Goal: Information Seeking & Learning: Check status

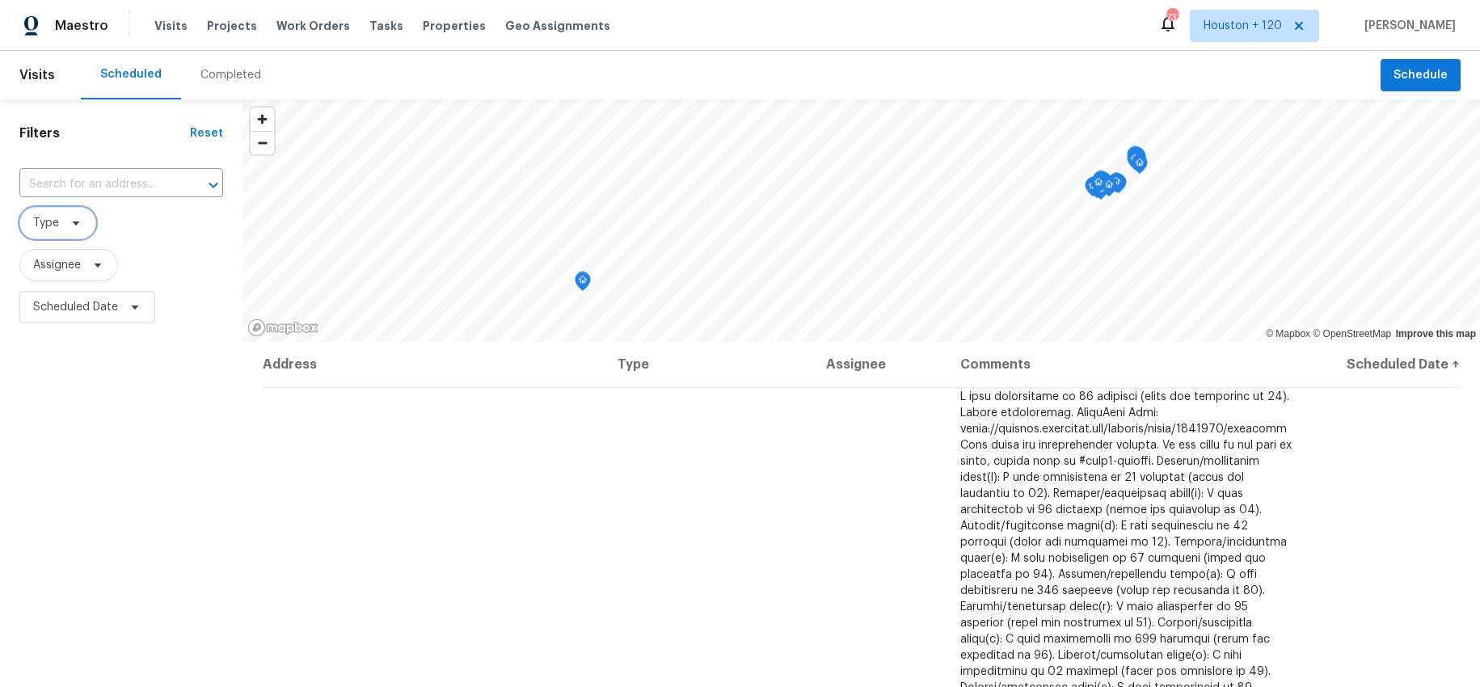
click at [76, 226] on icon at bounding box center [75, 223] width 13 height 13
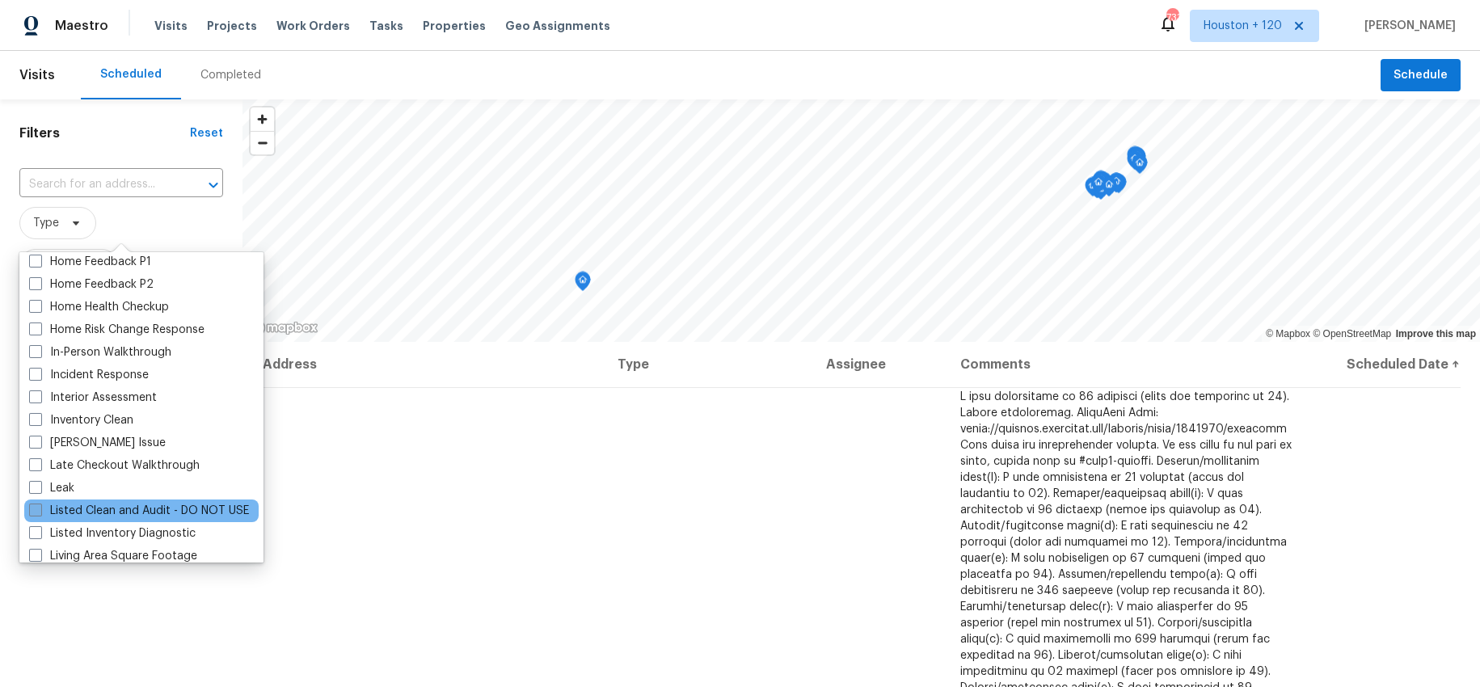
scroll to position [545, 0]
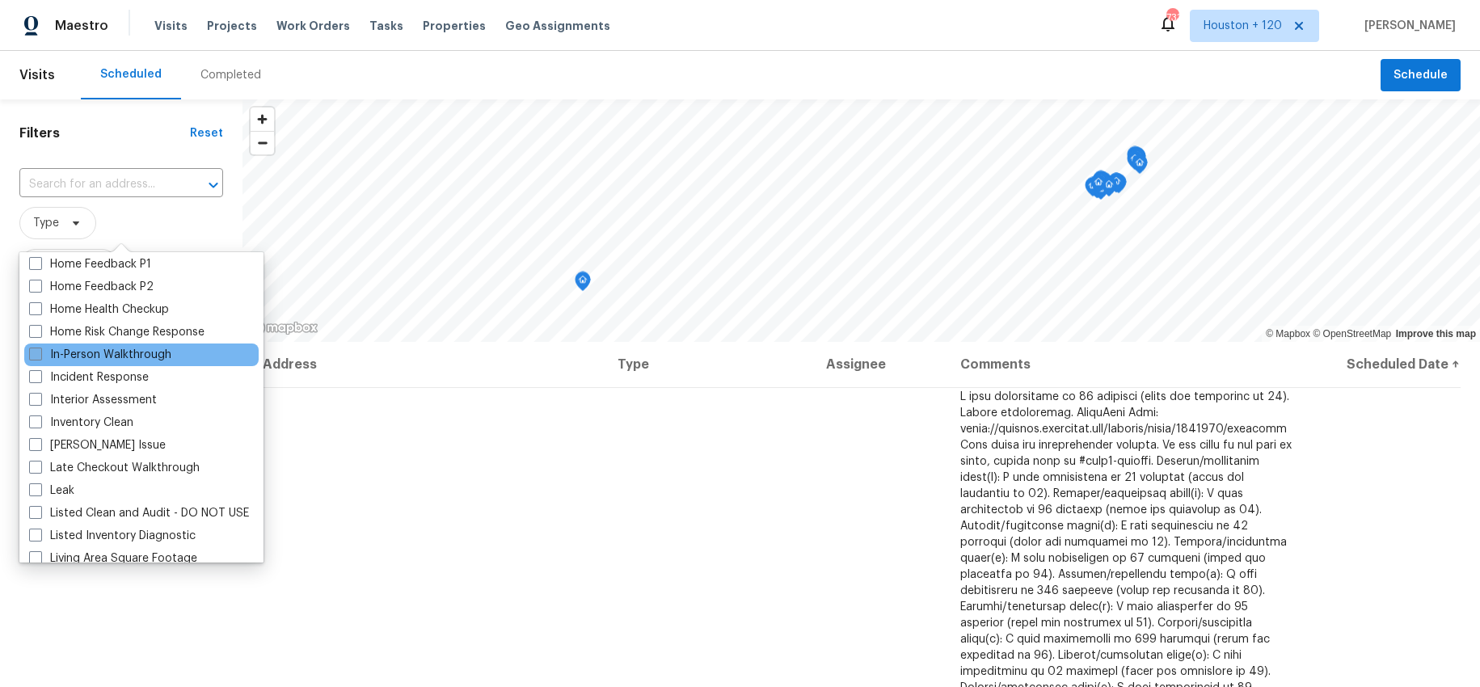
click at [99, 351] on label "In-Person Walkthrough" at bounding box center [100, 355] width 142 height 16
click at [40, 351] on input "In-Person Walkthrough" at bounding box center [34, 352] width 11 height 11
checkbox input "true"
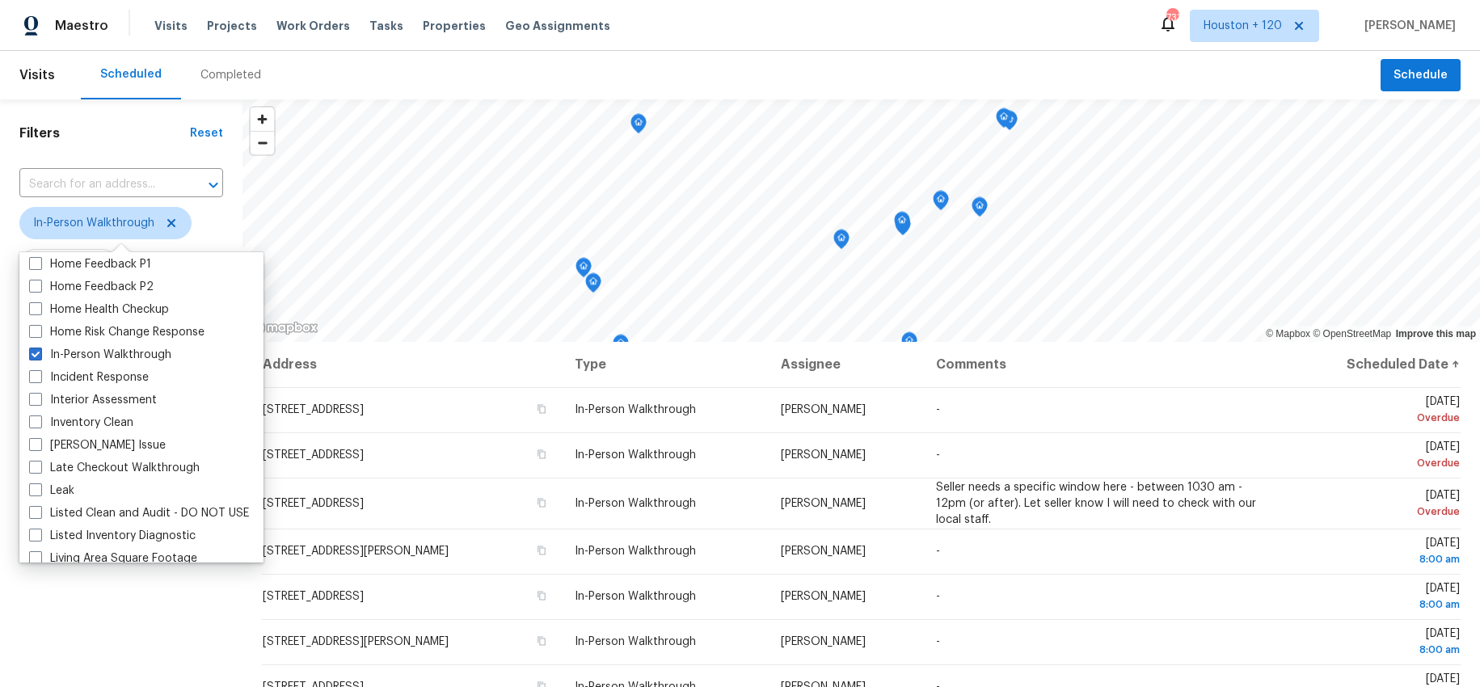
click at [86, 654] on div "Filters Reset ​ In-Person Walkthrough Assignee Scheduled Date" at bounding box center [121, 495] width 242 height 792
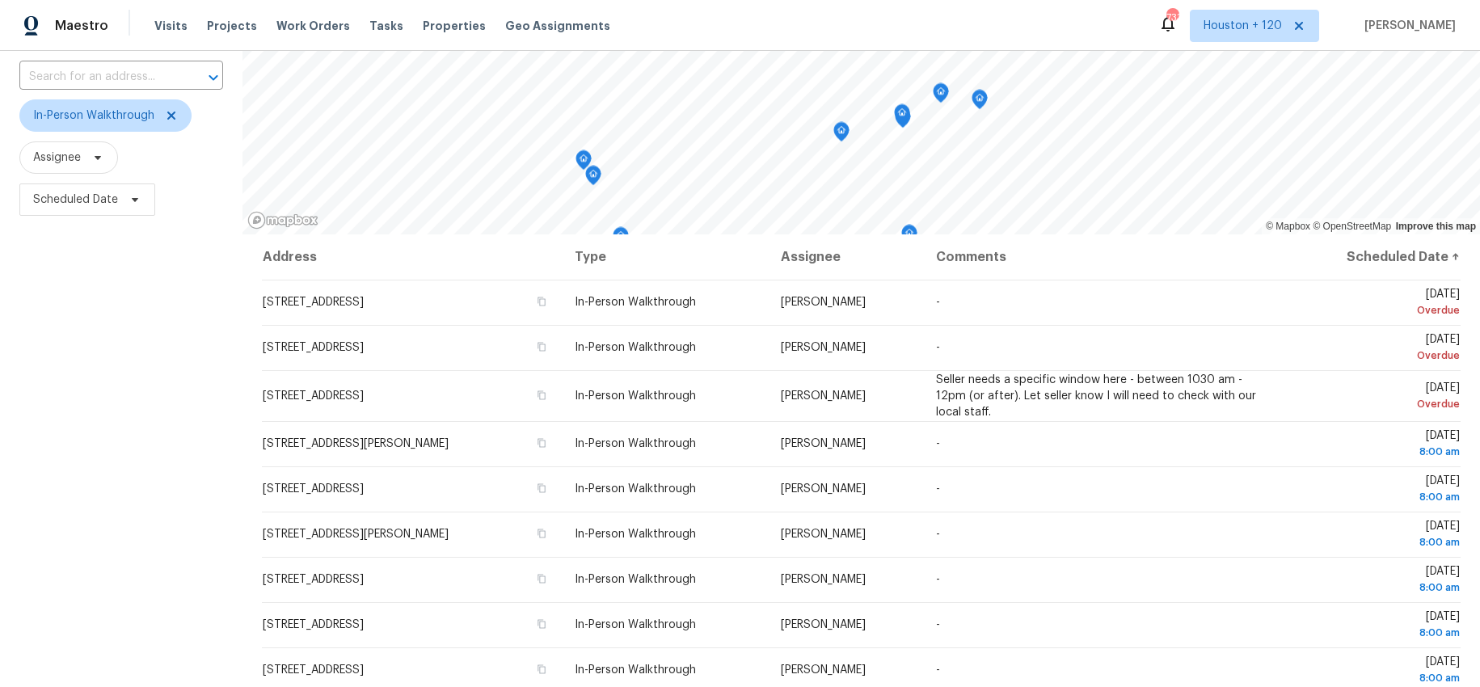
scroll to position [64, 0]
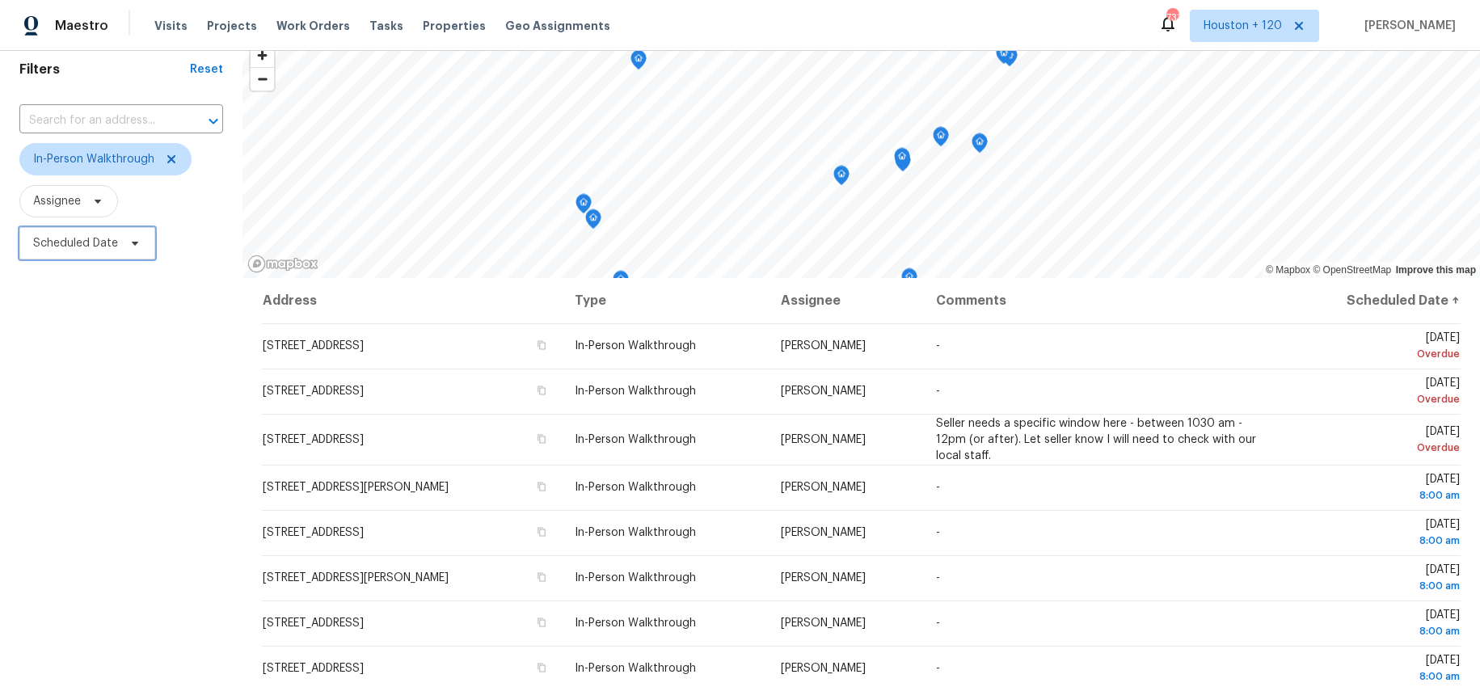
click at [139, 247] on icon at bounding box center [134, 243] width 13 height 13
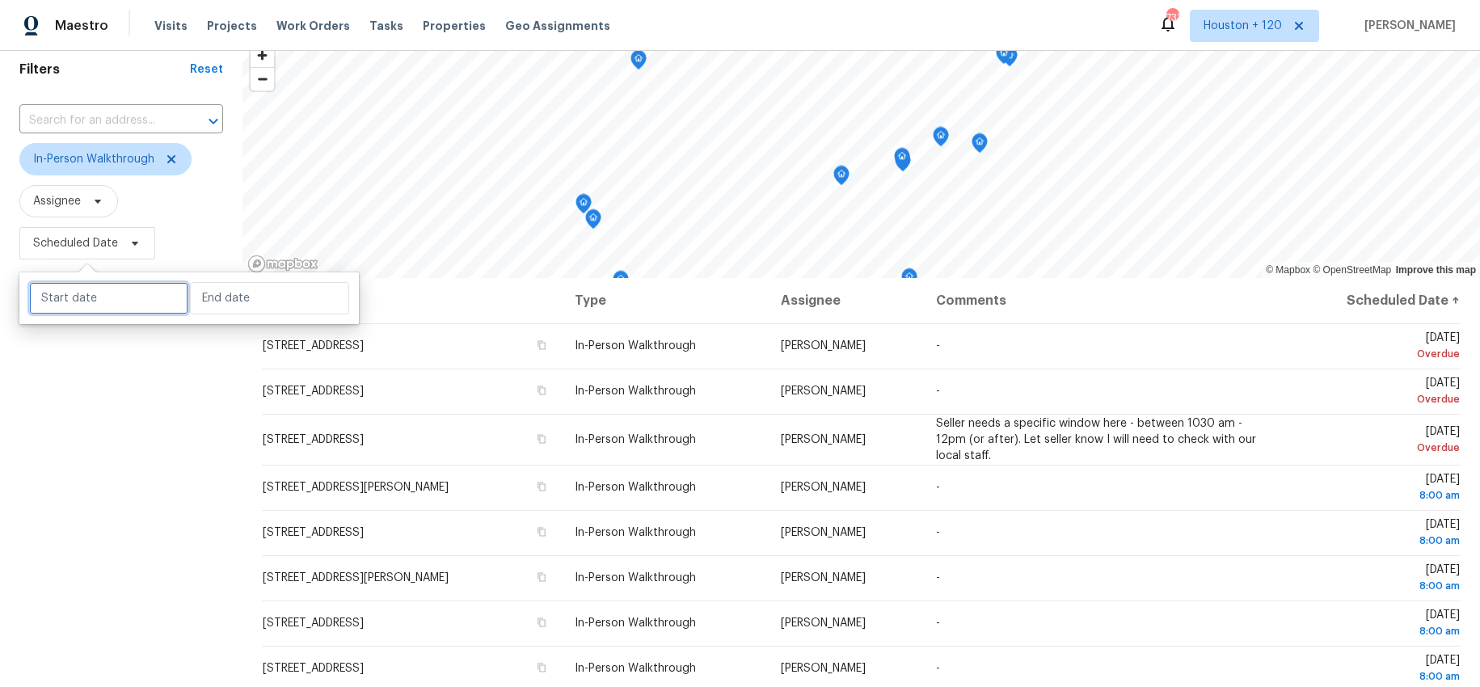
click at [110, 288] on input "text" at bounding box center [108, 298] width 159 height 32
select select "9"
select select "2025"
select select "10"
select select "2025"
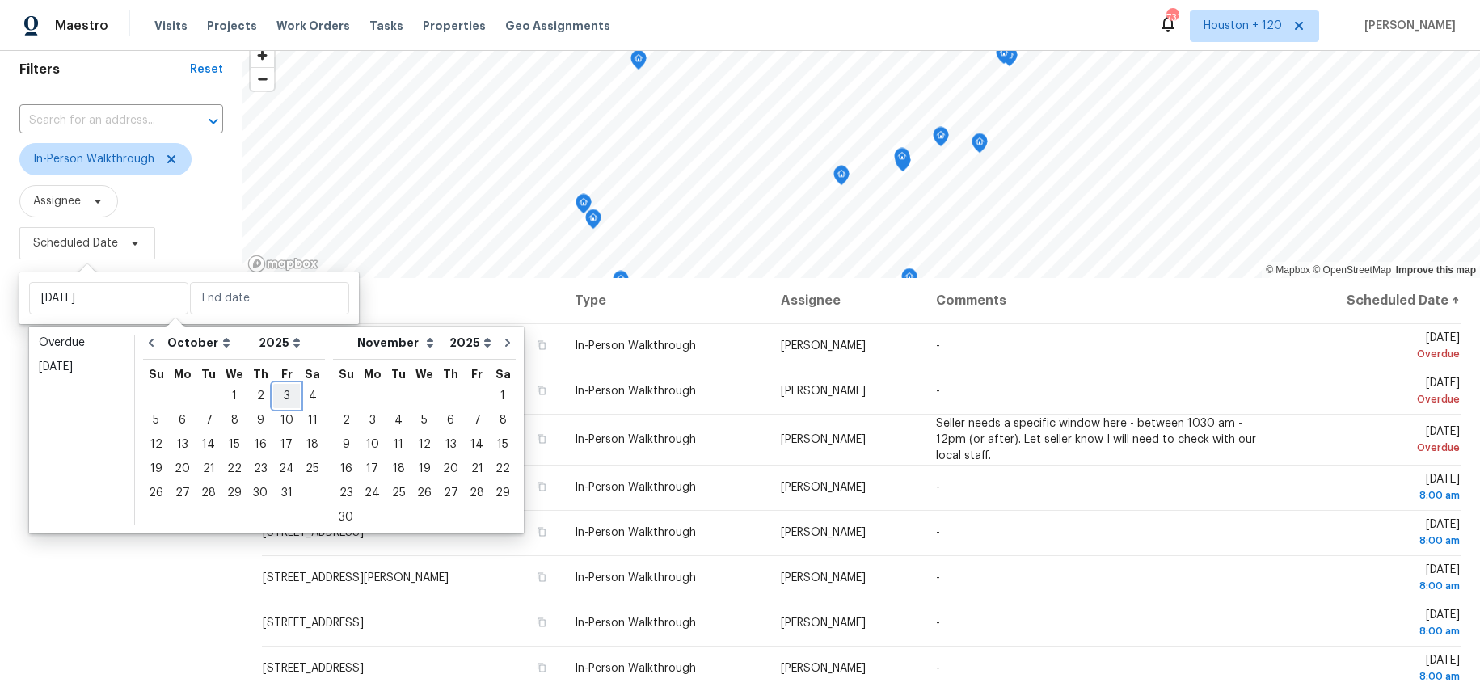
click at [281, 399] on div "3" at bounding box center [286, 396] width 27 height 23
type input "Fri, Oct 03"
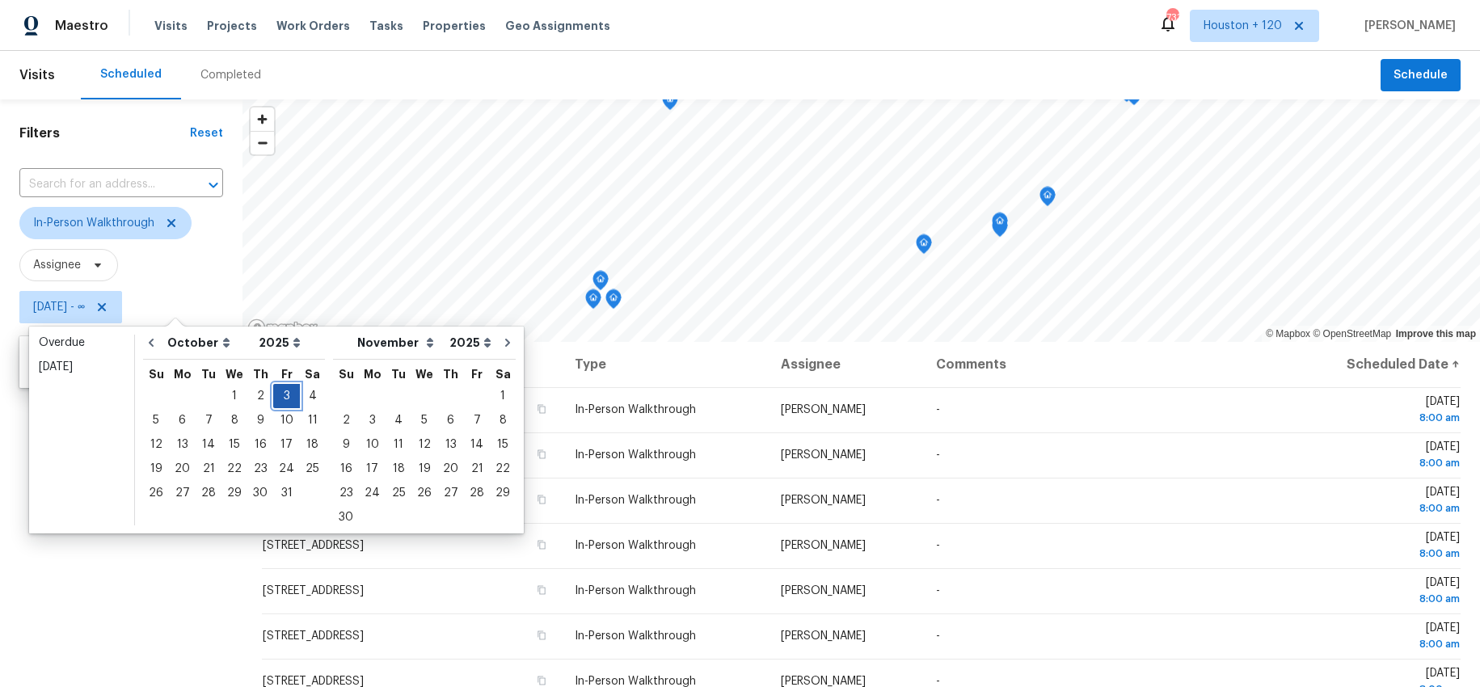
click at [282, 394] on div "3" at bounding box center [286, 396] width 27 height 23
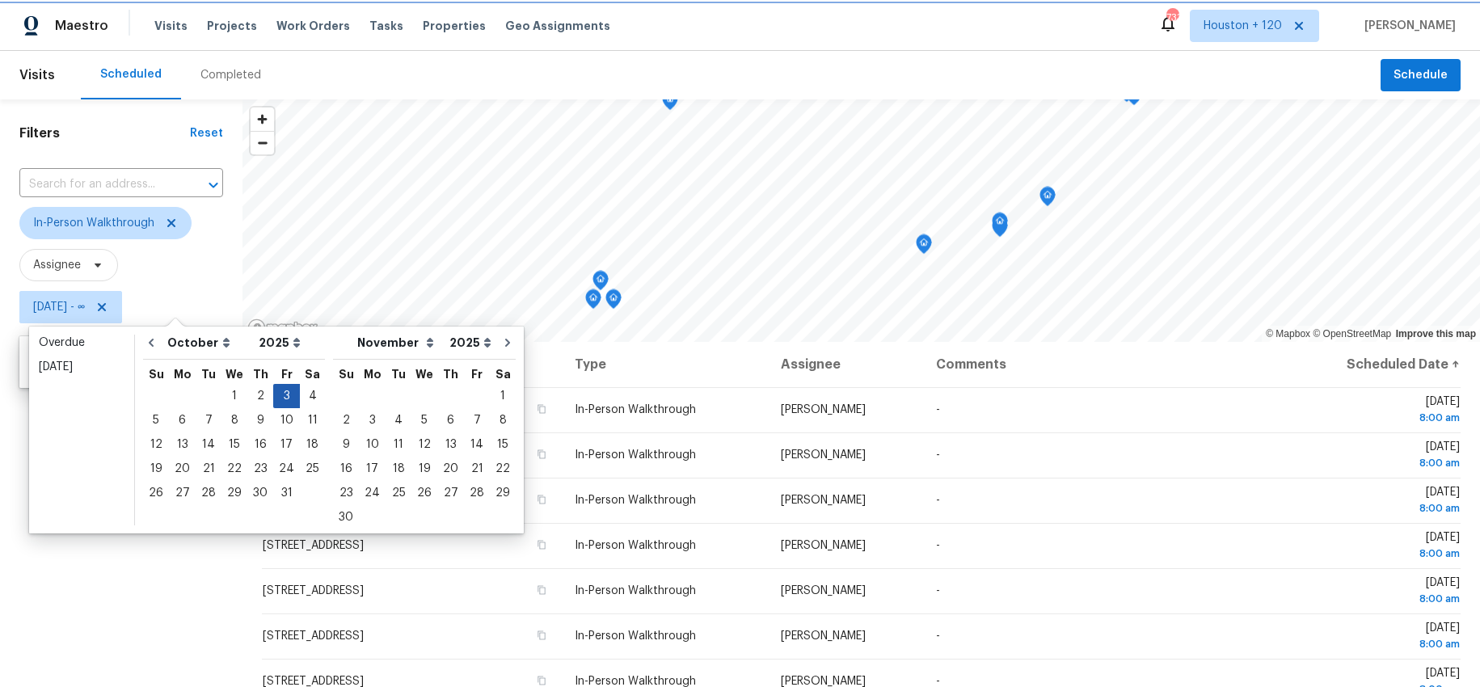
type input "Fri, Oct 03"
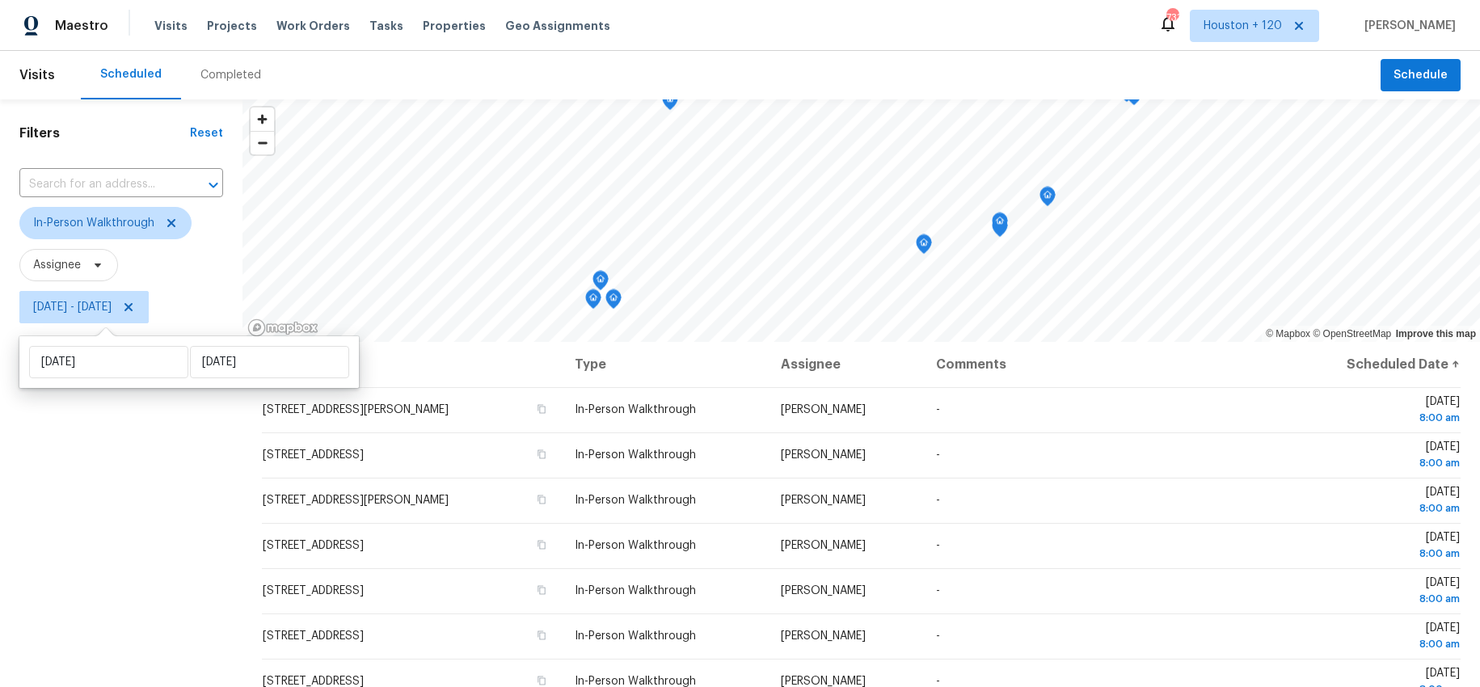
click at [37, 478] on div "Filters Reset ​ In-Person Walkthrough Assignee Fri, Oct 03 - Fri, Oct 03" at bounding box center [121, 495] width 242 height 792
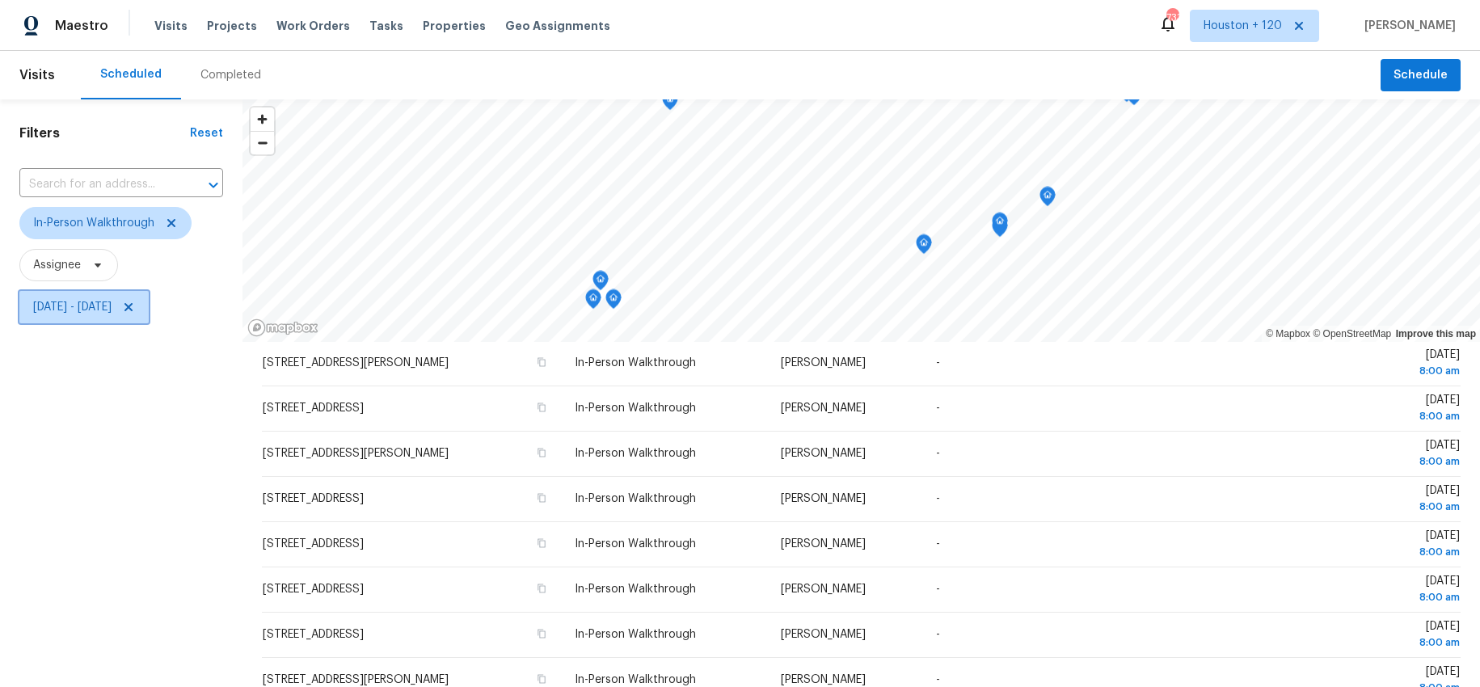
click at [96, 316] on span "Fri, Oct 03 - Fri, Oct 03" at bounding box center [83, 307] width 129 height 32
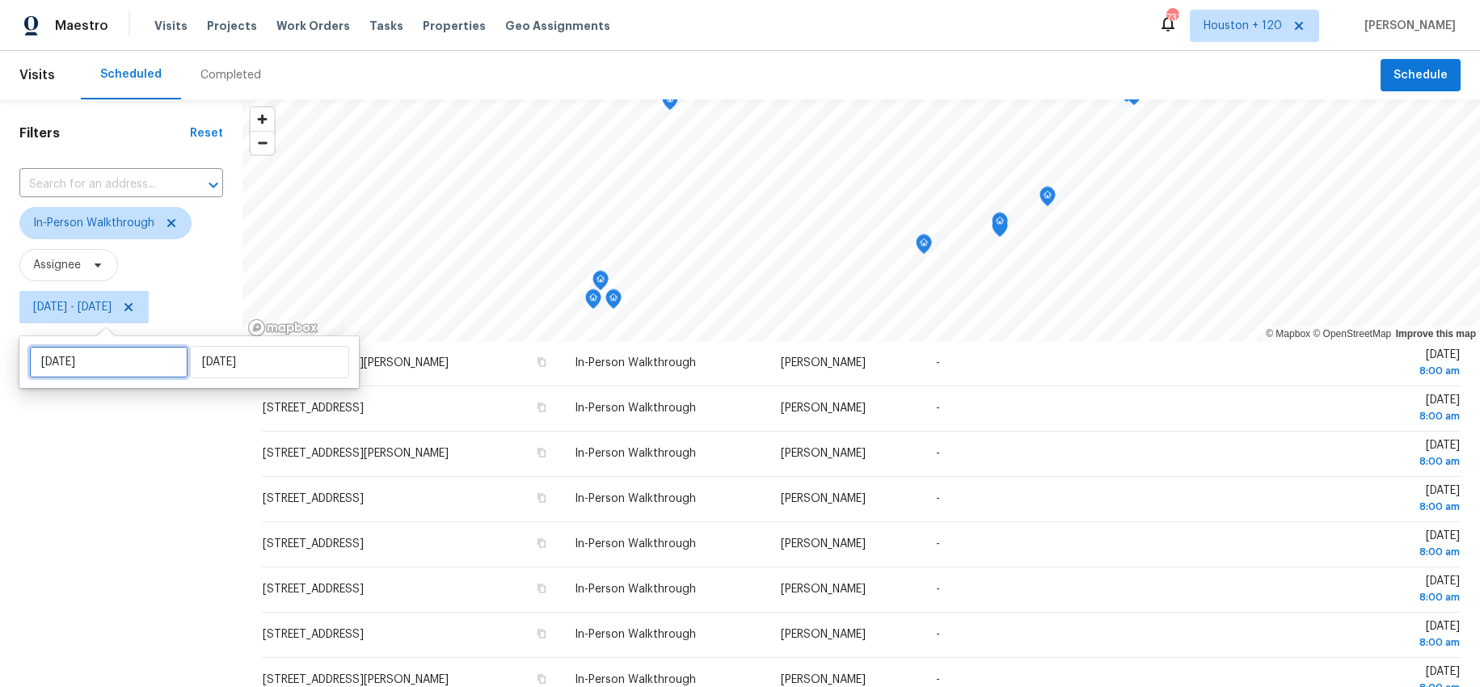
click at [100, 360] on input "Fri, Oct 03" at bounding box center [108, 362] width 159 height 32
select select "9"
select select "2025"
select select "10"
select select "2025"
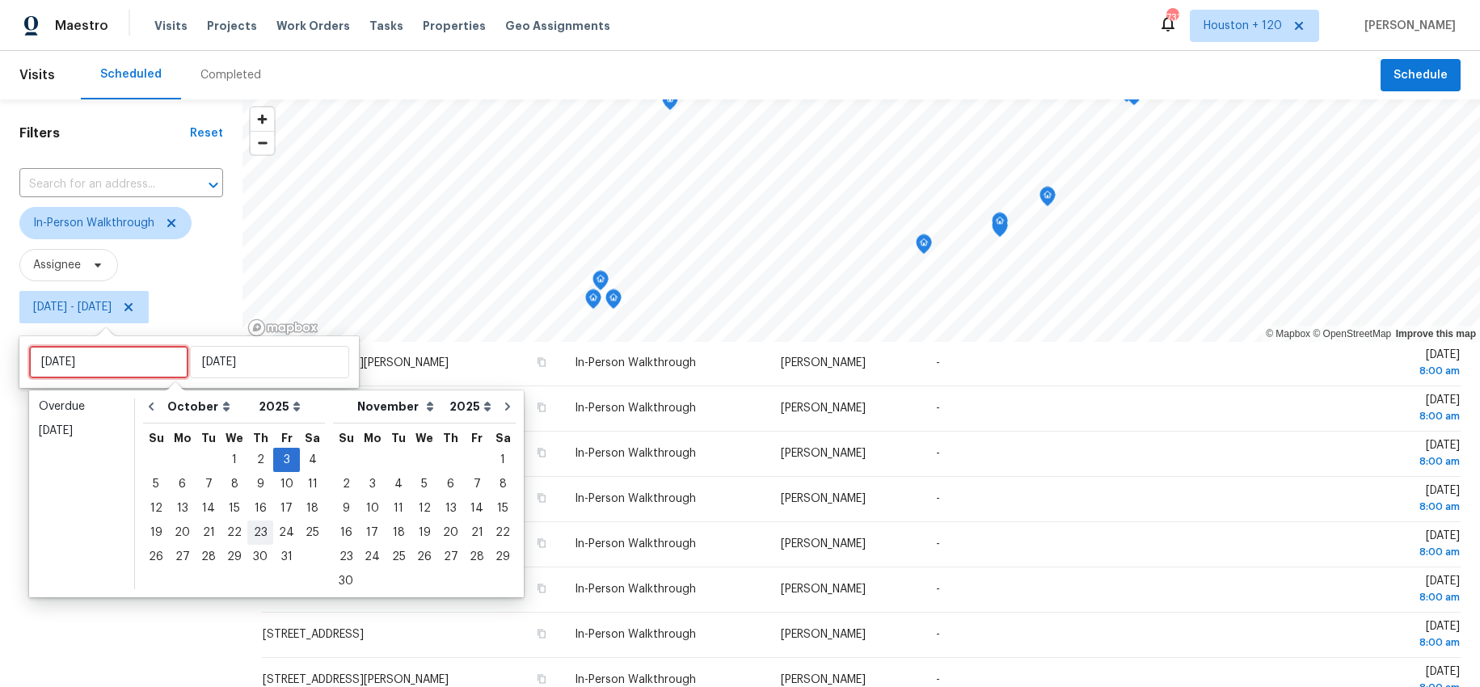
type input "Wed, Oct 08"
type input "Fri, Oct 03"
type input "Sun, Nov 02"
type input "Fri, Oct 03"
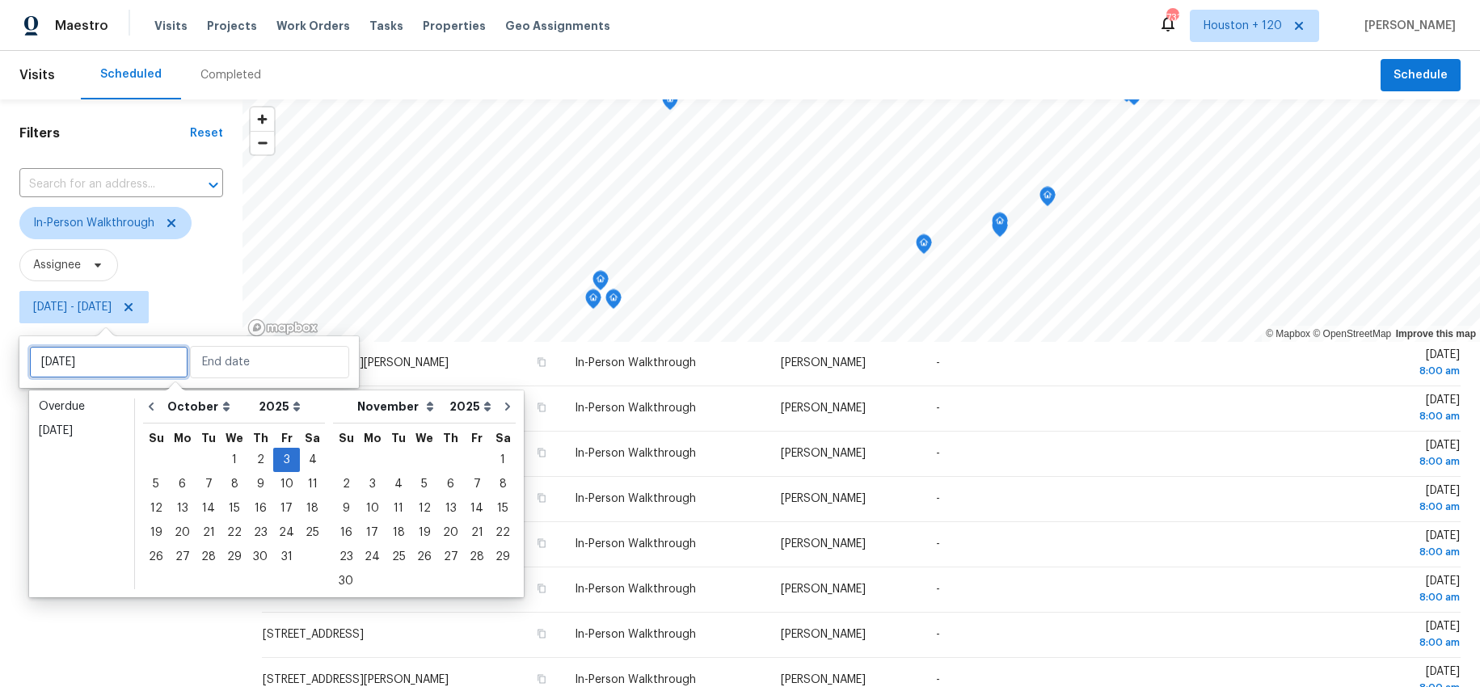
type input "Fri, Oct 03"
type input "Sat, Oct 04"
click at [305, 461] on div "4" at bounding box center [312, 459] width 25 height 23
type input "Sat, Oct 04"
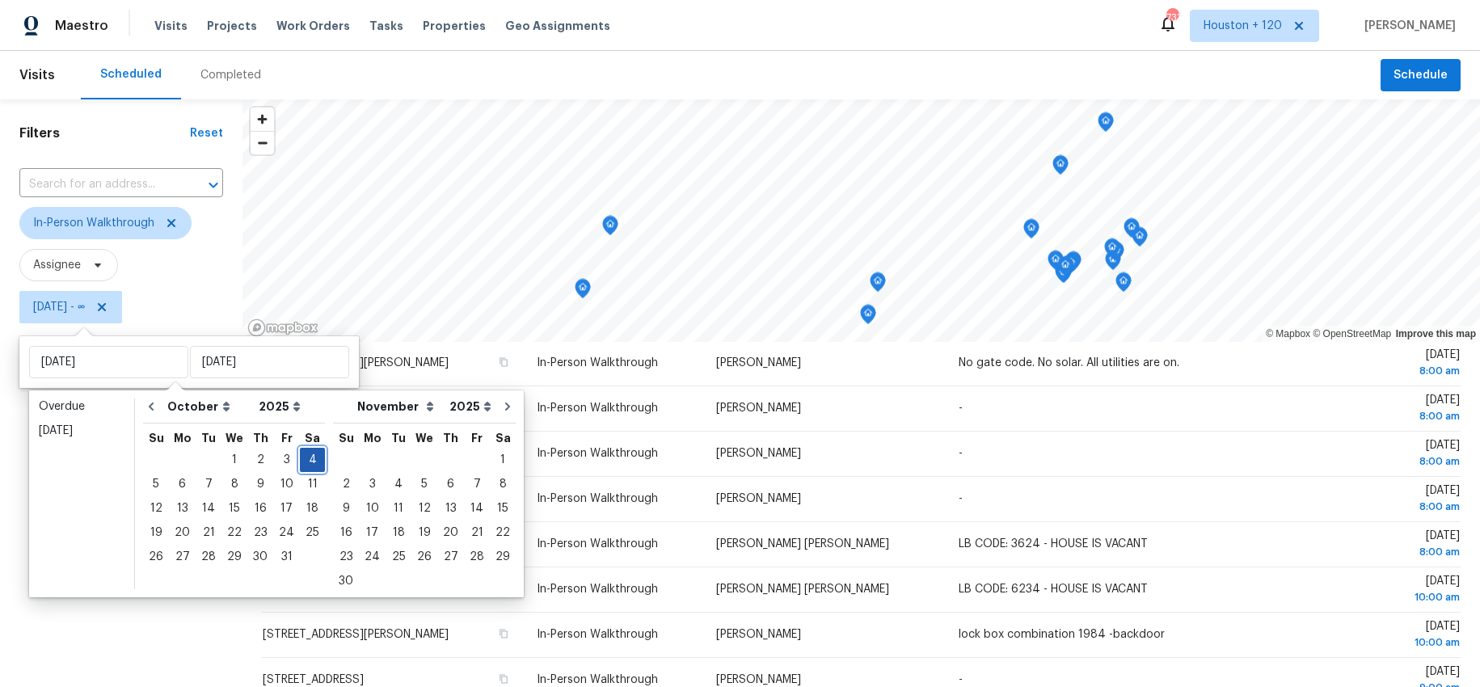
click at [306, 453] on div "4" at bounding box center [312, 459] width 25 height 23
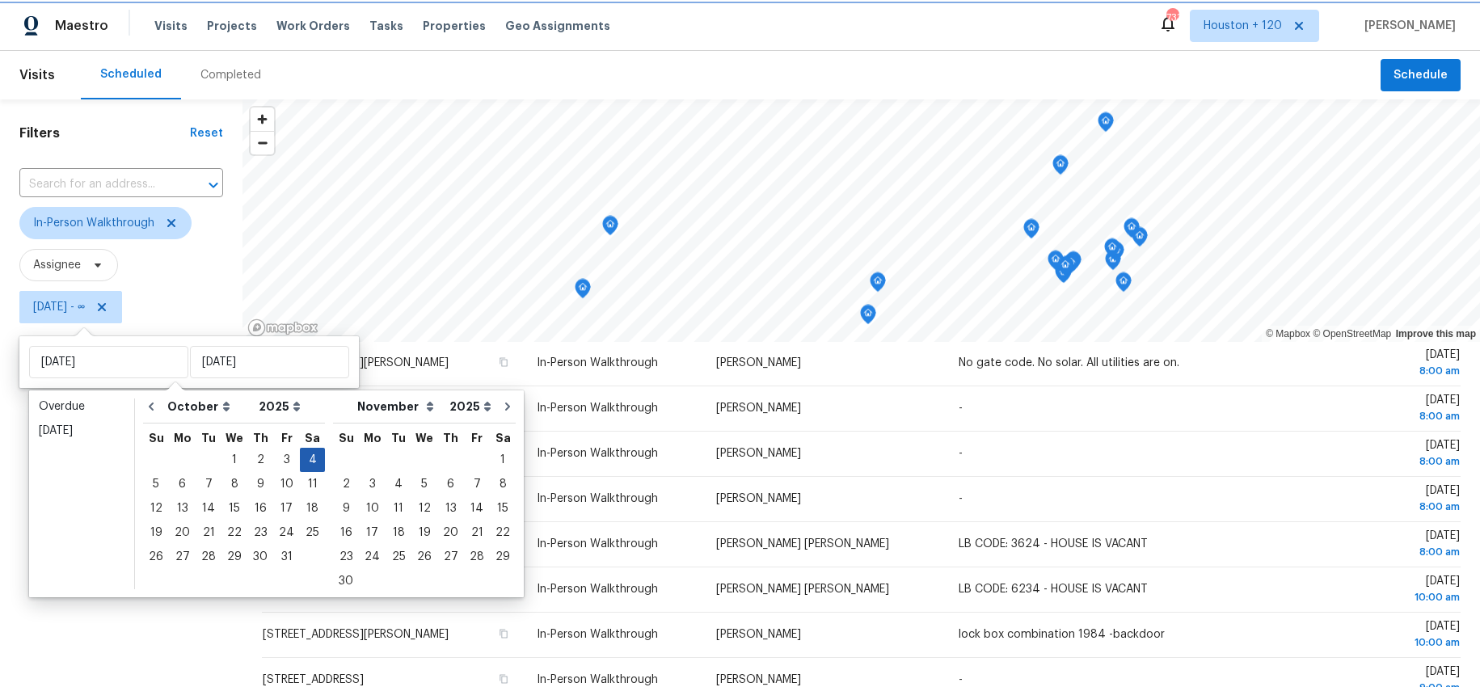
type input "Sat, Oct 04"
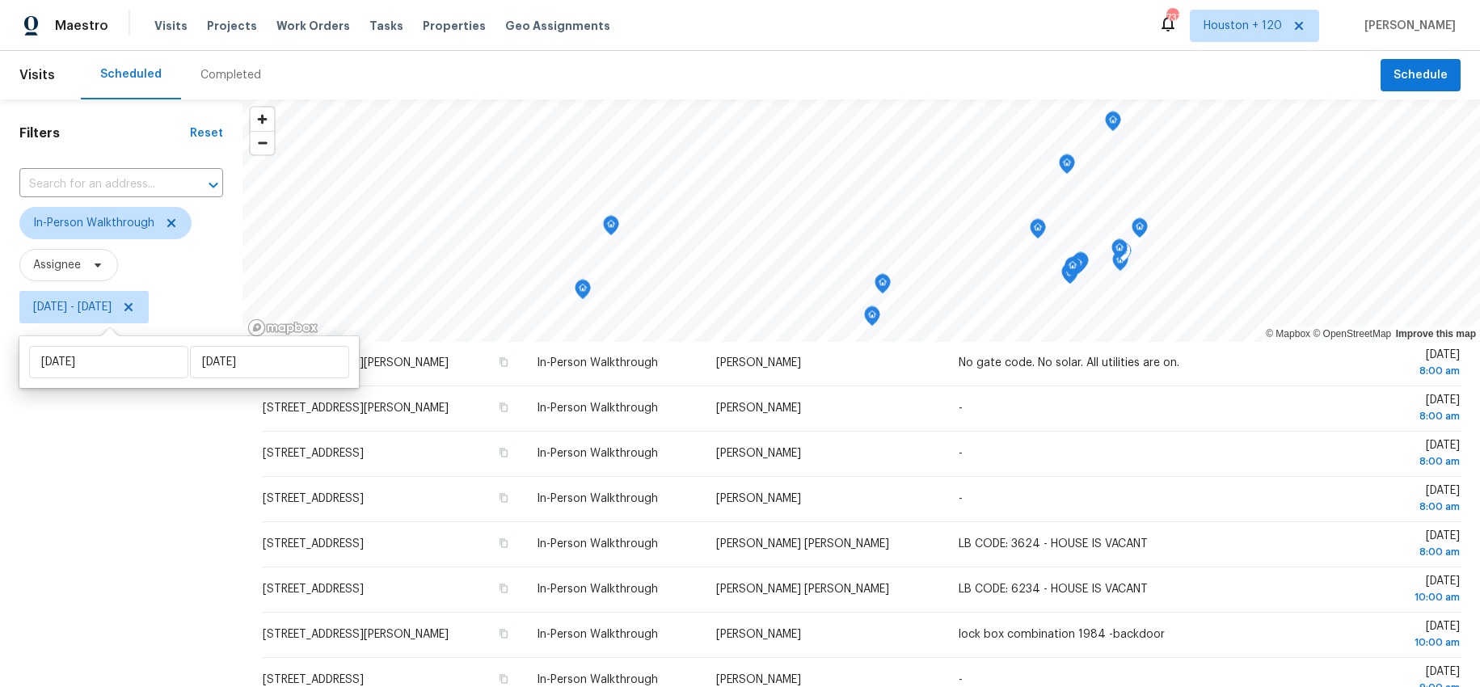
click at [107, 483] on div "Filters Reset ​ In-Person Walkthrough Assignee Sat, Oct 04 - Sat, Oct 04" at bounding box center [121, 495] width 242 height 792
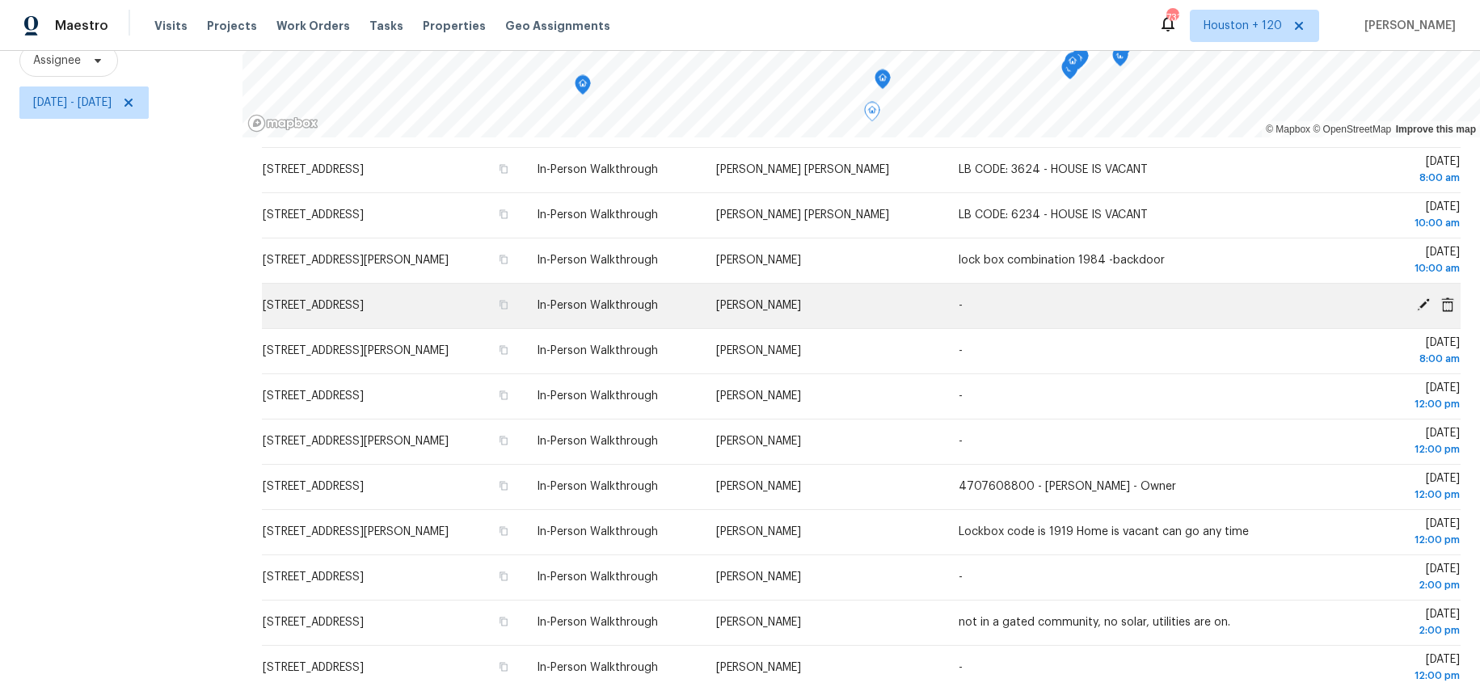
scroll to position [278, 0]
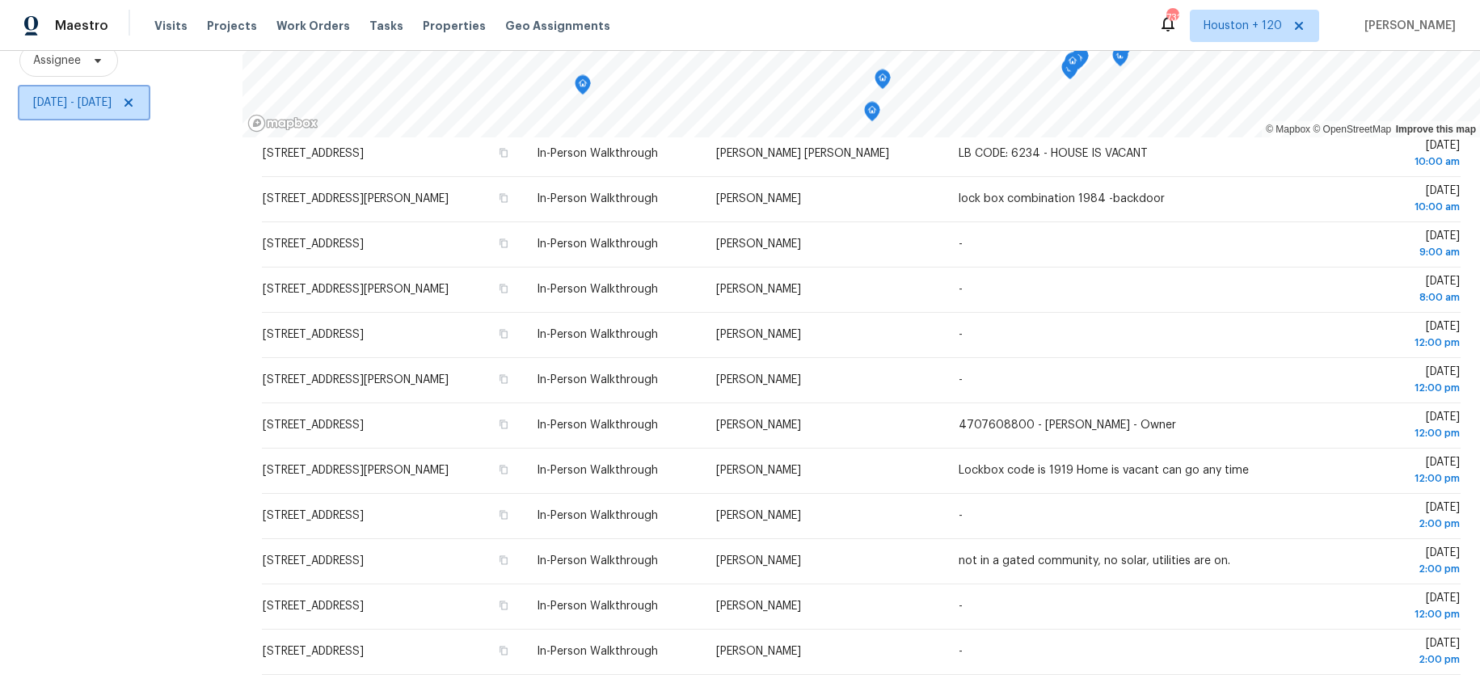
click at [98, 108] on span "Sat, Oct 04 - Sat, Oct 04" at bounding box center [72, 103] width 78 height 16
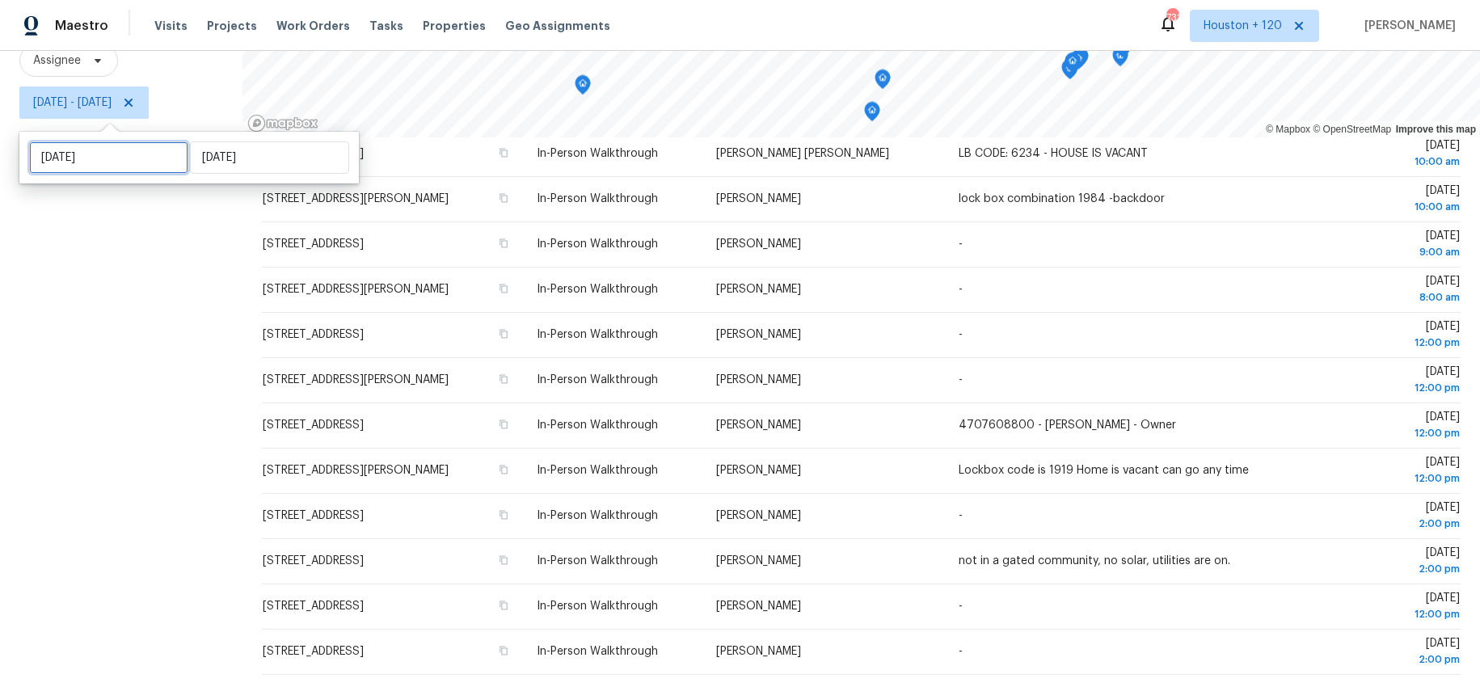
click at [116, 156] on input "Sat, Oct 04" at bounding box center [108, 157] width 159 height 32
select select "9"
select select "2025"
select select "10"
select select "2025"
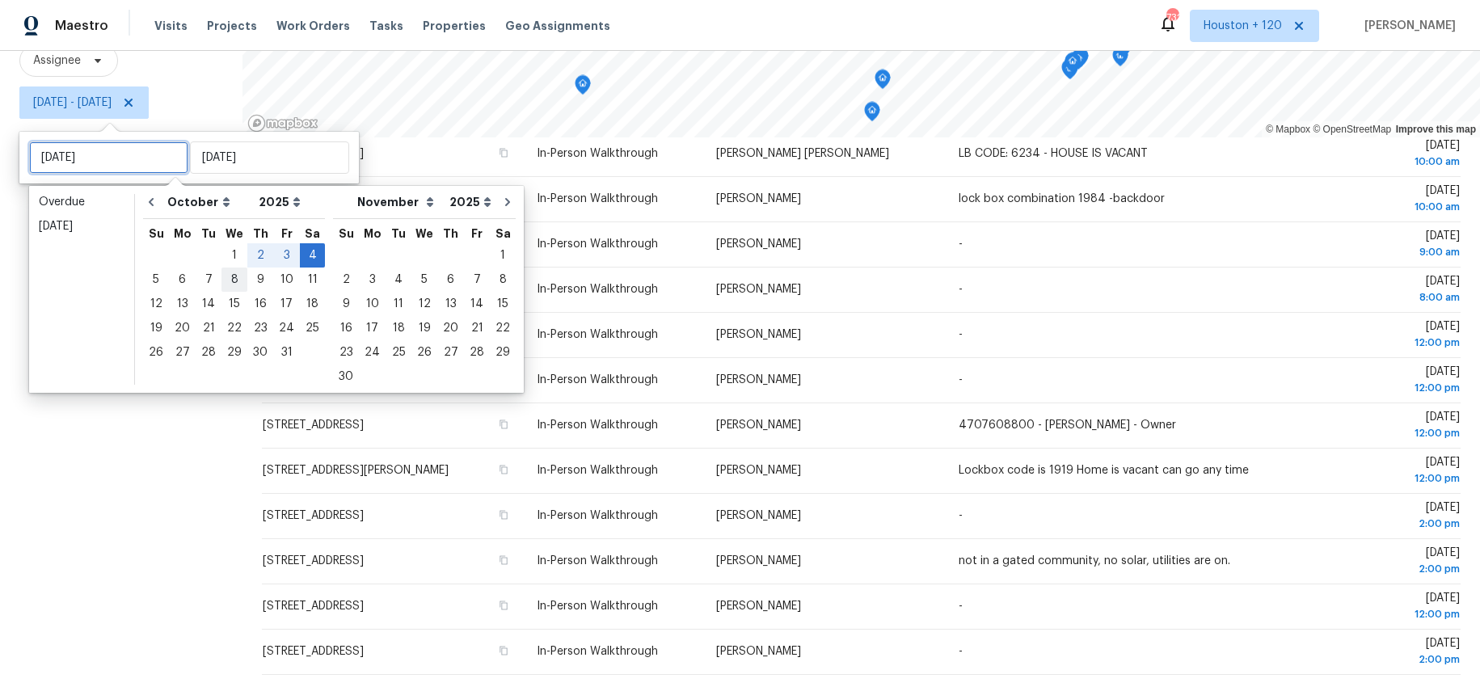
type input "Wed, Oct 08"
click at [175, 277] on div "6" at bounding box center [182, 279] width 27 height 23
type input "Mon, Oct 06"
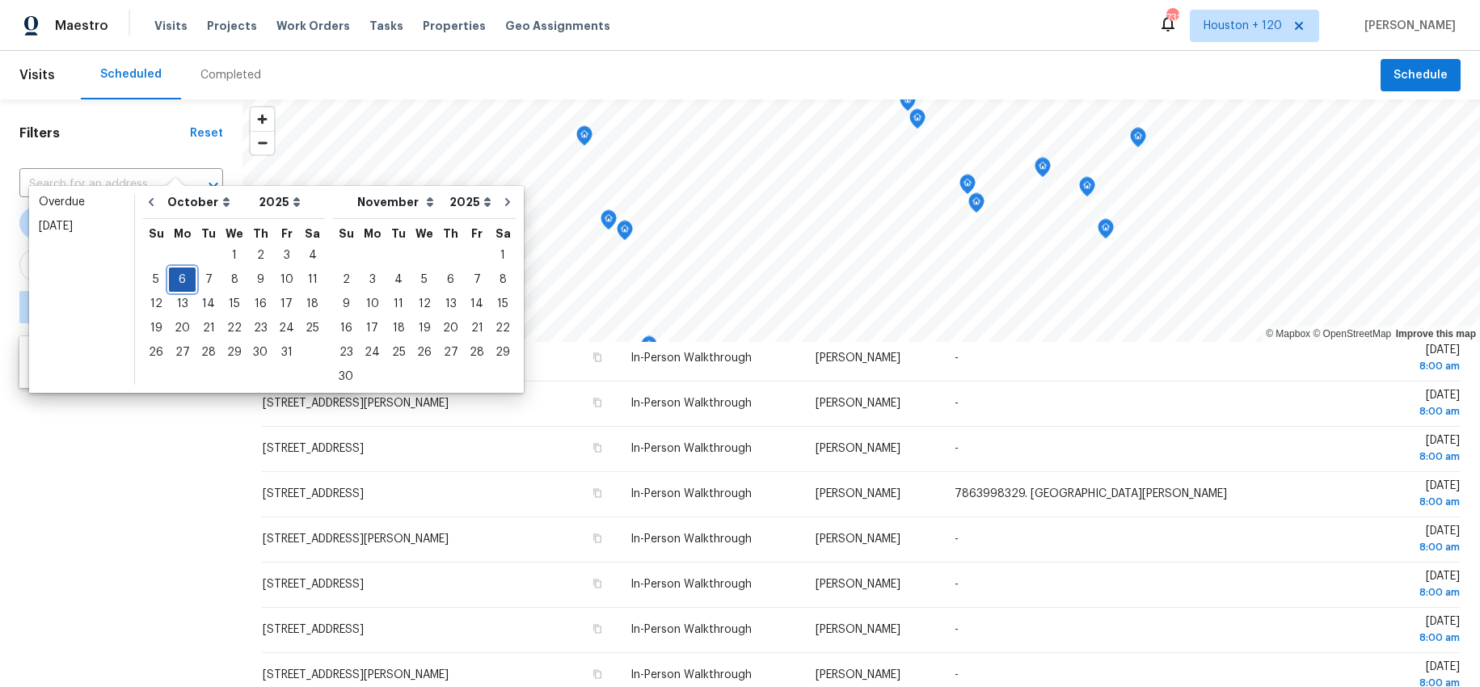
click at [177, 275] on div "6" at bounding box center [182, 279] width 27 height 23
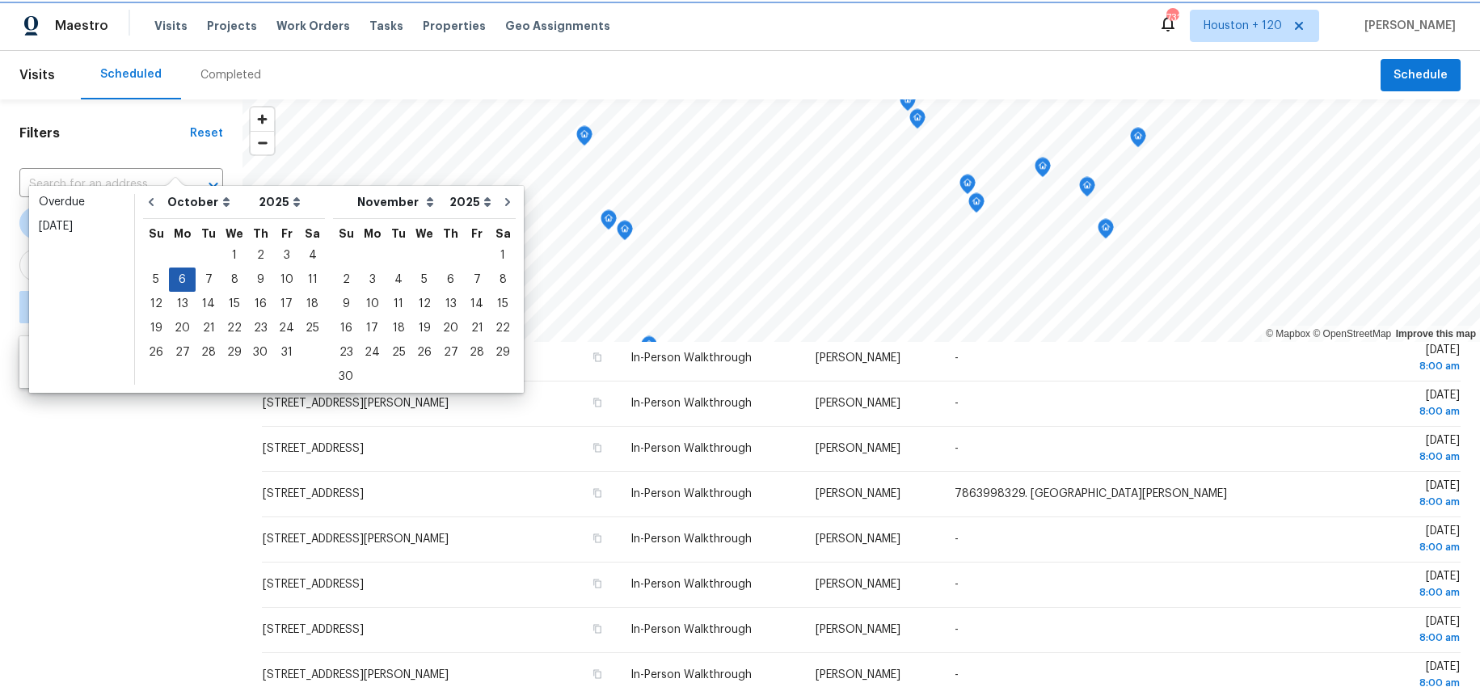
type input "Mon, Oct 06"
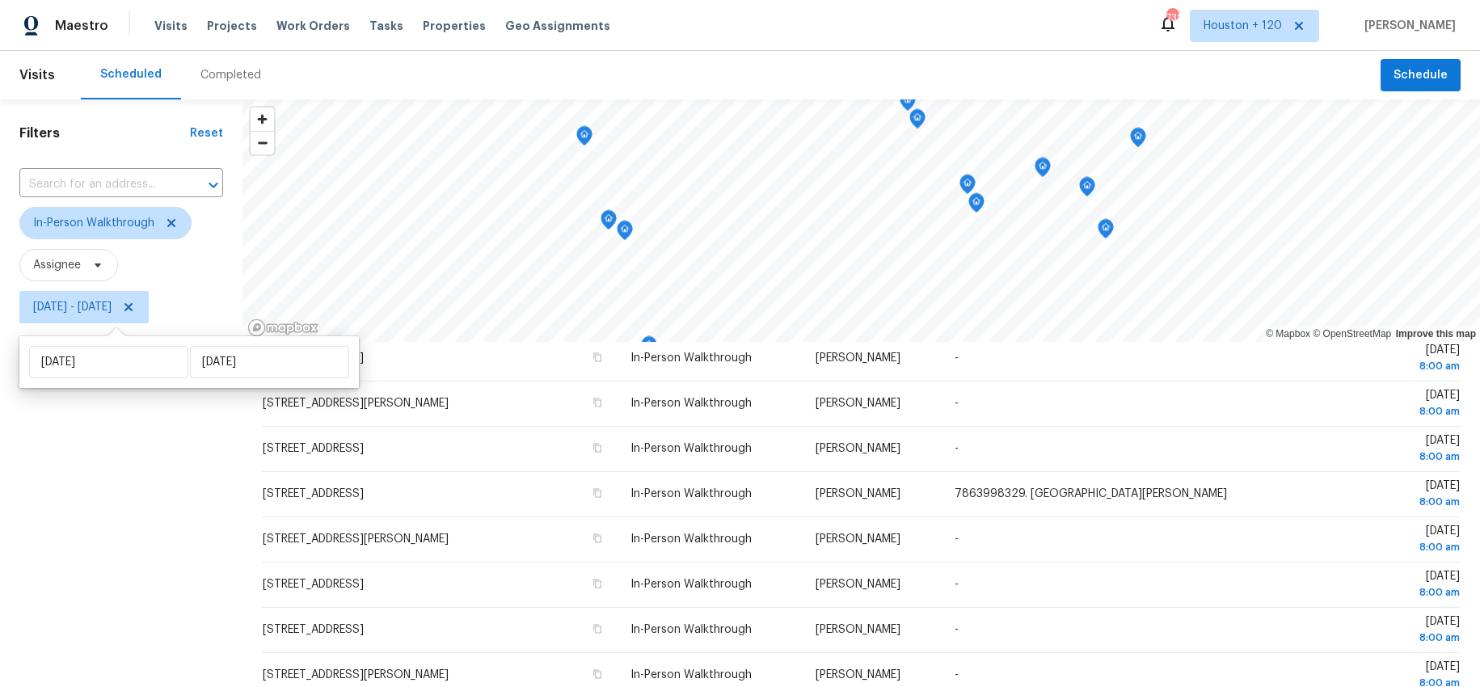
click at [152, 456] on div "Filters Reset ​ In-Person Walkthrough Assignee Mon, Oct 06 - Mon, Oct 06" at bounding box center [121, 495] width 242 height 792
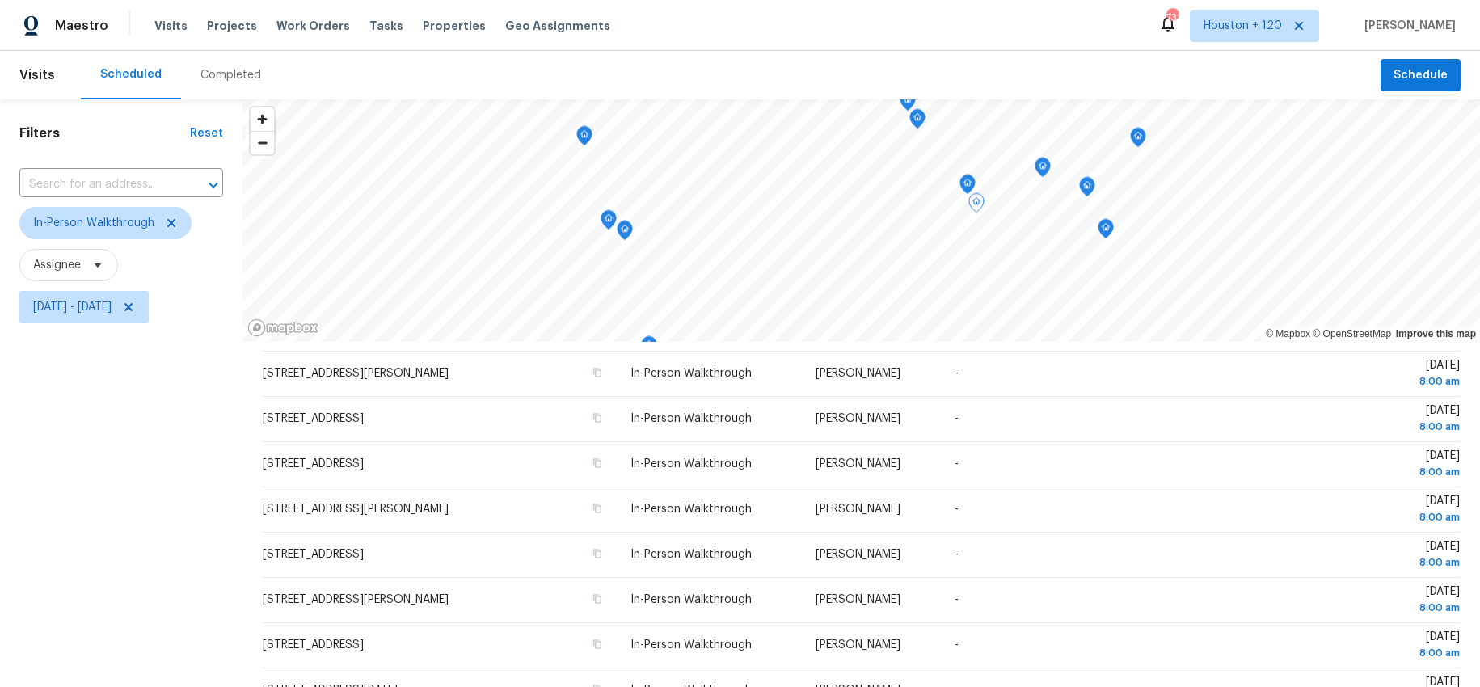
scroll to position [204, 0]
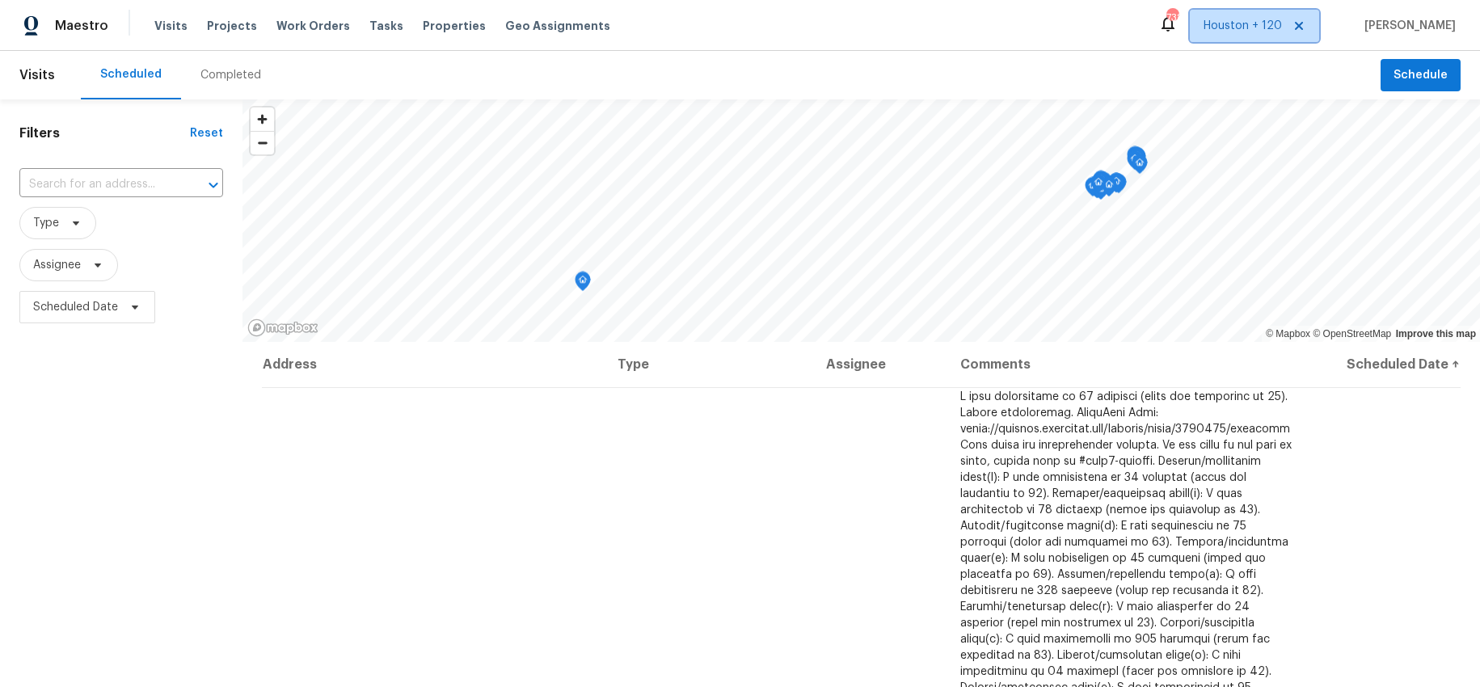
click at [1305, 23] on icon at bounding box center [1298, 25] width 13 height 13
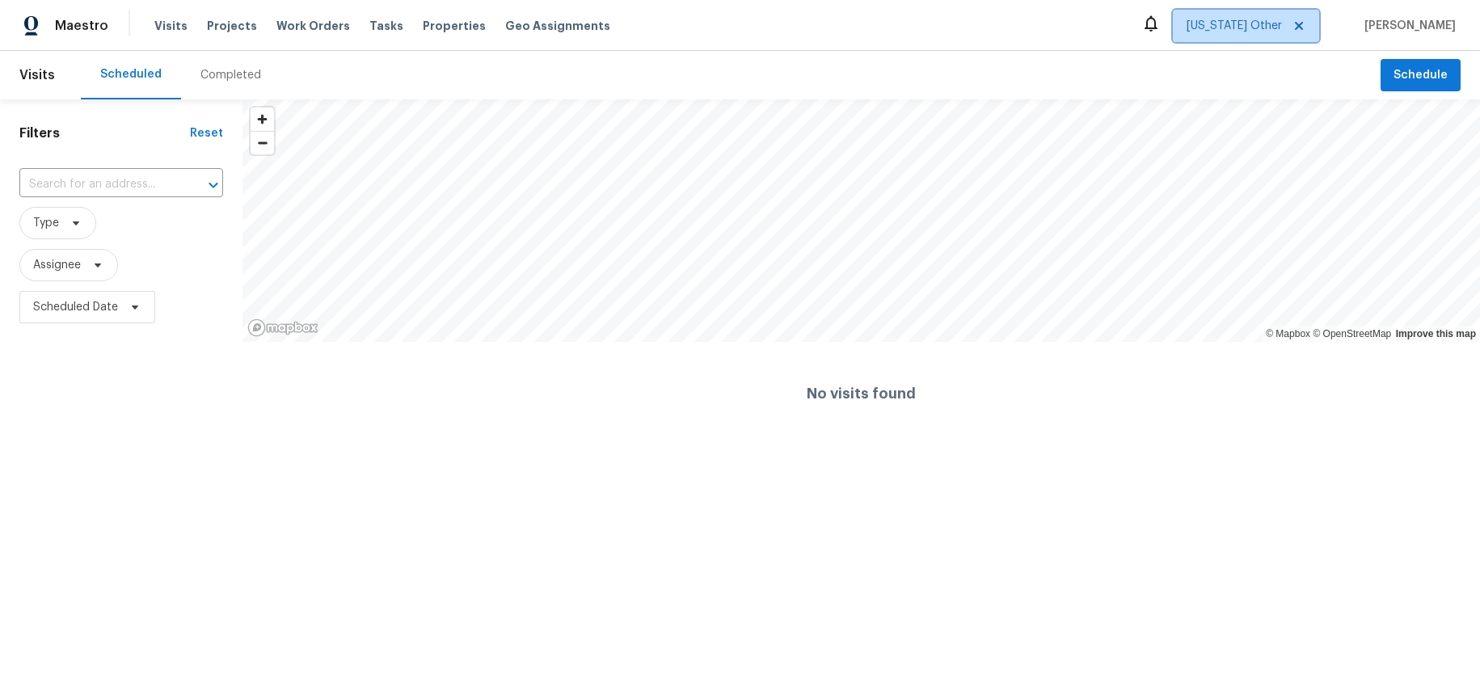
click at [1271, 24] on span "Alabama Other" at bounding box center [1233, 26] width 95 height 16
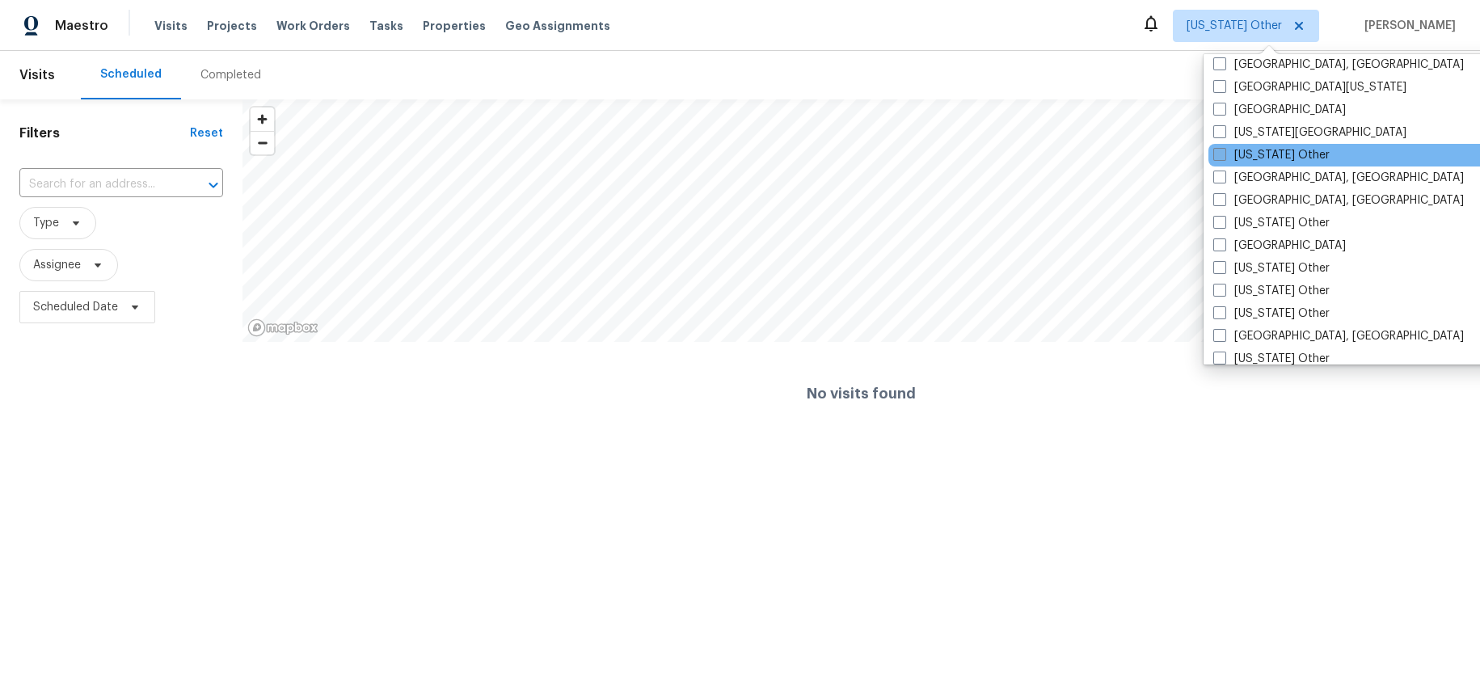
scroll to position [666, 0]
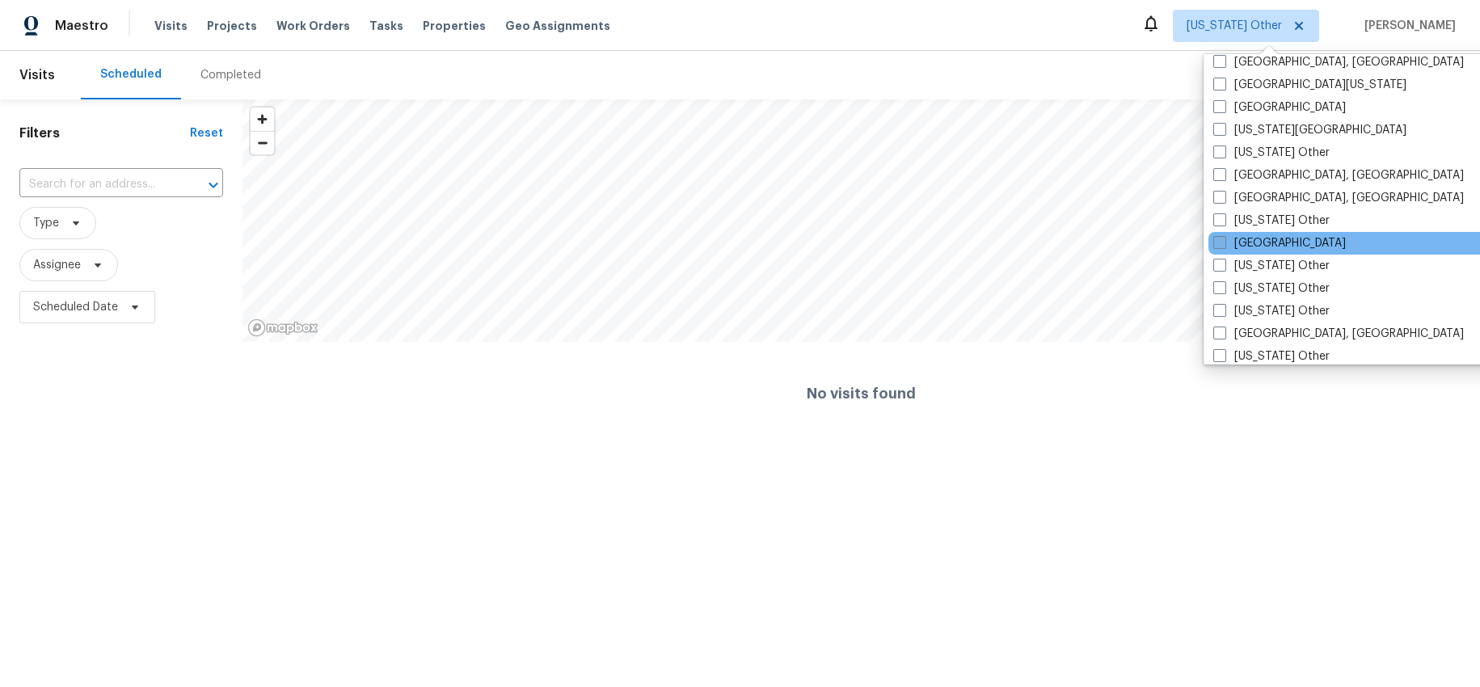
click at [1242, 245] on label "[GEOGRAPHIC_DATA]" at bounding box center [1279, 243] width 133 height 16
click at [1223, 245] on input "[GEOGRAPHIC_DATA]" at bounding box center [1218, 240] width 11 height 11
checkbox input "true"
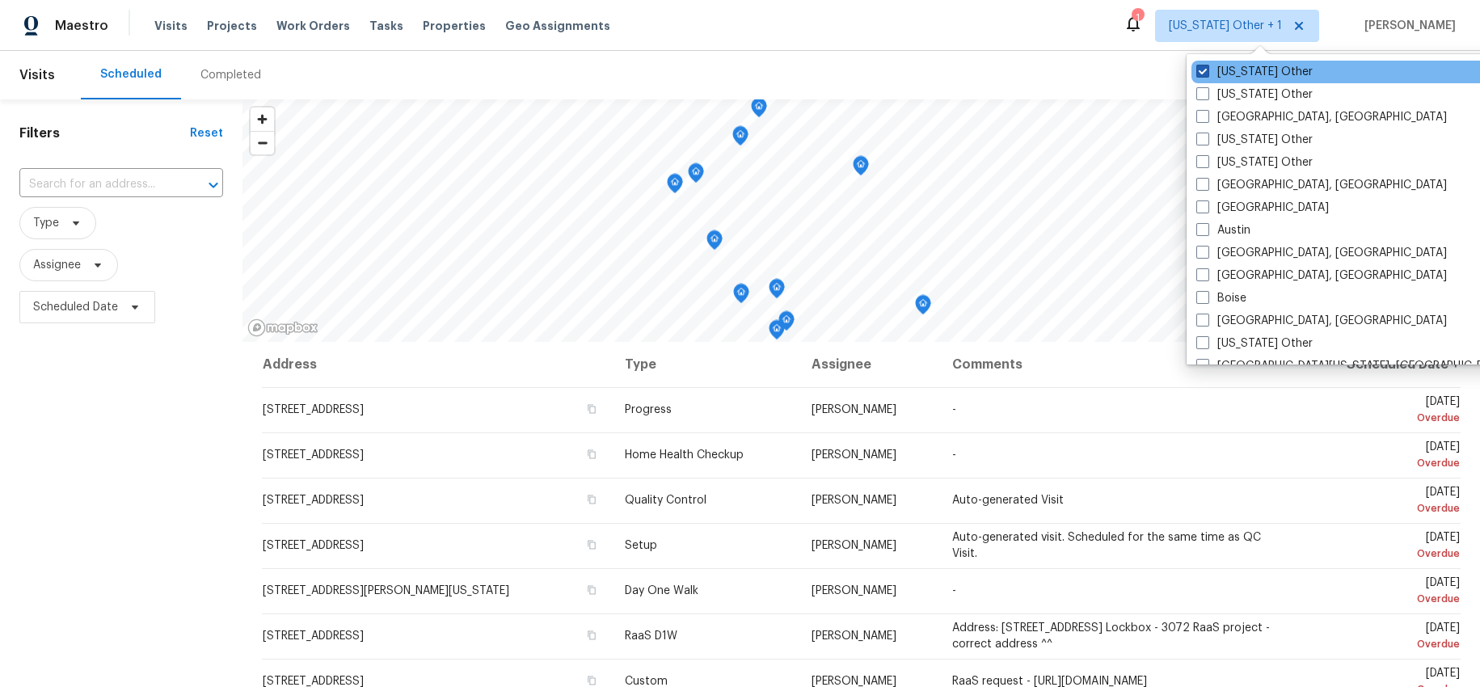
click at [1205, 69] on span at bounding box center [1202, 71] width 13 height 13
click at [1205, 69] on input "Alabama Other" at bounding box center [1201, 69] width 11 height 11
checkbox input "false"
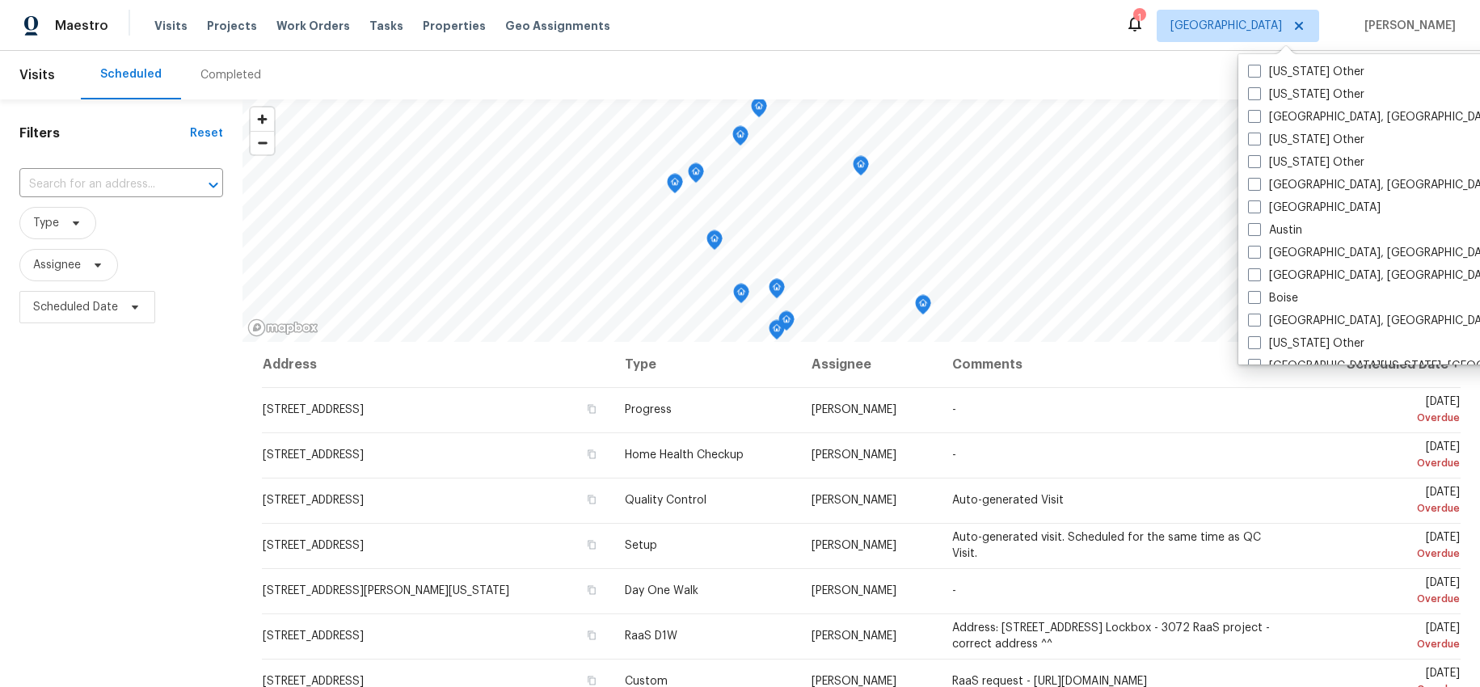
click at [1048, 16] on div "Maestro Visits Projects Work Orders Tasks Properties Geo Assignments 1 Houston …" at bounding box center [740, 25] width 1480 height 51
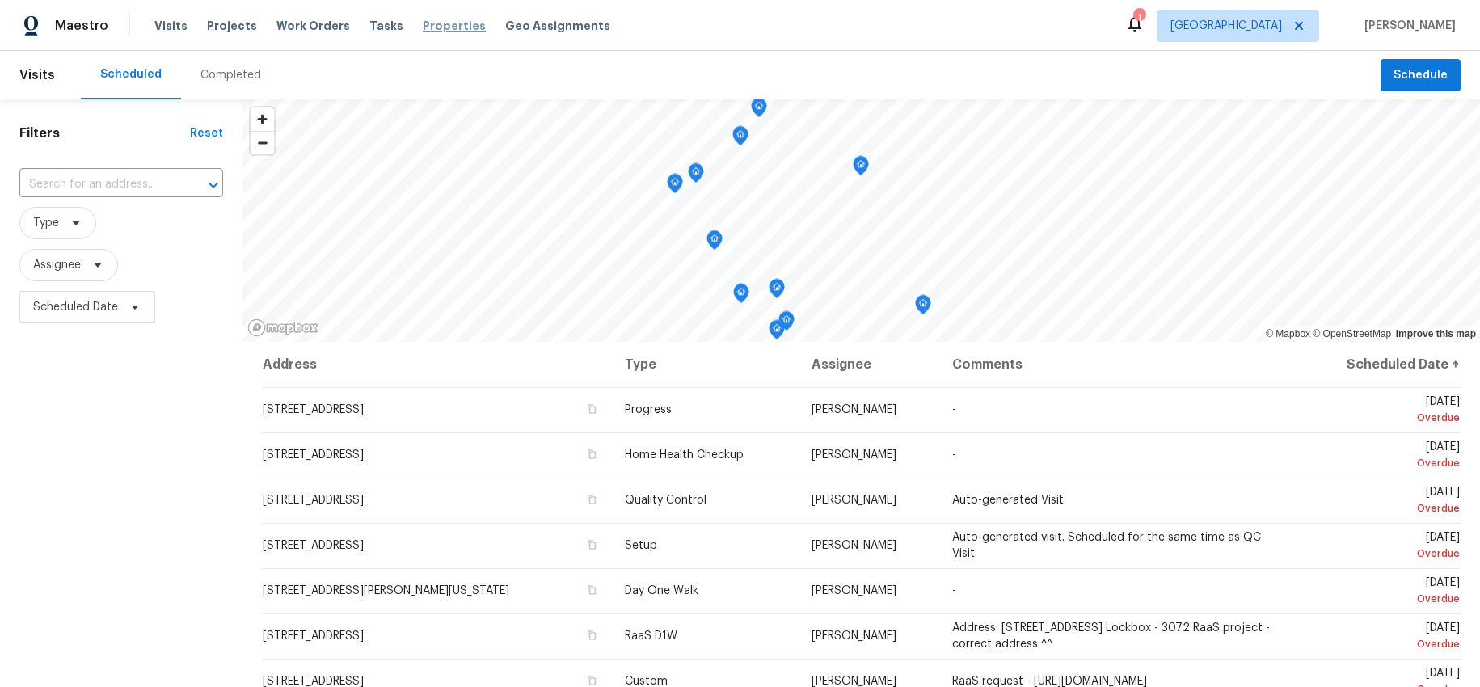
click at [427, 30] on span "Properties" at bounding box center [454, 26] width 63 height 16
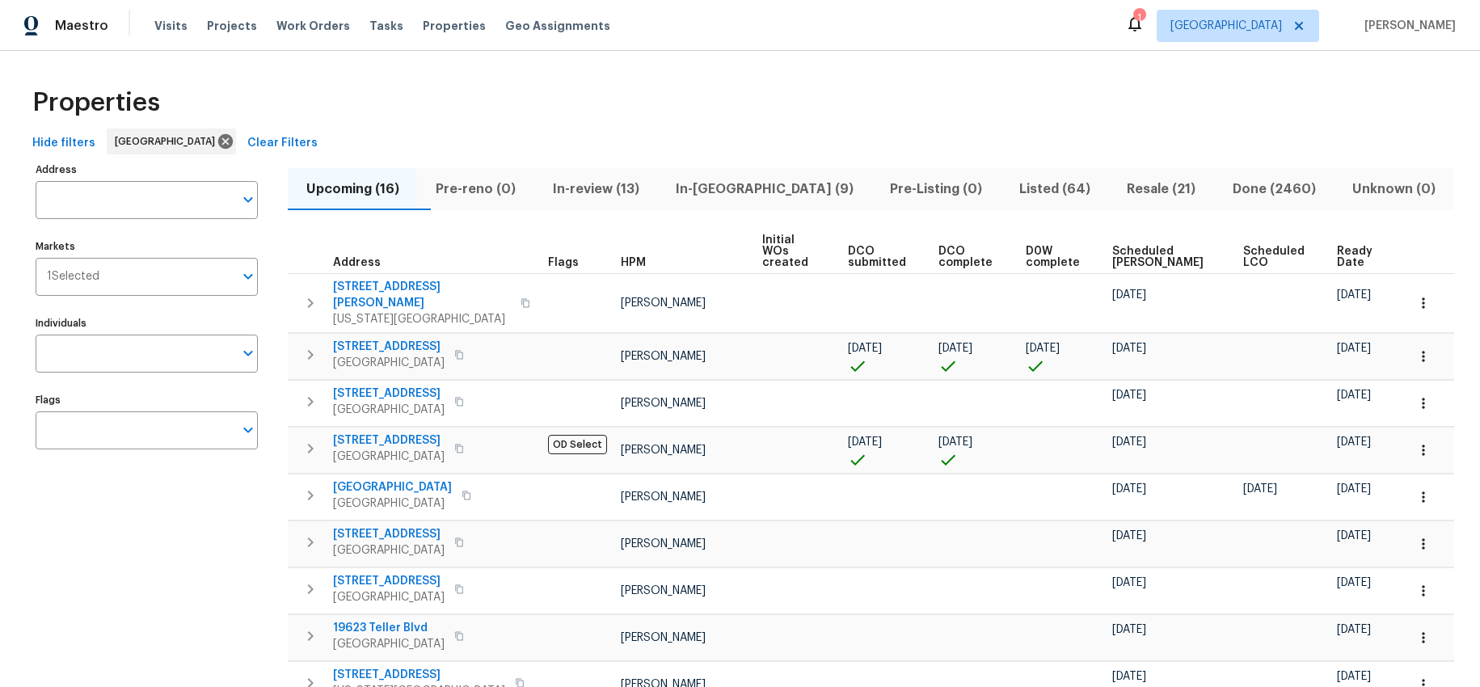
click at [1258, 194] on span "Done (2460)" at bounding box center [1273, 189] width 100 height 23
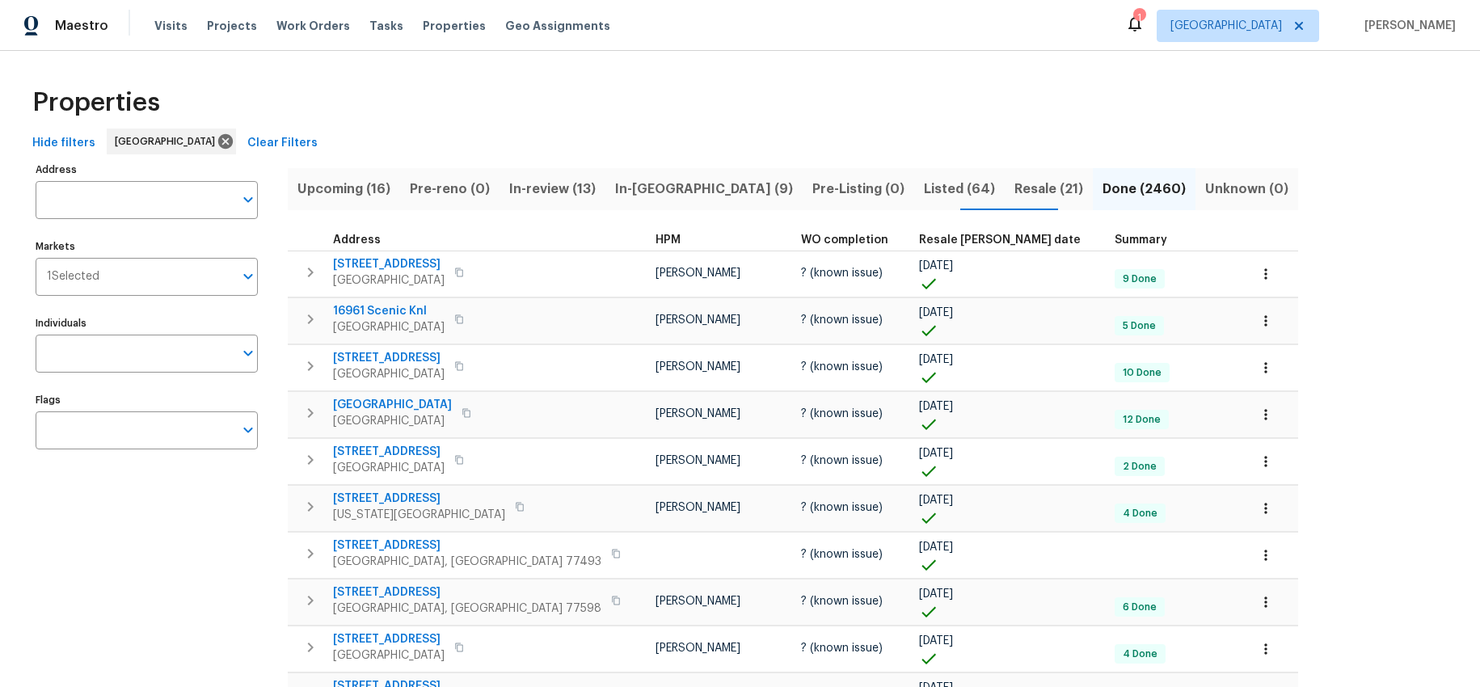
click at [919, 242] on span "Resale COE date" at bounding box center [1000, 239] width 162 height 11
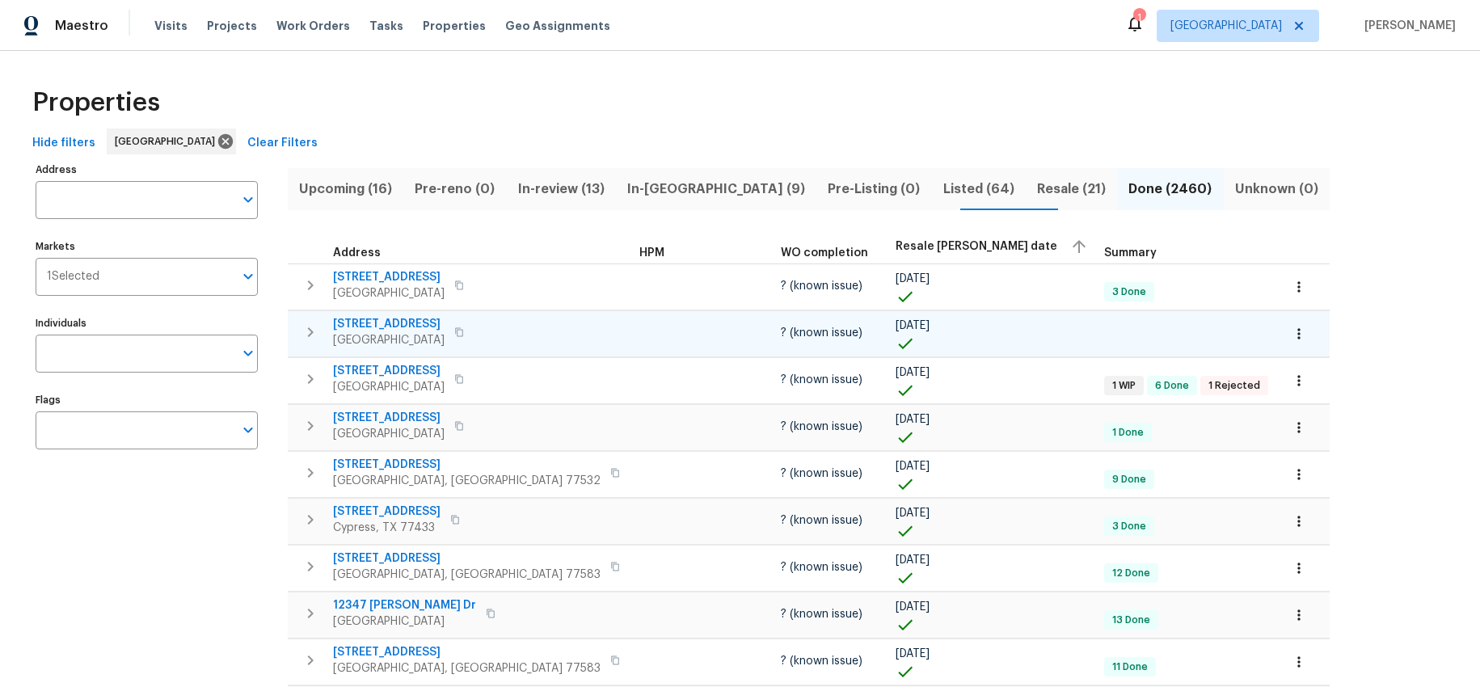
click at [406, 320] on span "6706 Providence View Ln" at bounding box center [389, 324] width 112 height 16
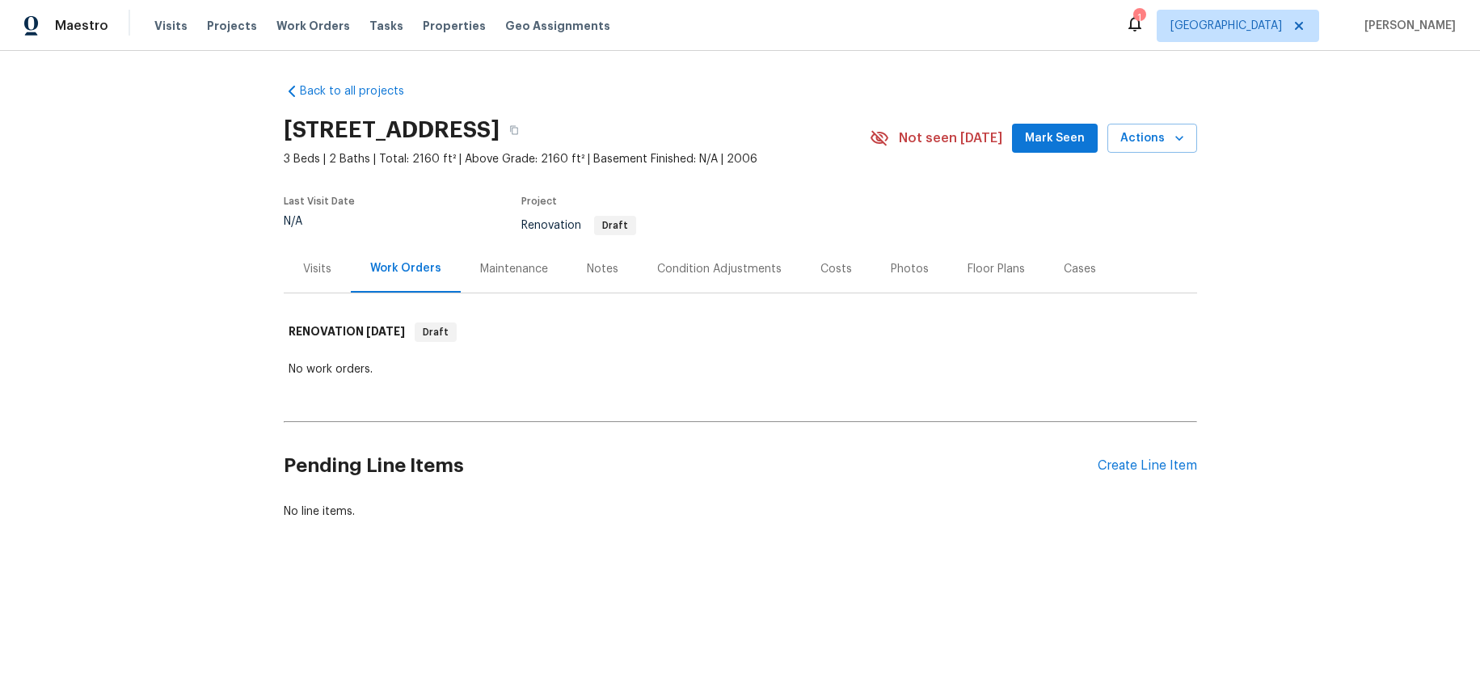
click at [309, 272] on div "Visits" at bounding box center [317, 269] width 28 height 16
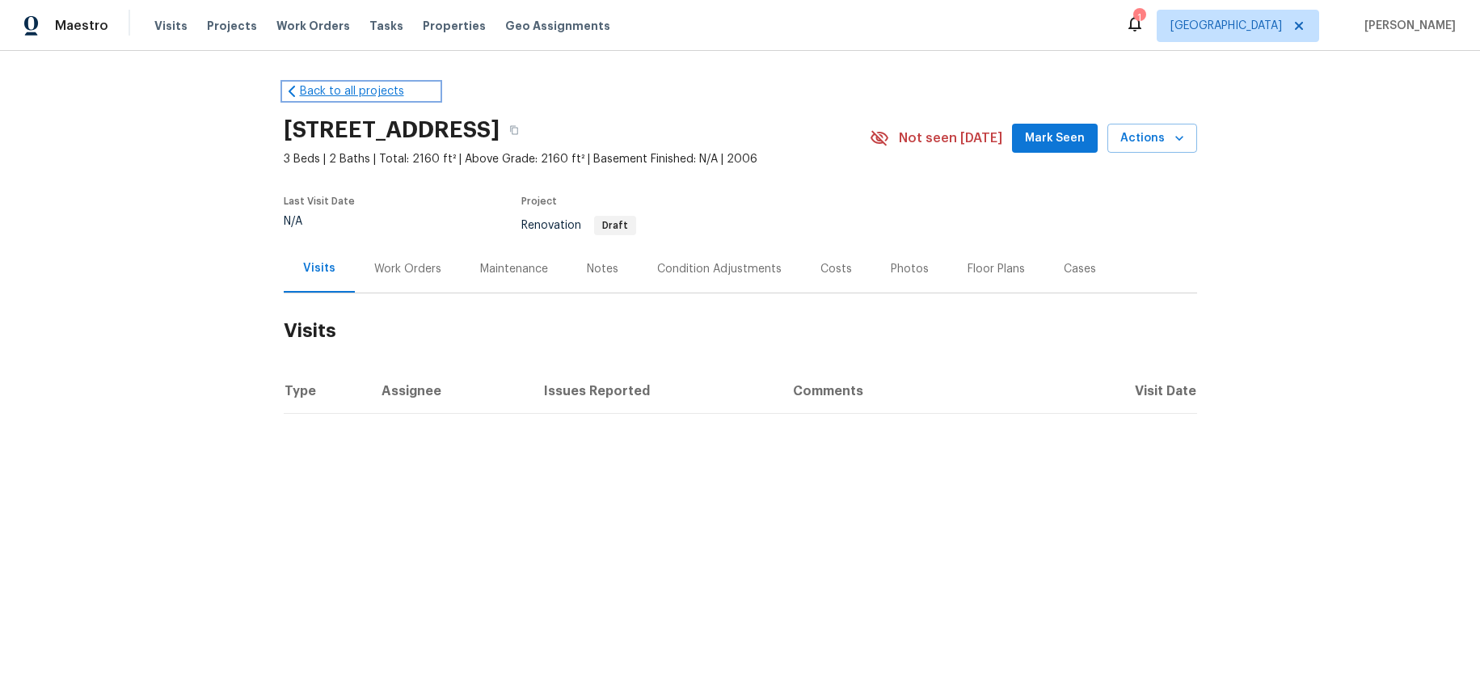
click at [309, 92] on link "Back to all projects" at bounding box center [361, 91] width 155 height 16
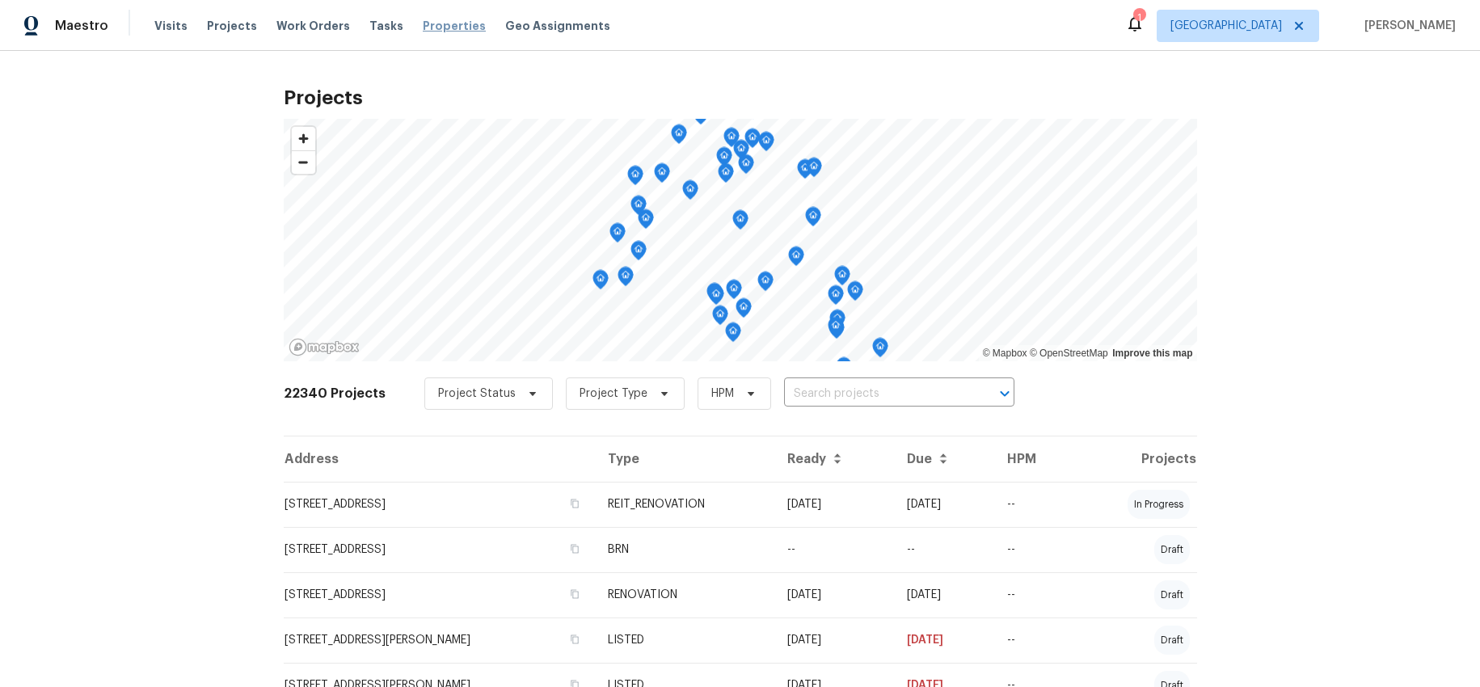
click at [430, 22] on span "Properties" at bounding box center [454, 26] width 63 height 16
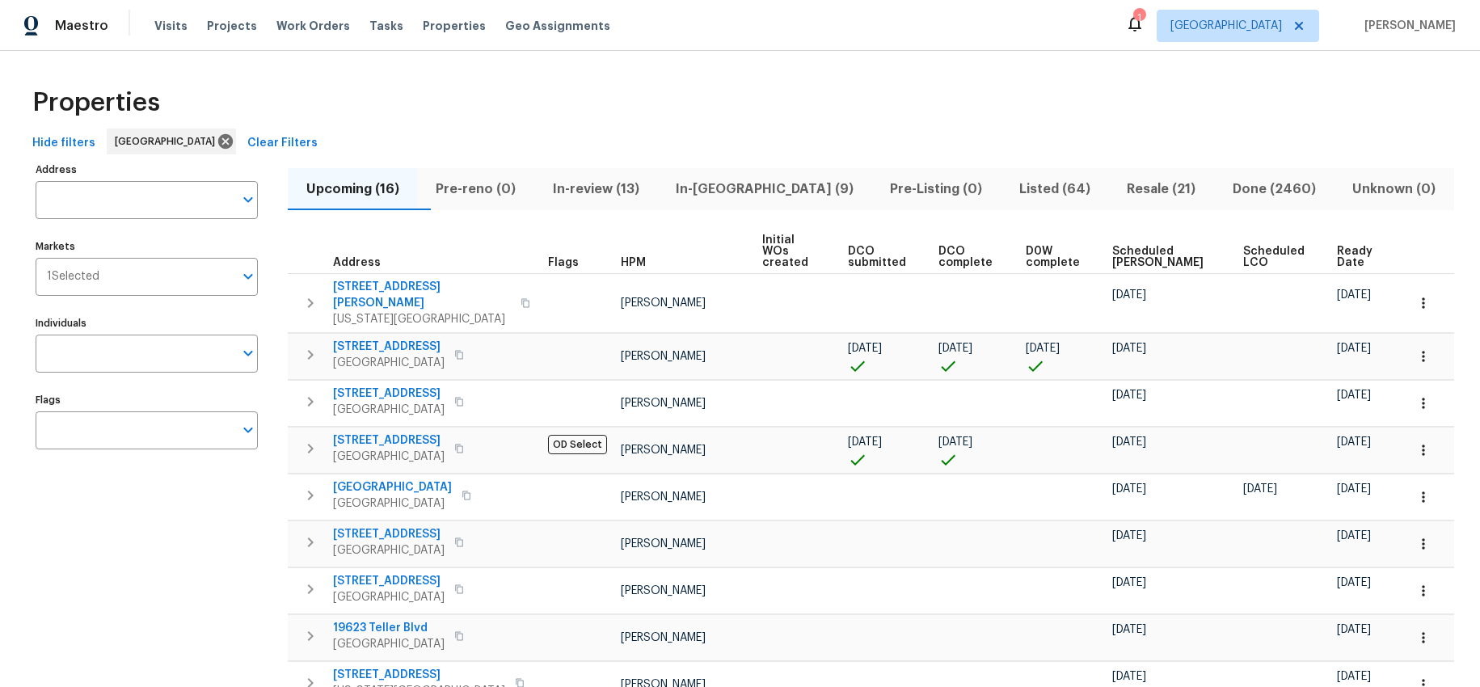
click at [1228, 192] on span "Done (2460)" at bounding box center [1273, 189] width 100 height 23
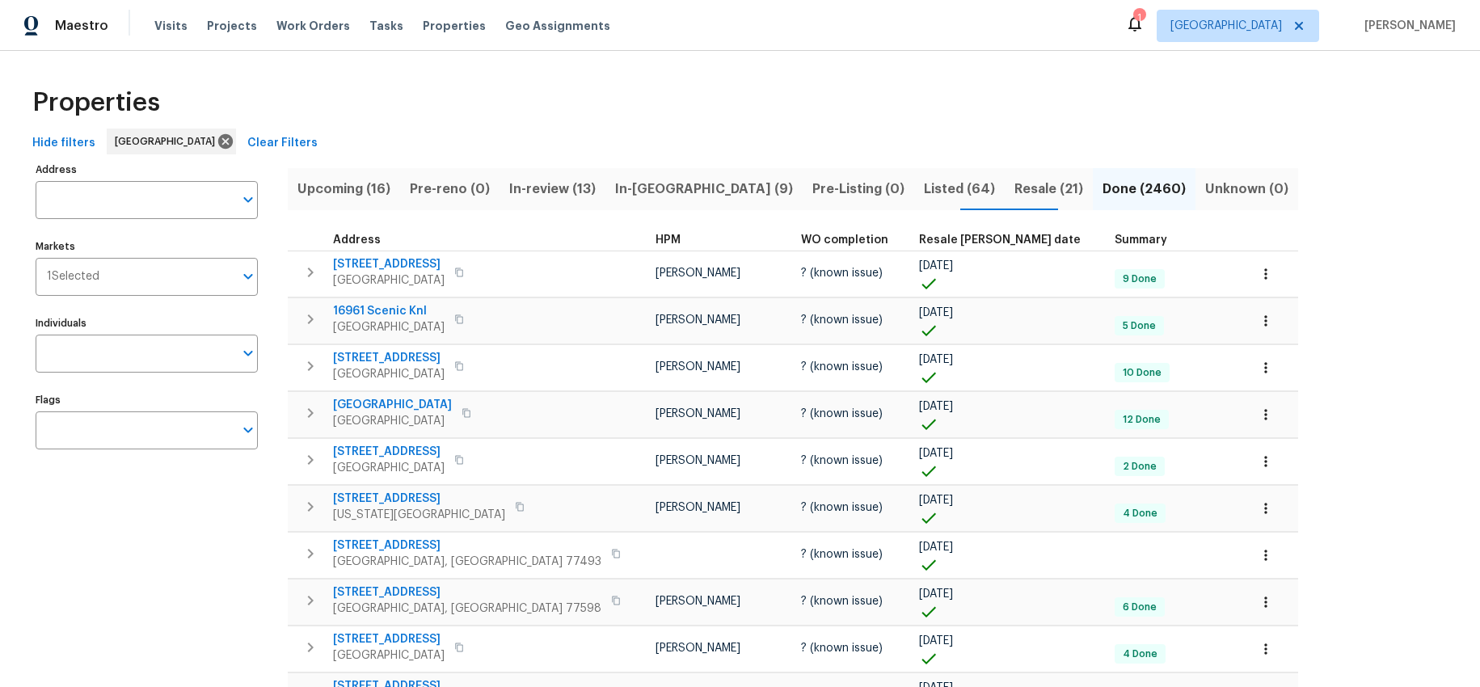
click at [919, 237] on span "Resale COE date" at bounding box center [1000, 239] width 162 height 11
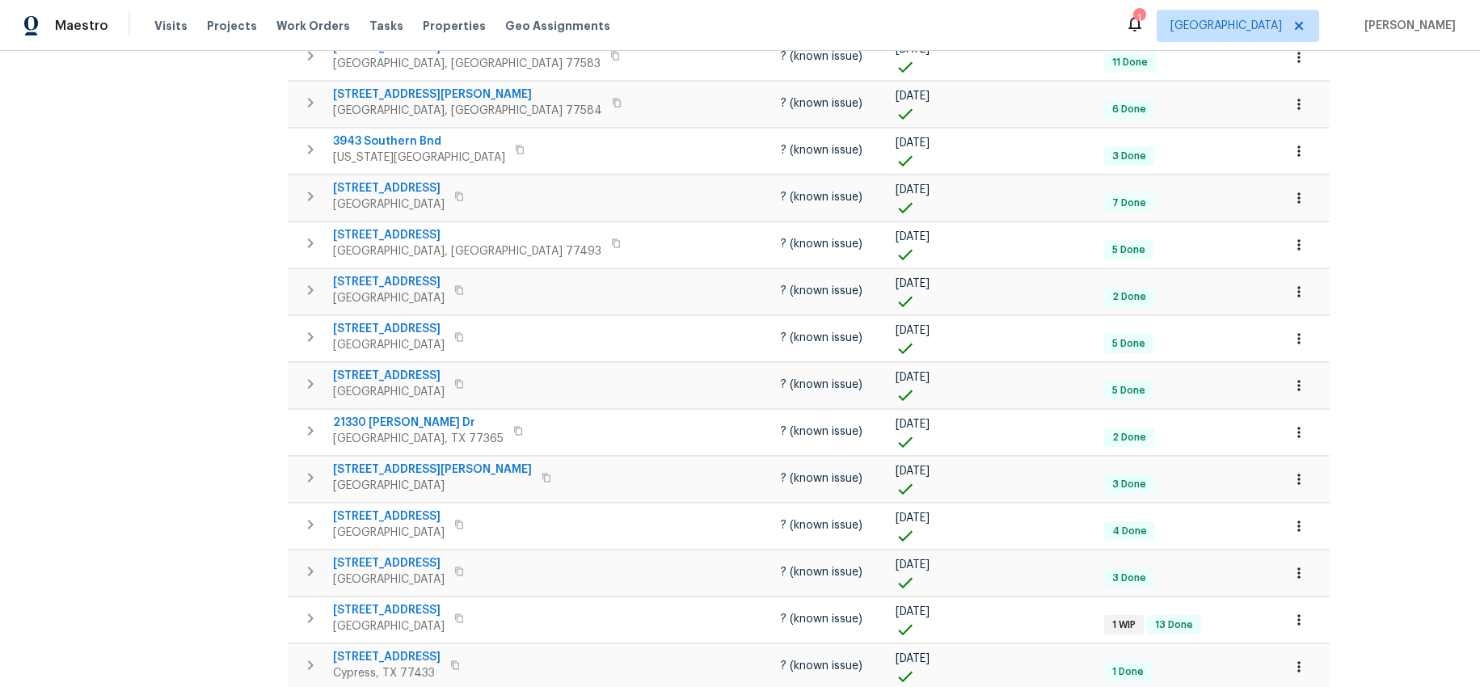
scroll to position [813, 0]
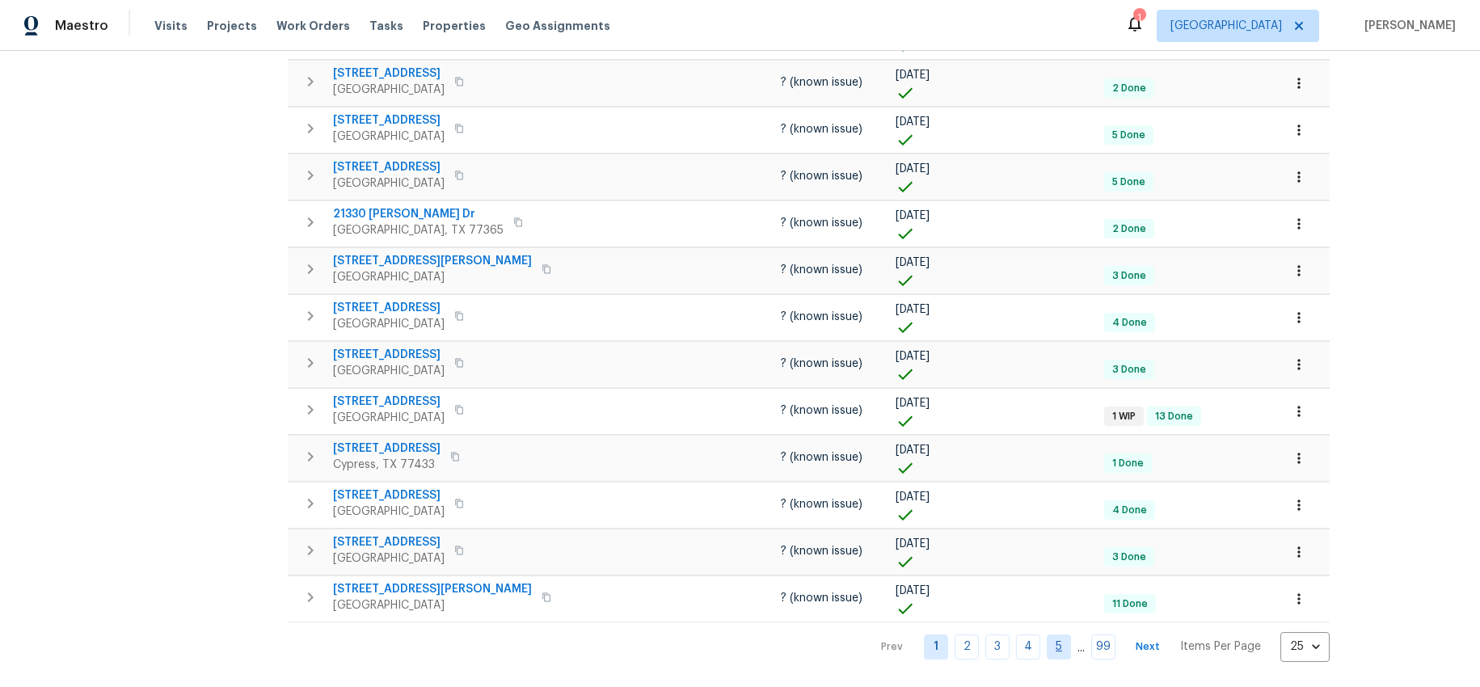
click at [1046, 647] on link "5" at bounding box center [1058, 646] width 24 height 25
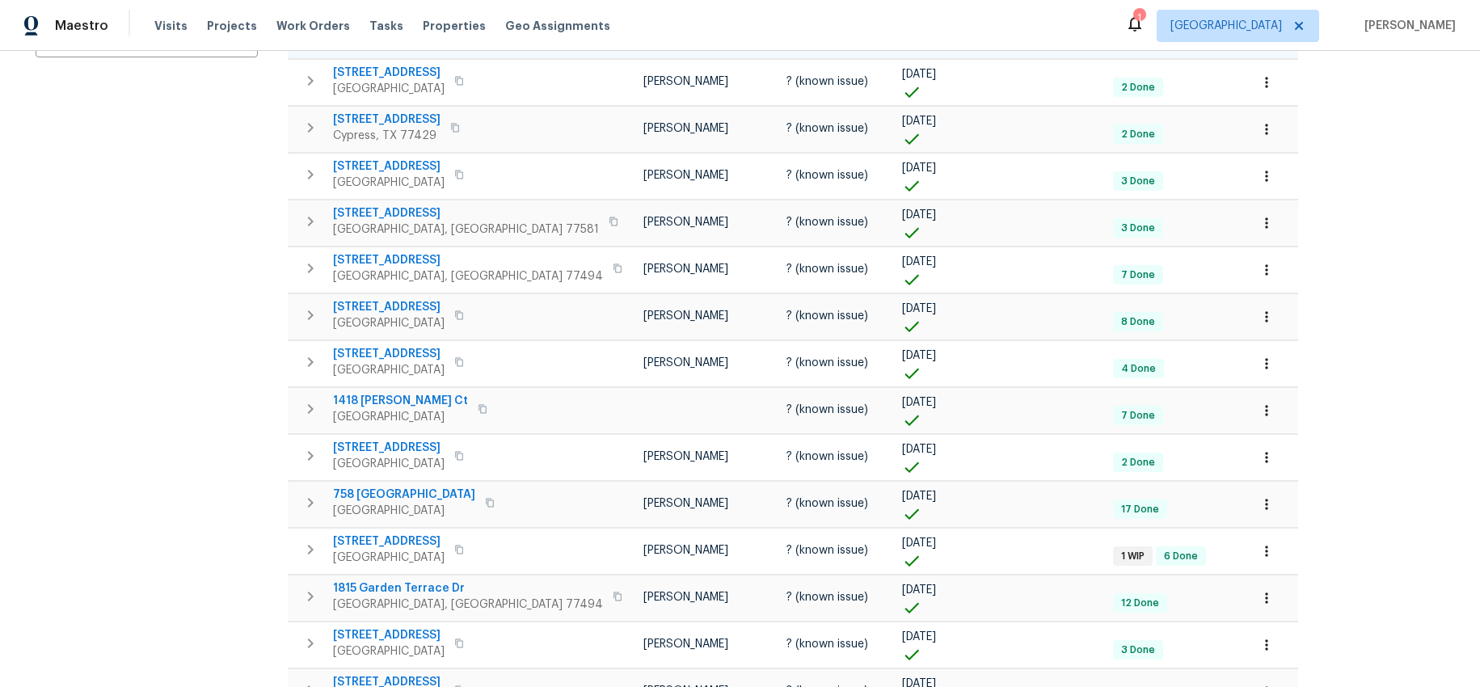
scroll to position [813, 0]
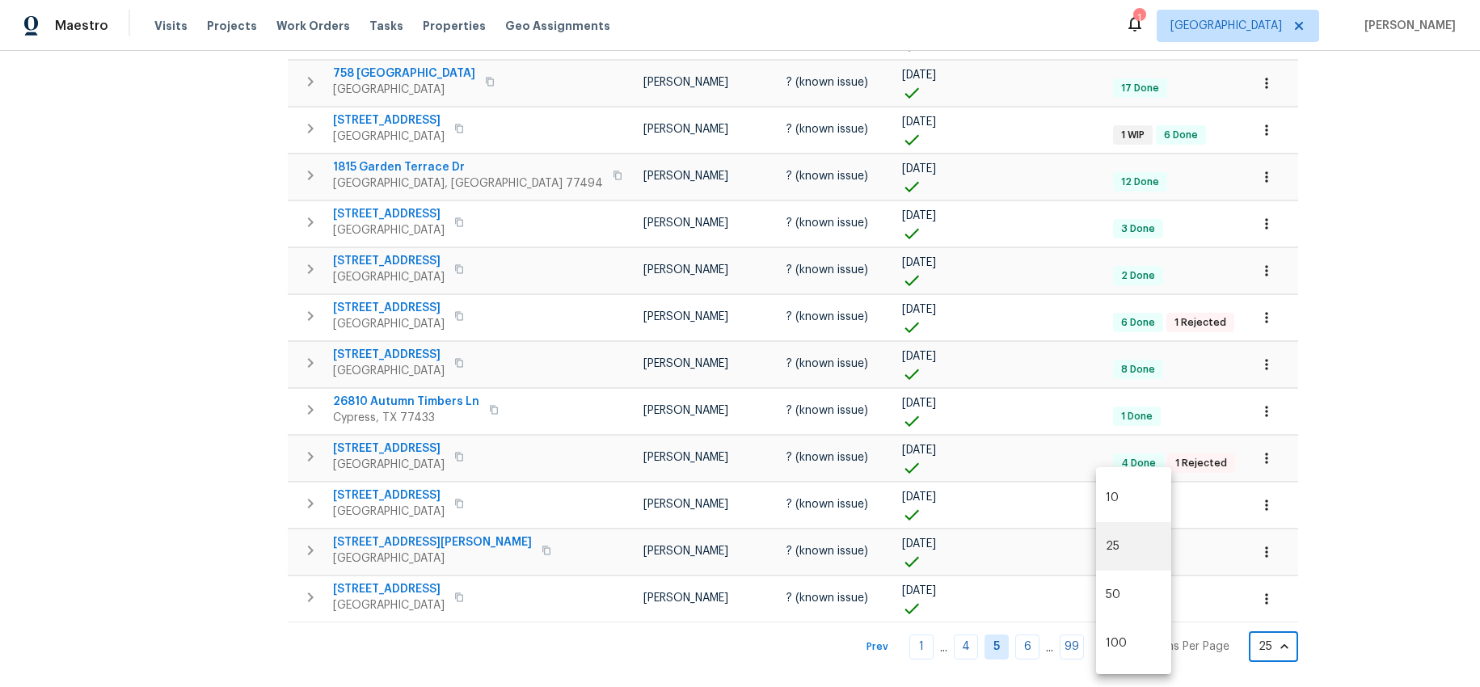
click at [1137, 651] on body "Maestro Visits Projects Work Orders Tasks Properties Geo Assignments 1 Houston …" at bounding box center [740, 343] width 1480 height 687
click at [1120, 588] on li "50" at bounding box center [1133, 595] width 75 height 48
type input "50"
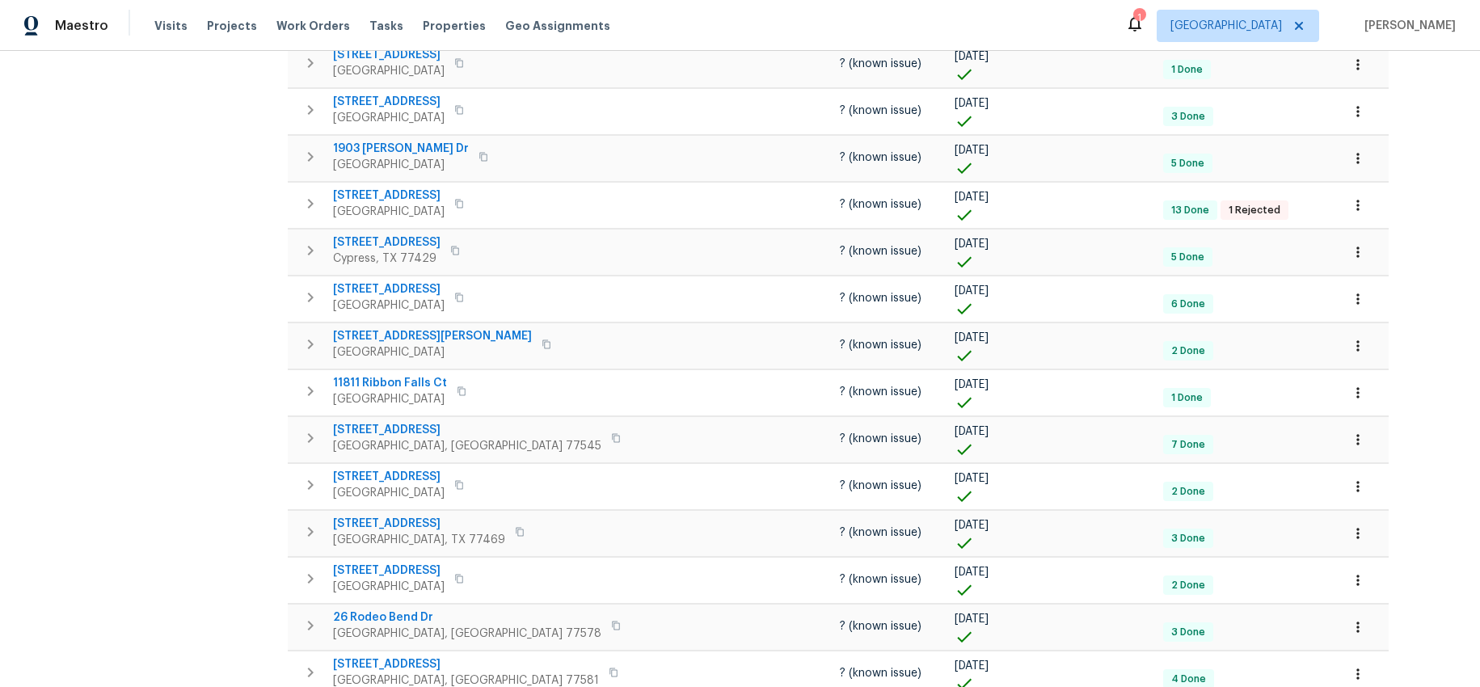
scroll to position [1985, 0]
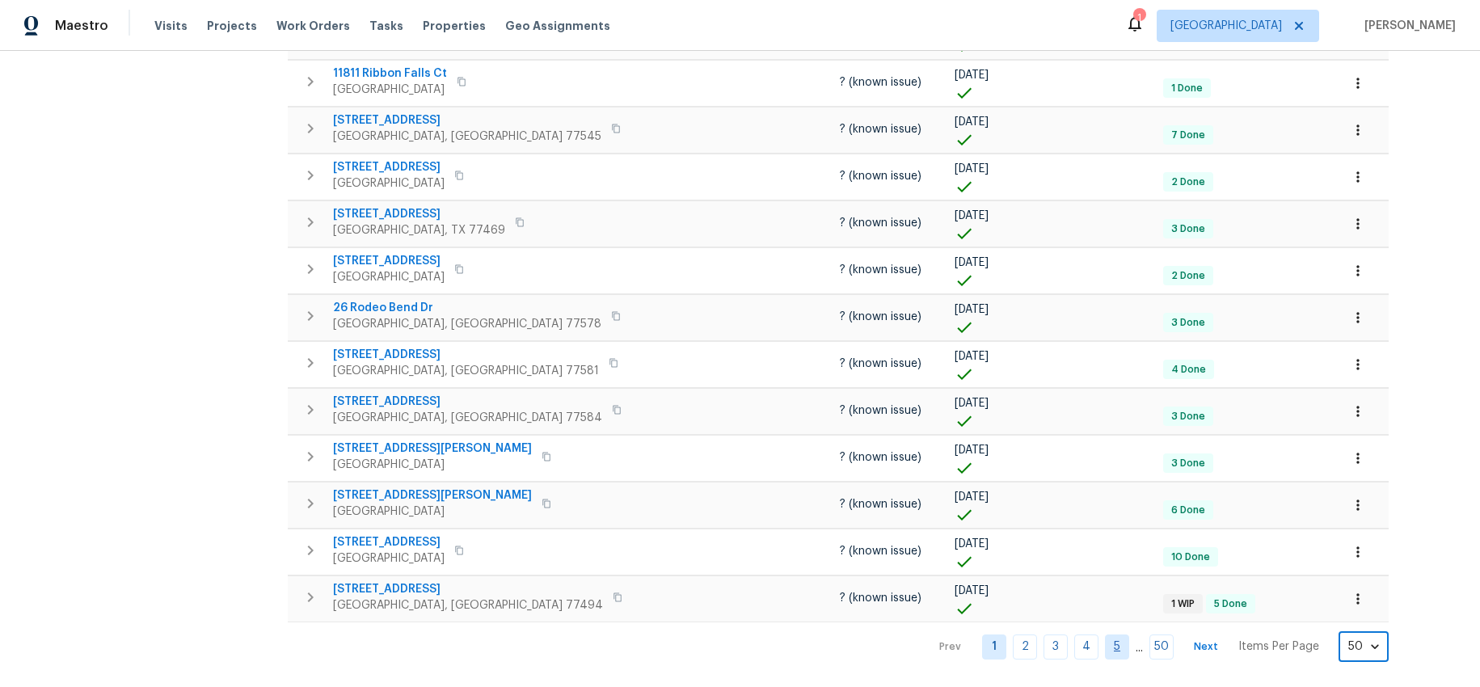
click at [1105, 649] on link "5" at bounding box center [1117, 646] width 24 height 25
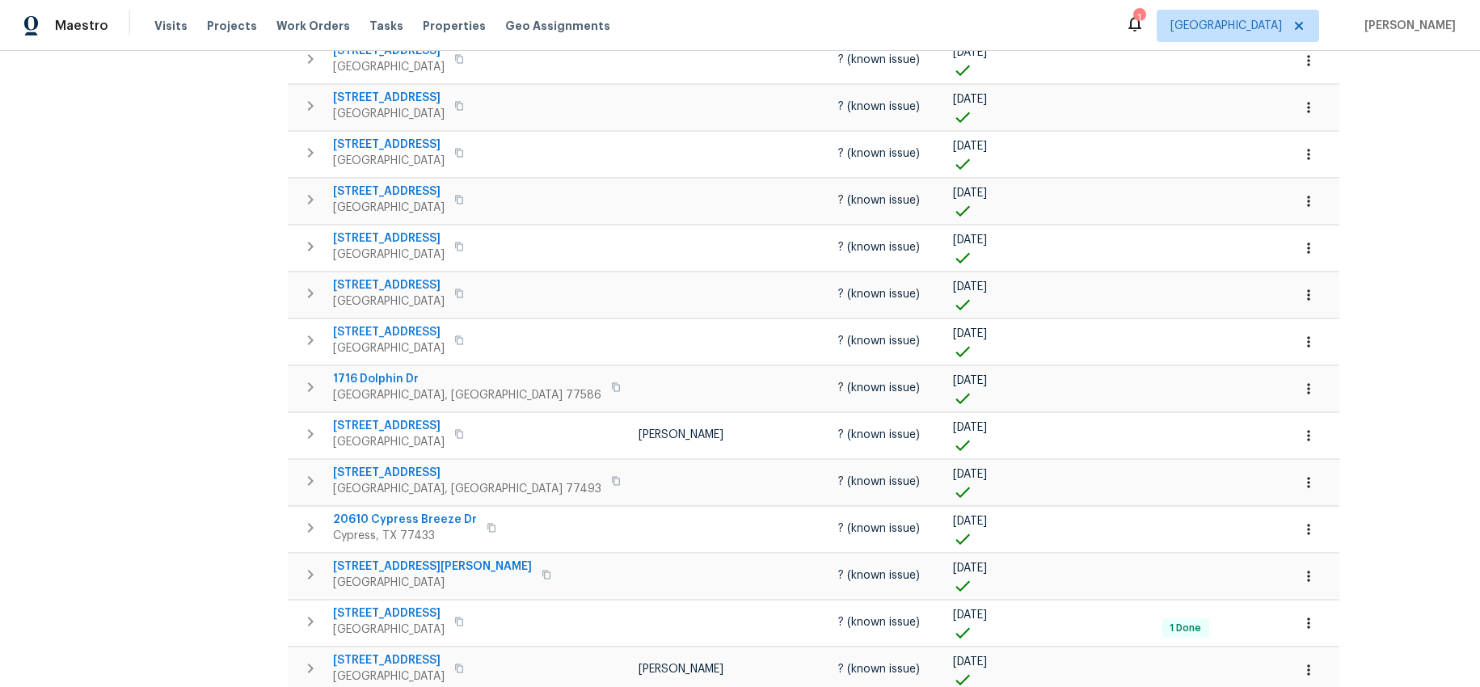
scroll to position [1985, 0]
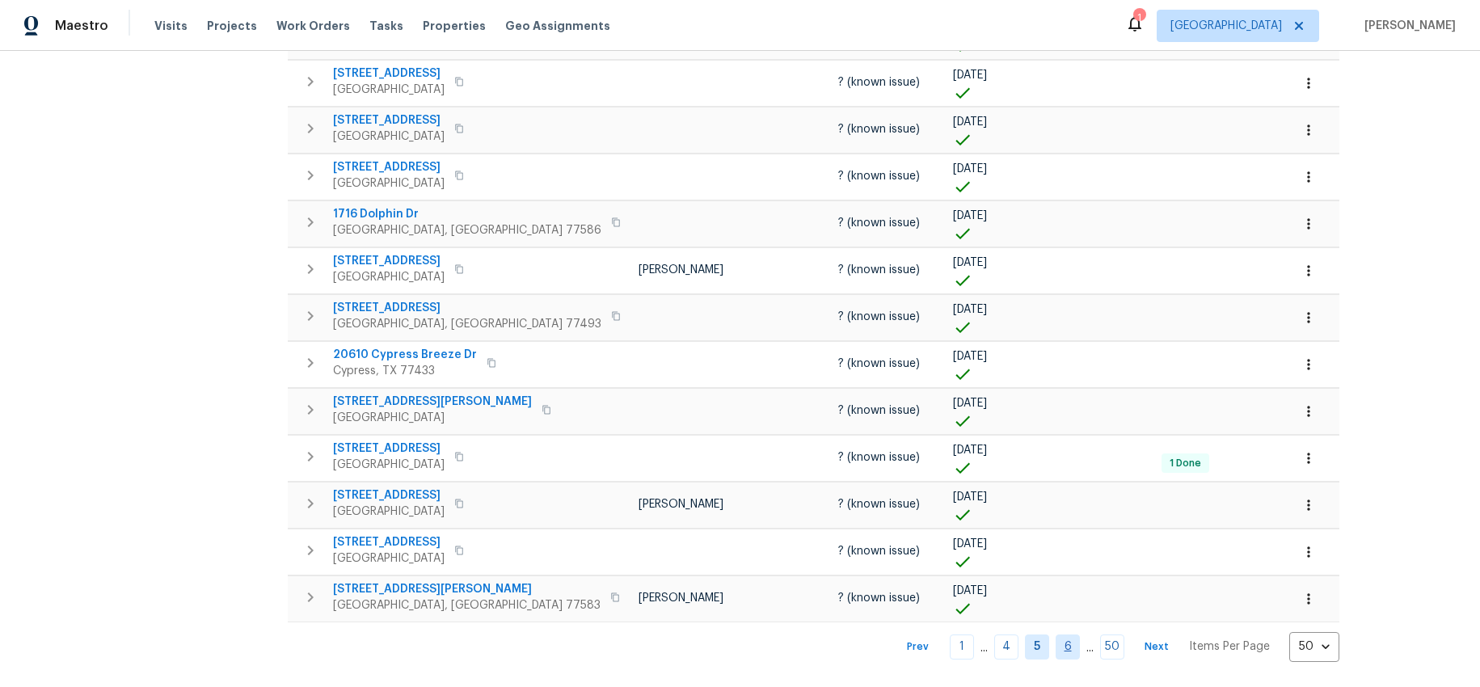
click at [1055, 646] on link "6" at bounding box center [1067, 646] width 24 height 25
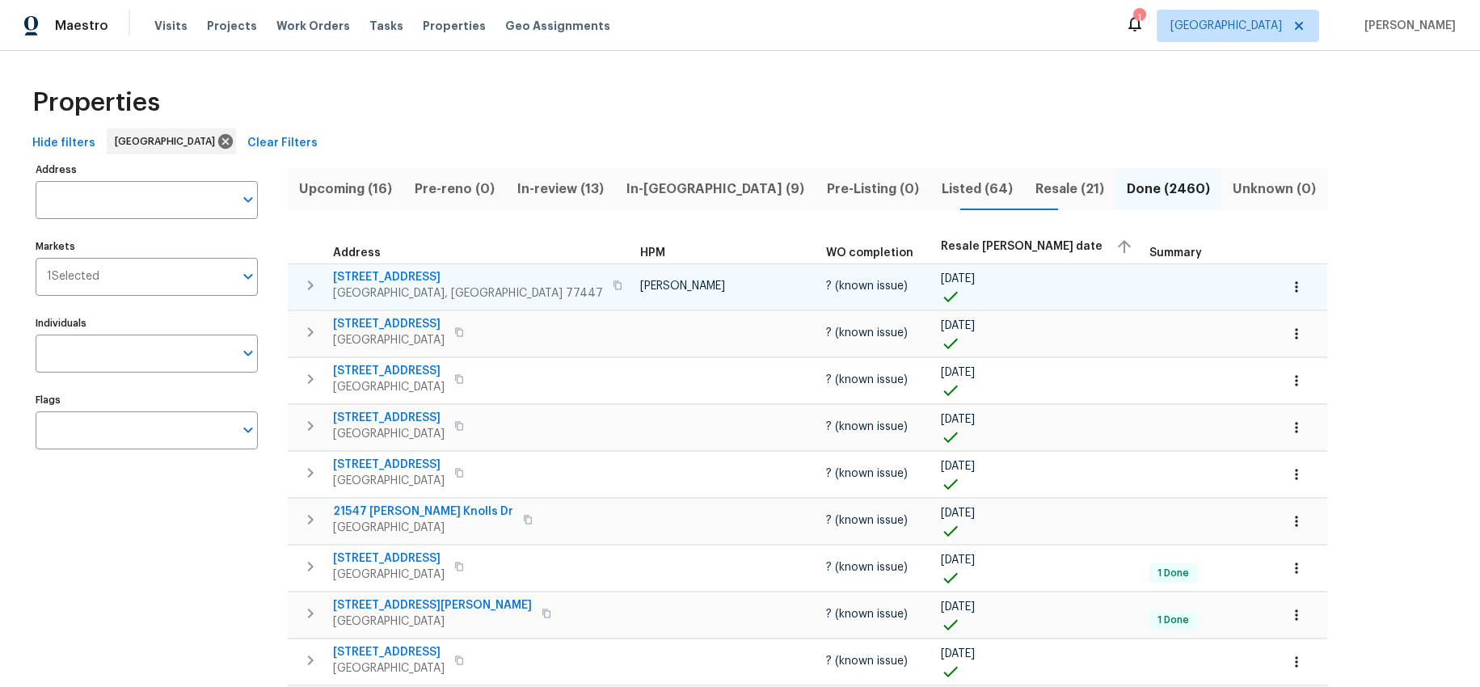
click at [437, 284] on span "17735 Brahman Horn Ct" at bounding box center [468, 277] width 270 height 16
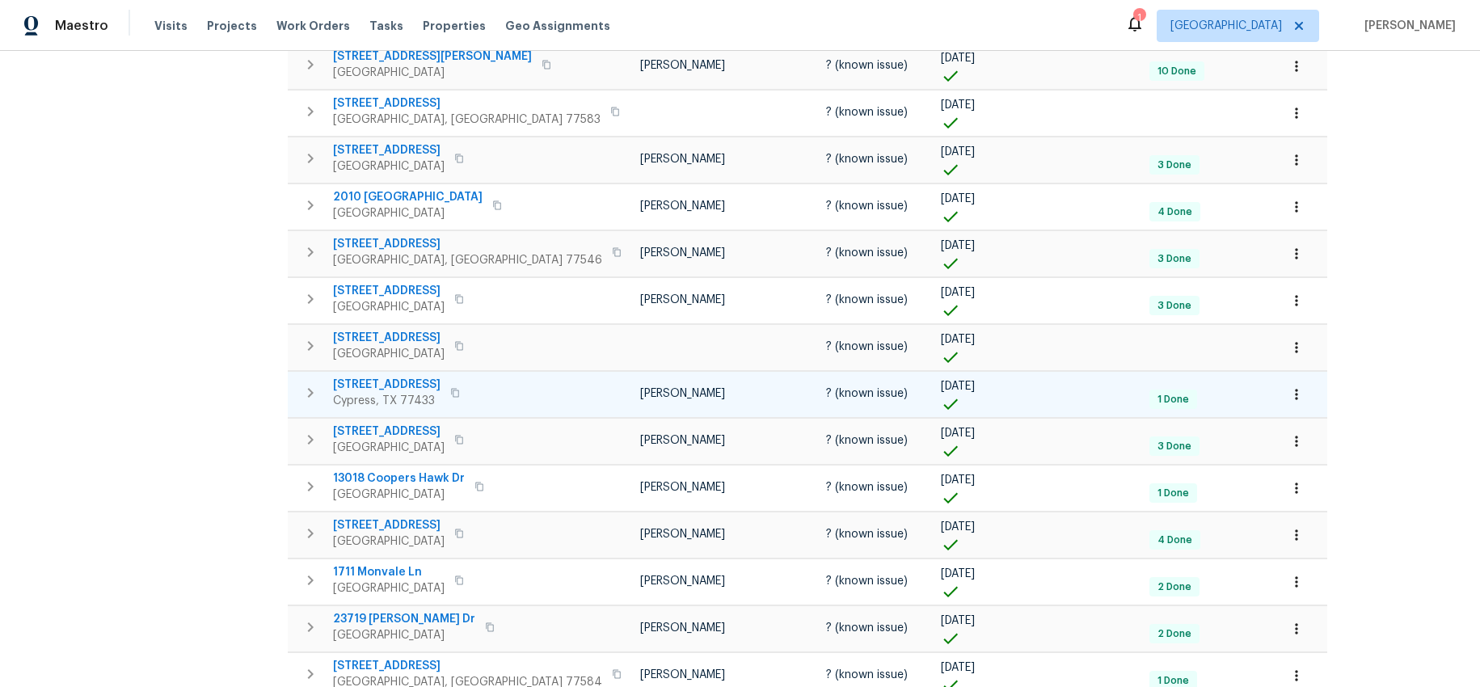
scroll to position [745, 0]
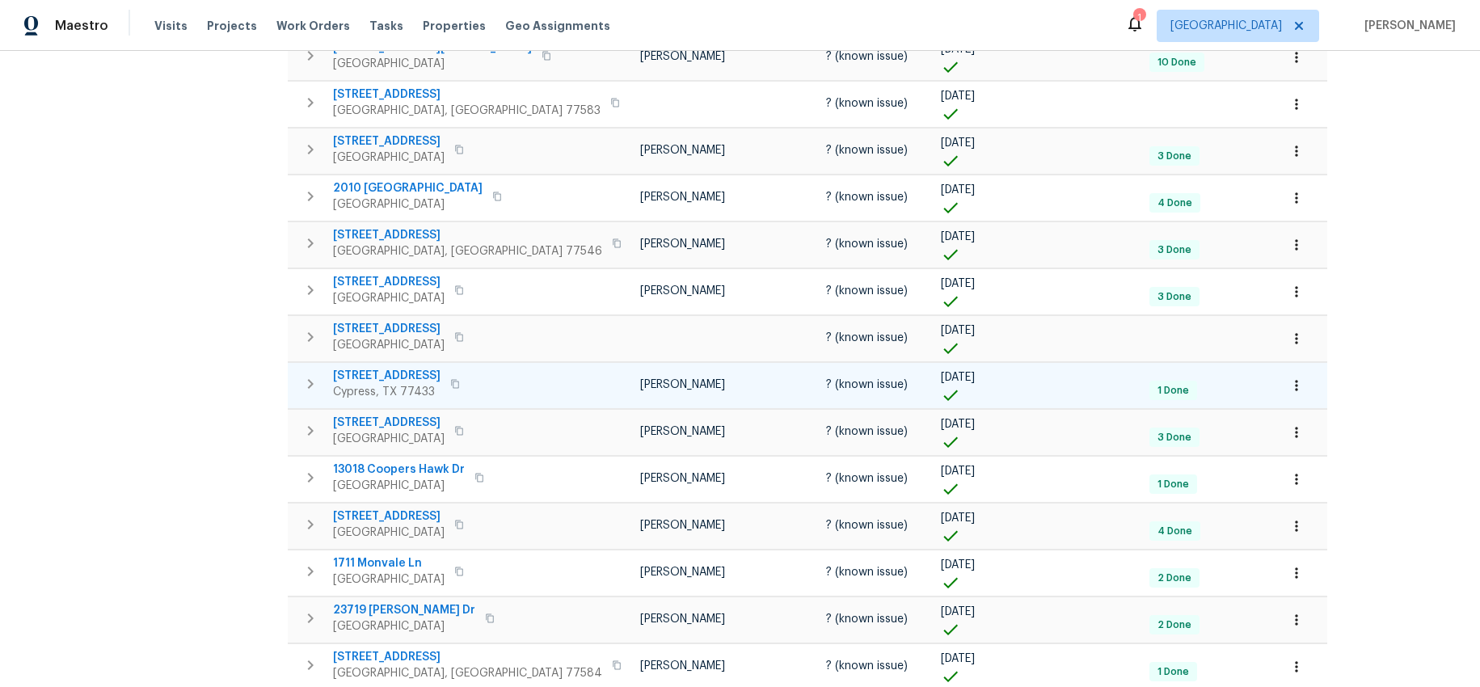
click at [423, 369] on span "7923 Tawny Bluff Ct" at bounding box center [386, 376] width 107 height 16
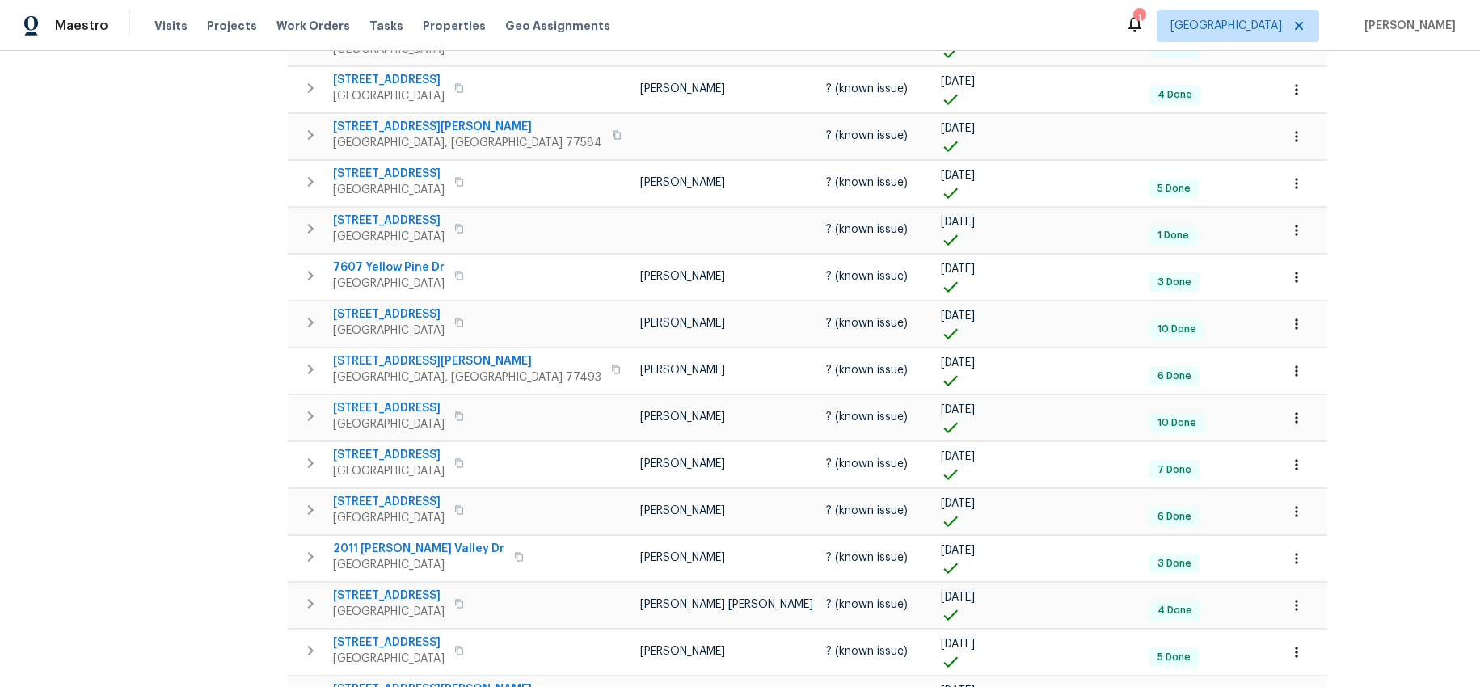
scroll to position [1985, 0]
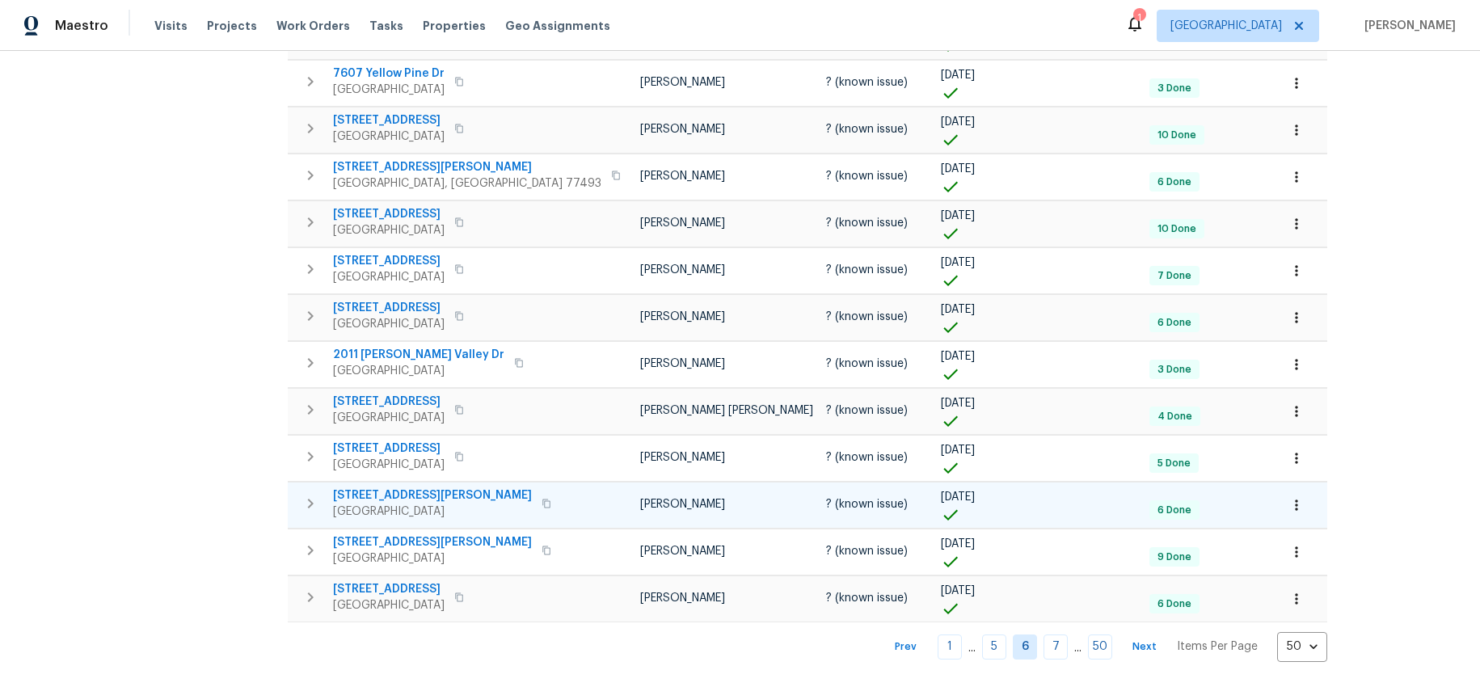
click at [411, 495] on span "8515 Rose Manor Dr" at bounding box center [432, 495] width 199 height 16
click at [1043, 642] on link "7" at bounding box center [1055, 646] width 24 height 25
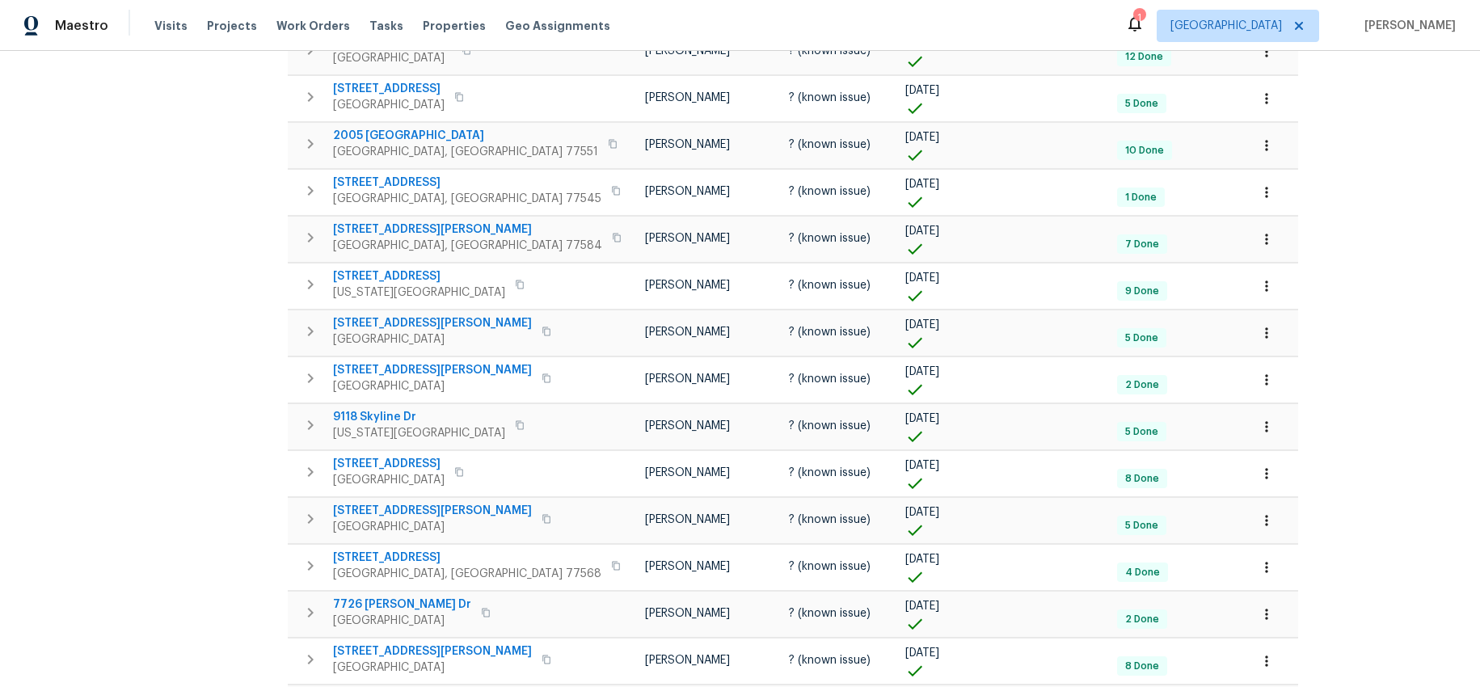
scroll to position [972, 0]
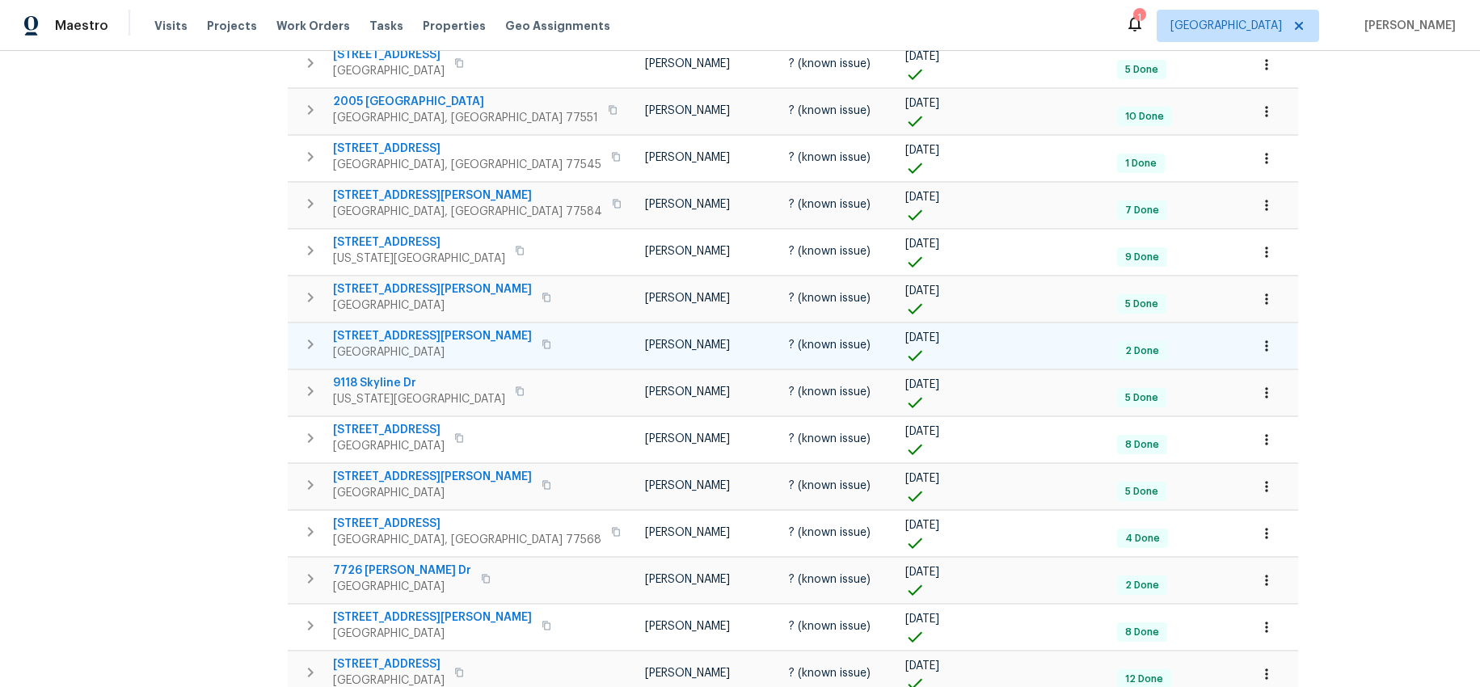
click at [372, 335] on span "4840 Milwee St" at bounding box center [432, 336] width 199 height 16
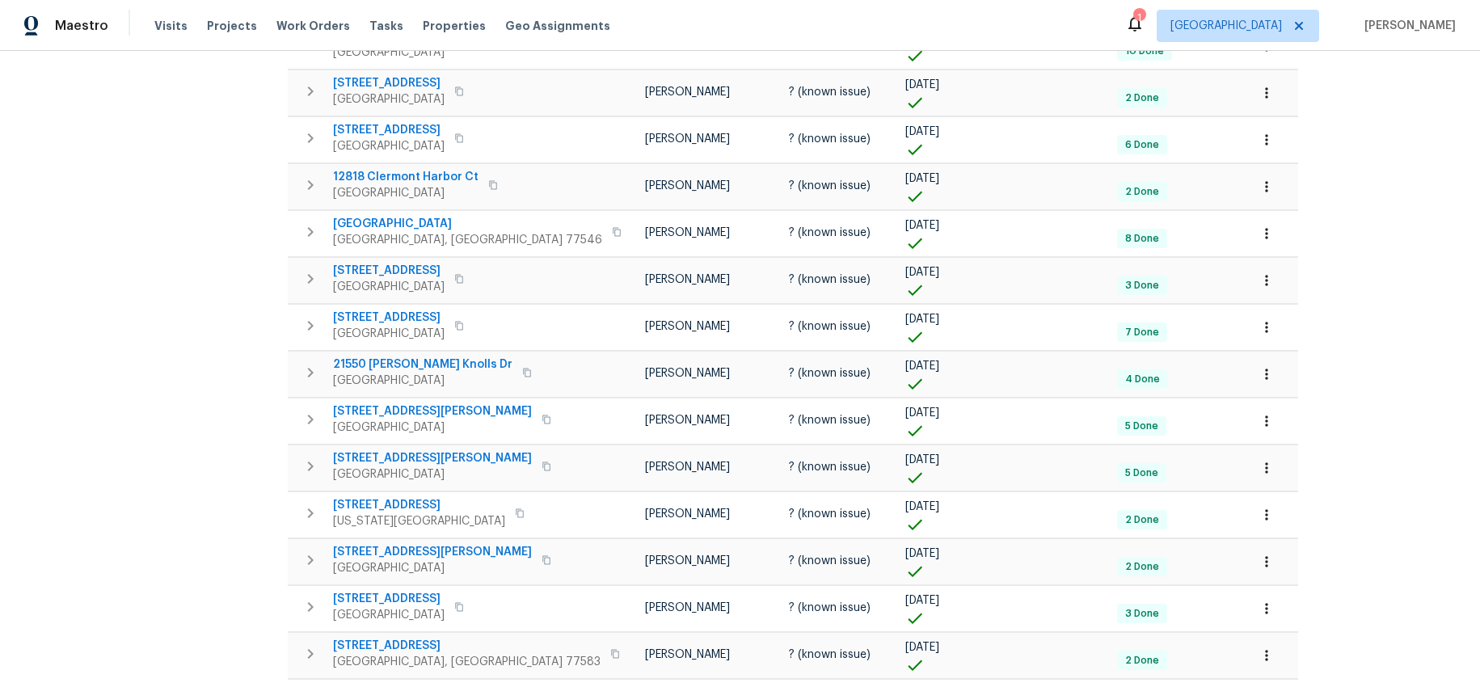
scroll to position [1985, 0]
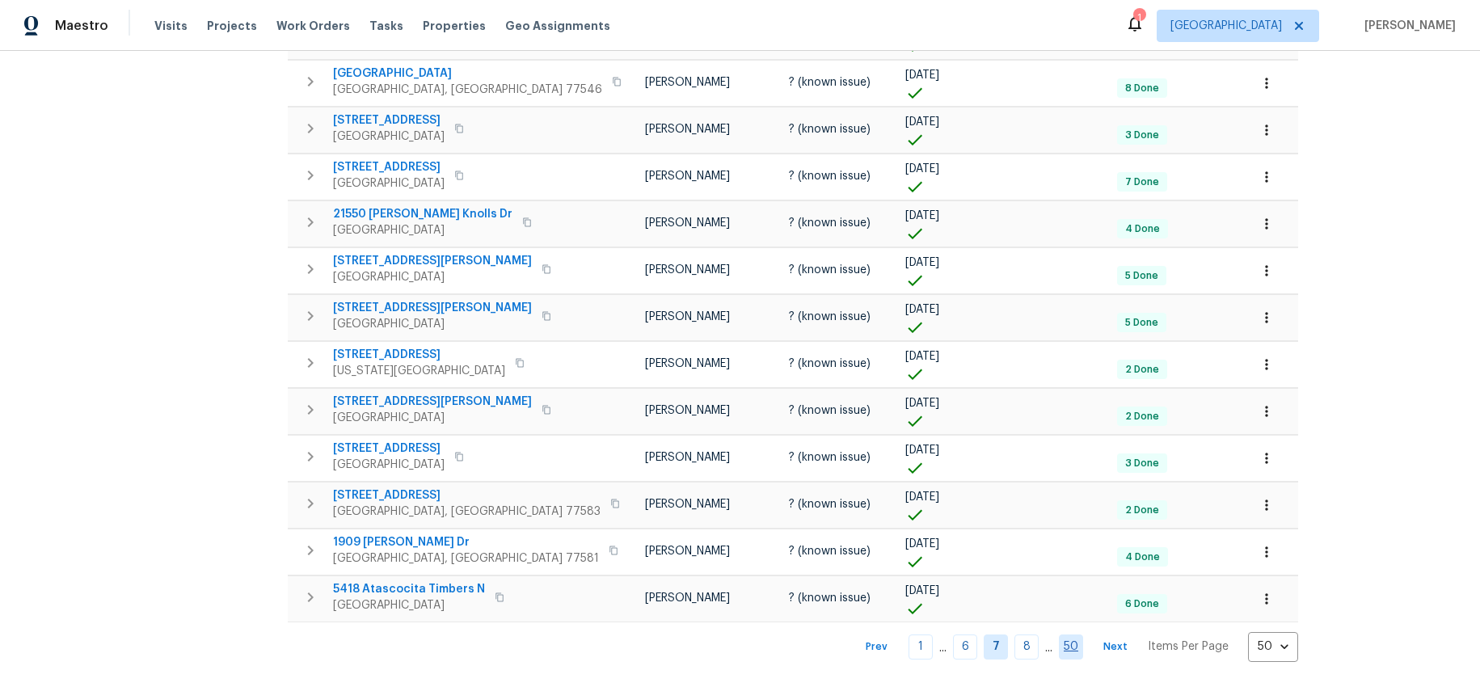
click at [1059, 648] on link "50" at bounding box center [1071, 646] width 24 height 25
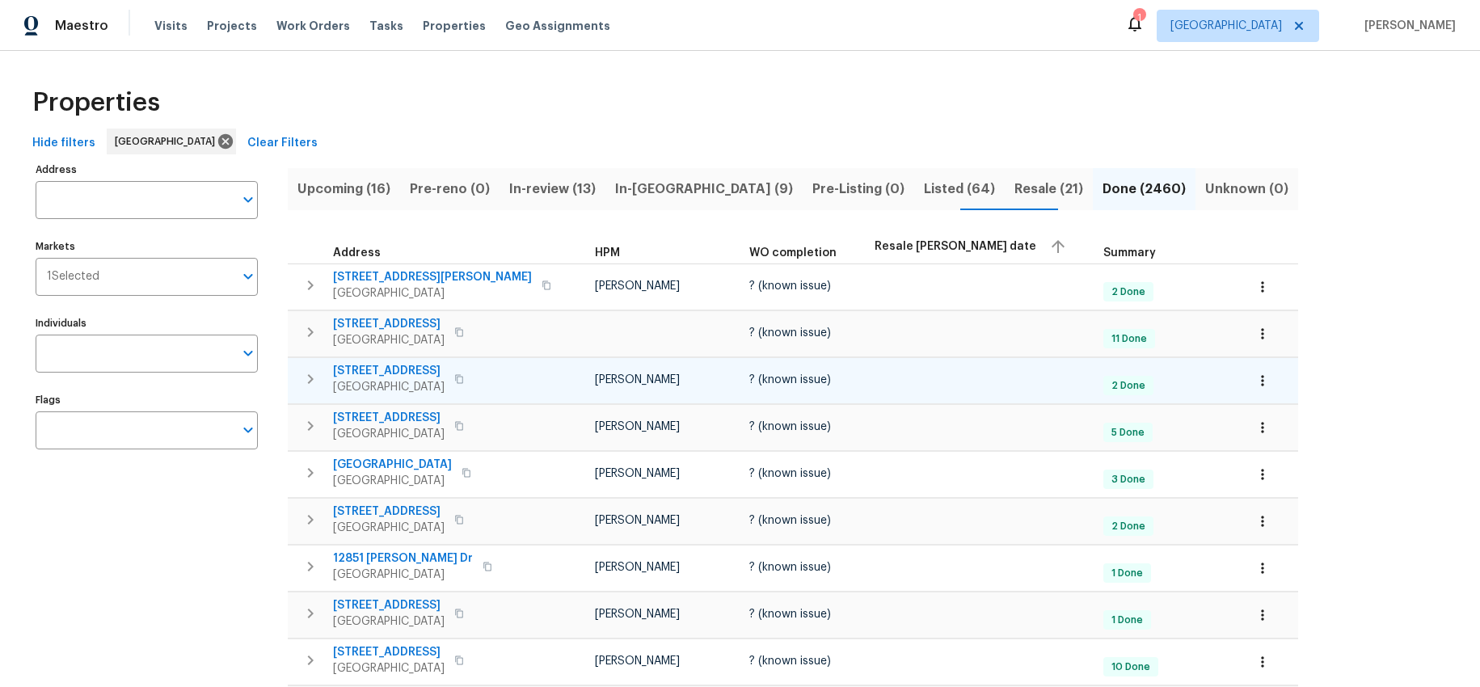
scroll to position [110, 0]
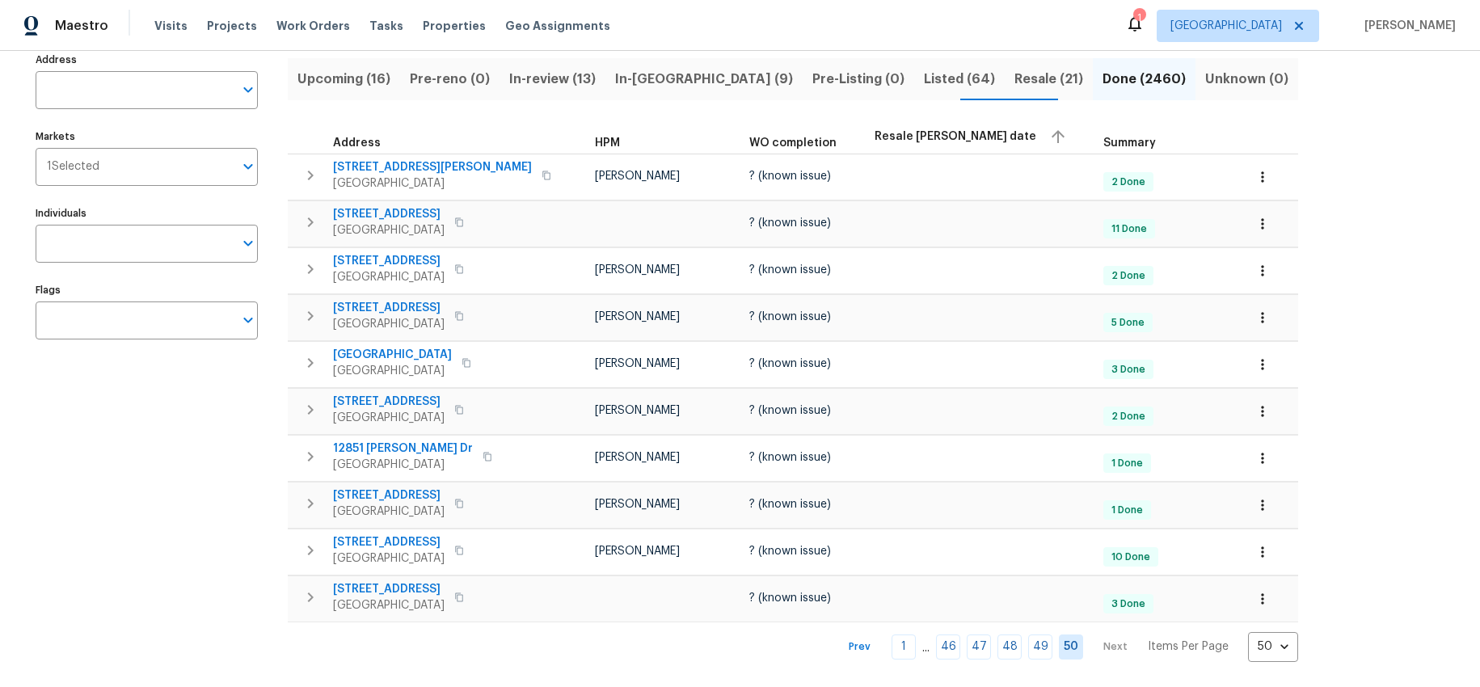
click at [1102, 75] on span "Done (2460)" at bounding box center [1143, 79] width 83 height 23
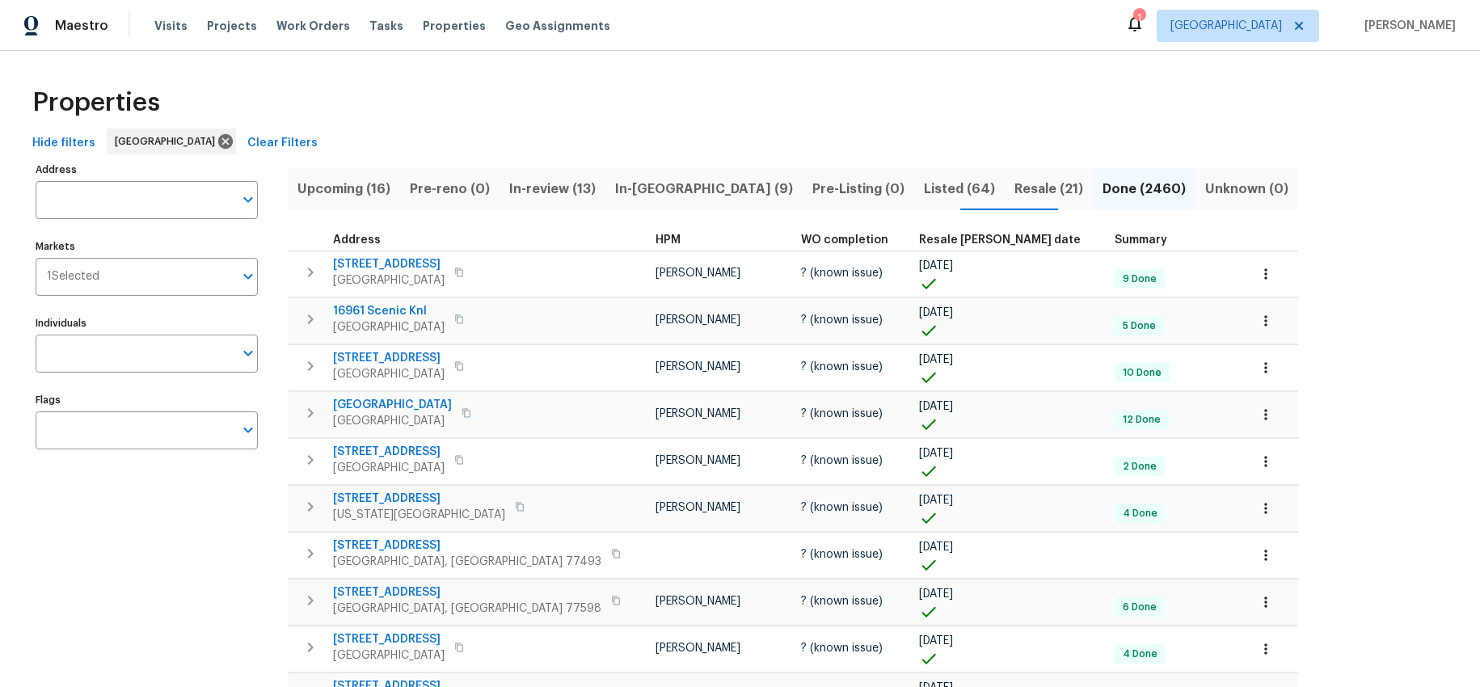
click at [919, 234] on span "Resale COE date" at bounding box center [1000, 239] width 162 height 11
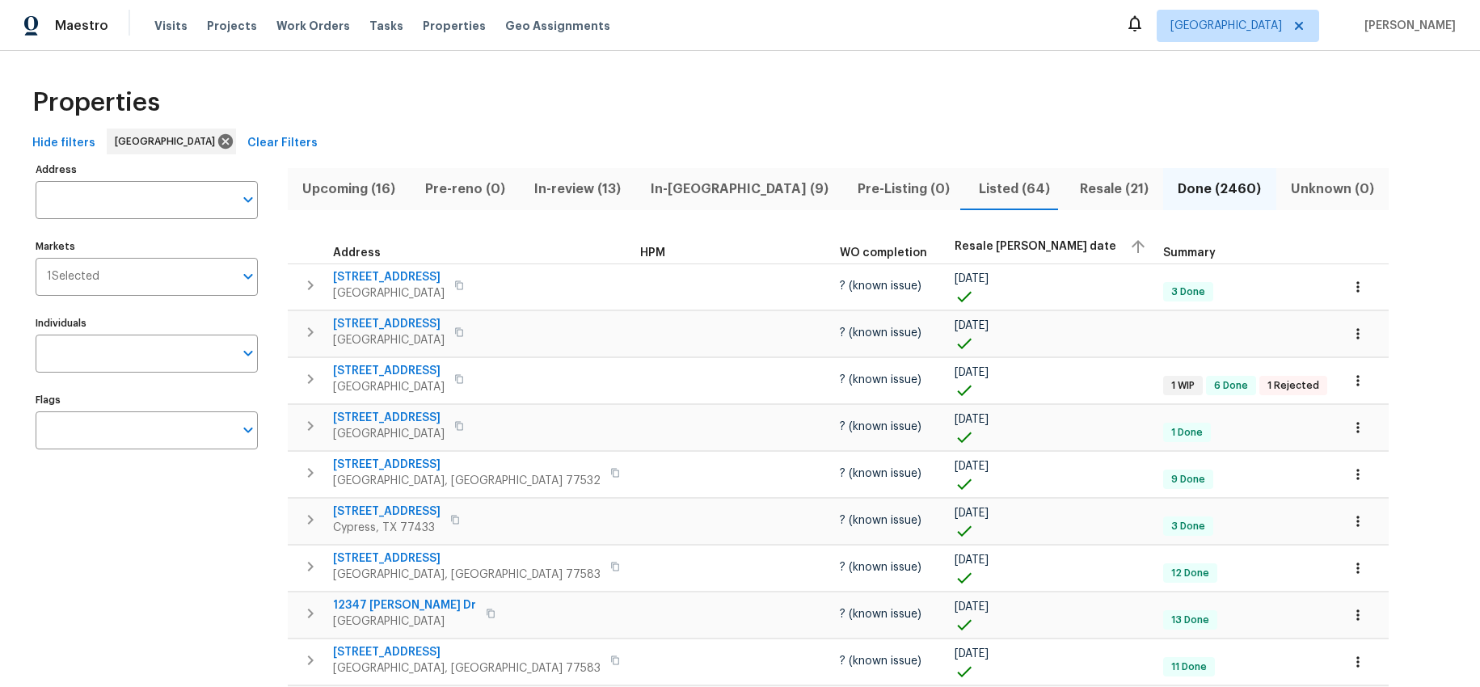
click at [954, 245] on span "Resale COE date" at bounding box center [1035, 246] width 162 height 11
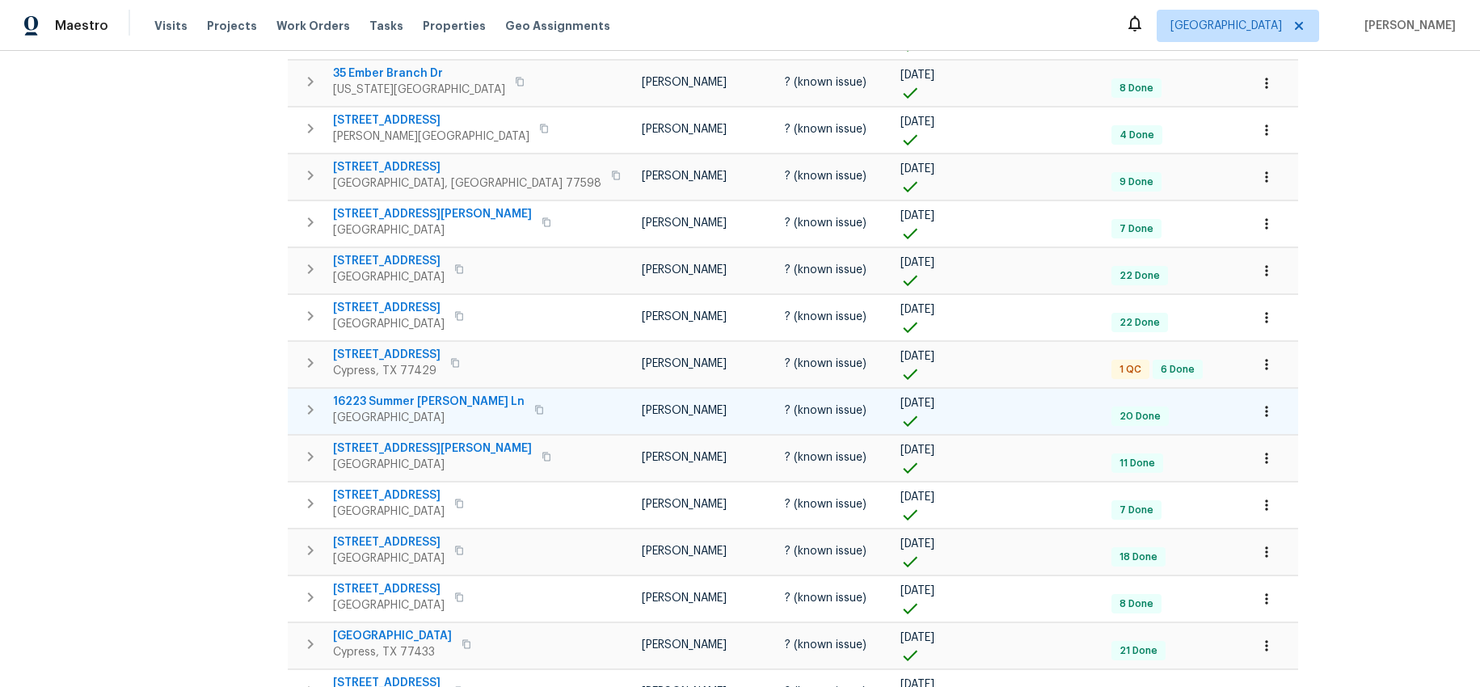
scroll to position [733, 0]
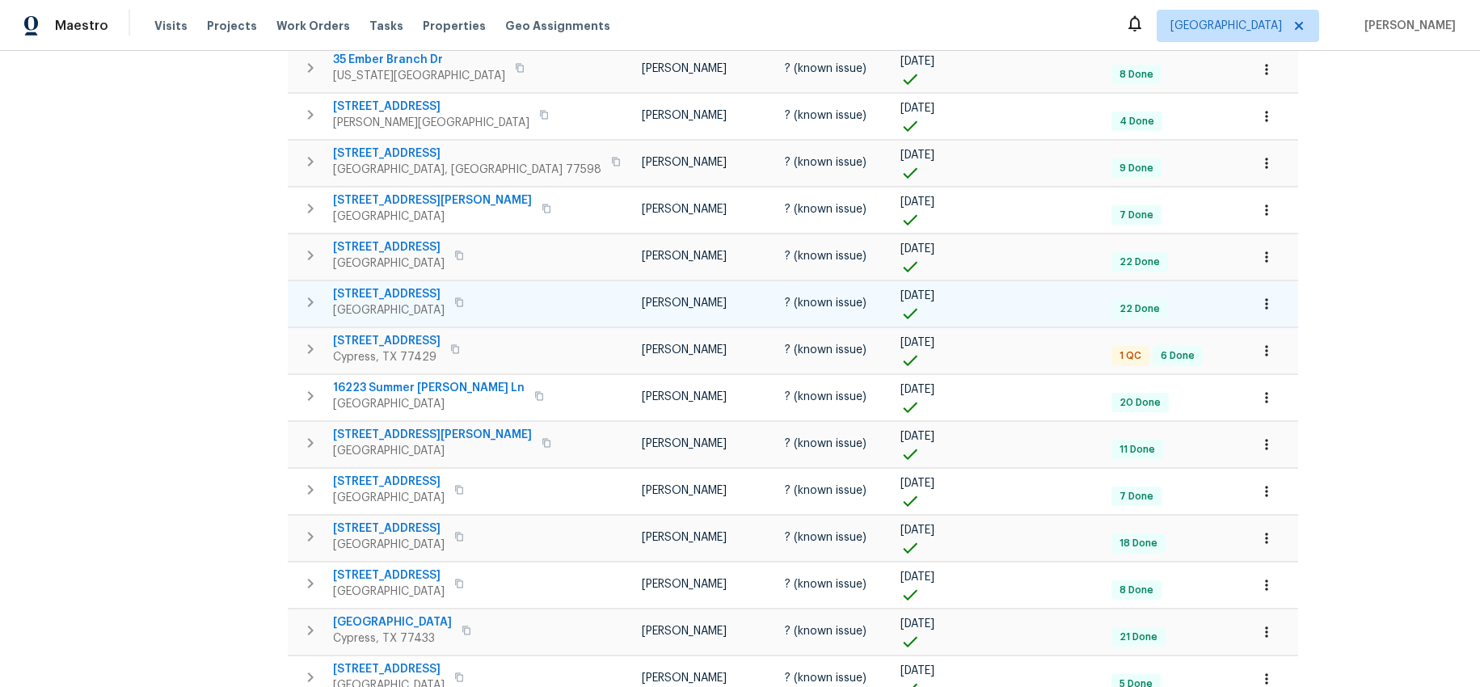
click at [377, 293] on span "16450 Havenhurst Dr" at bounding box center [389, 294] width 112 height 16
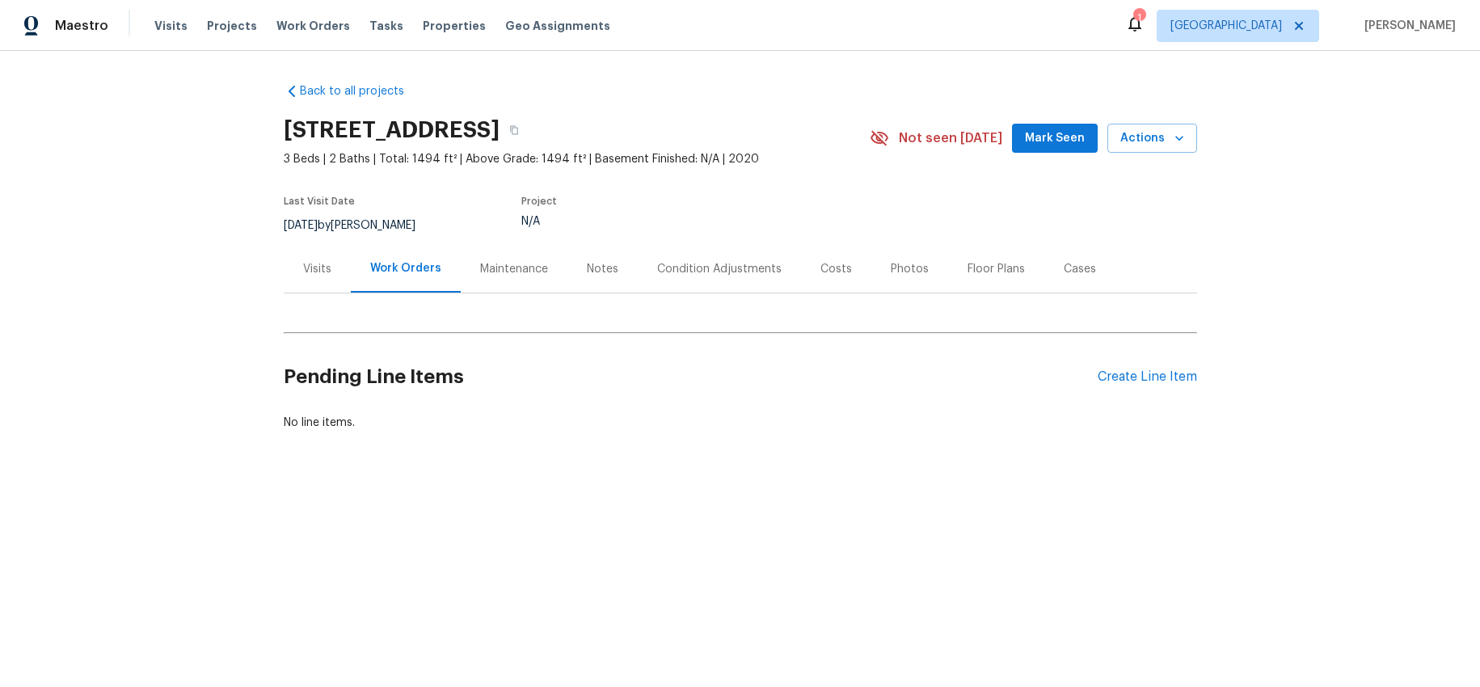
click at [313, 264] on div "Visits" at bounding box center [317, 269] width 28 height 16
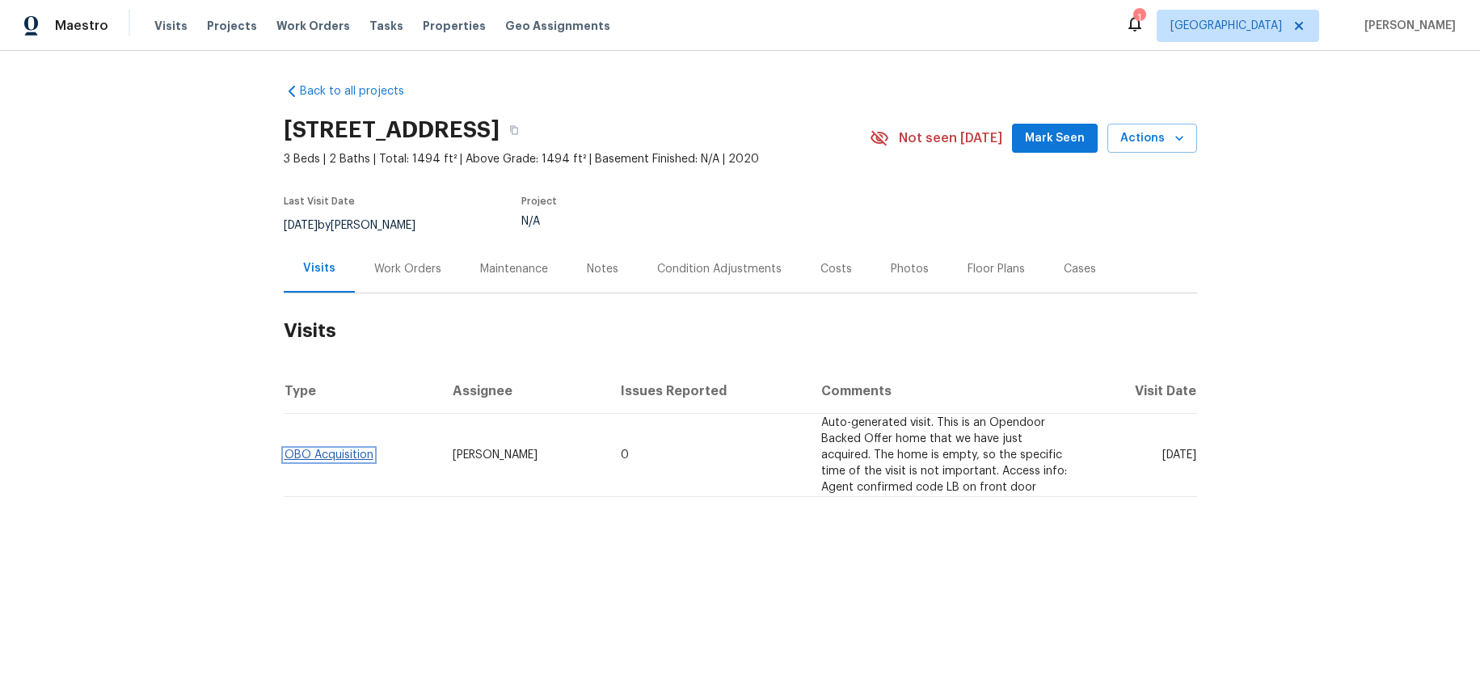
click at [326, 454] on link "OBO Acquisition" at bounding box center [328, 454] width 89 height 11
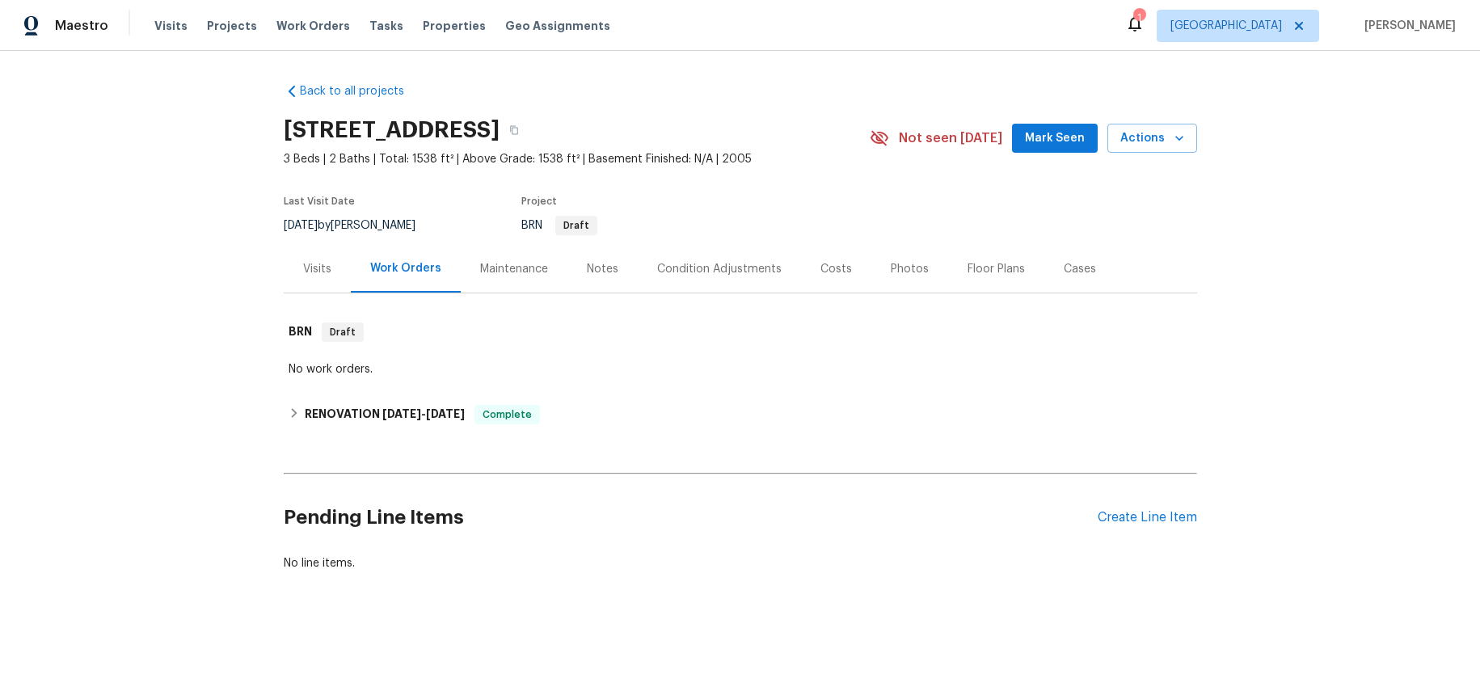
click at [315, 262] on div "Visits" at bounding box center [317, 269] width 28 height 16
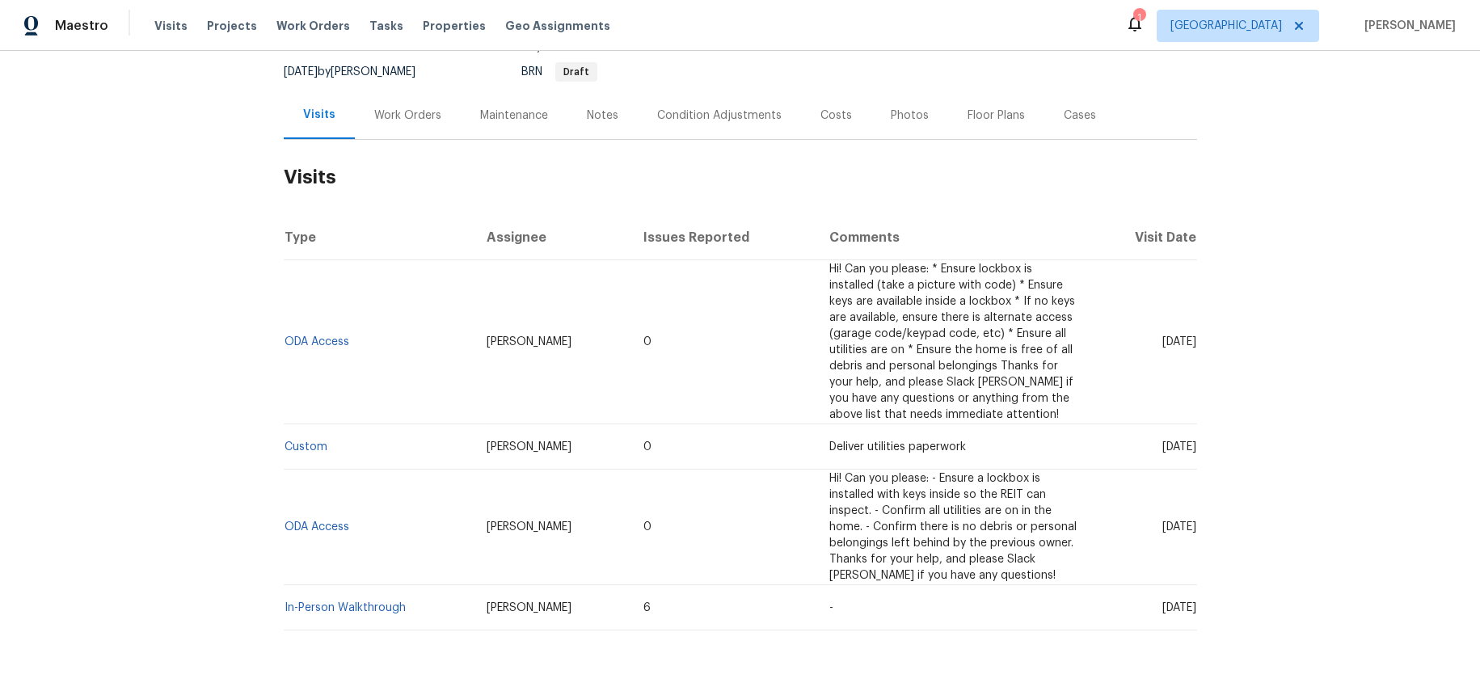
scroll to position [207, 0]
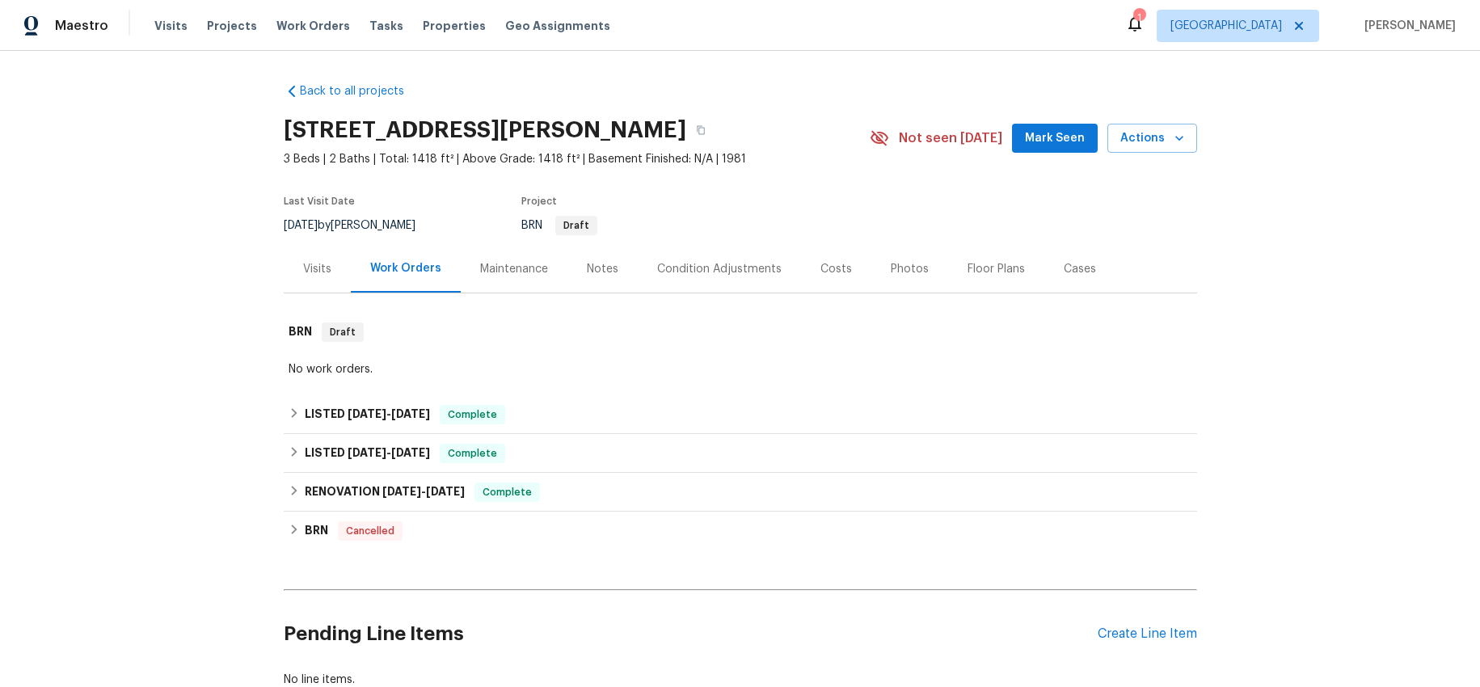
click at [309, 273] on div "Visits" at bounding box center [317, 269] width 28 height 16
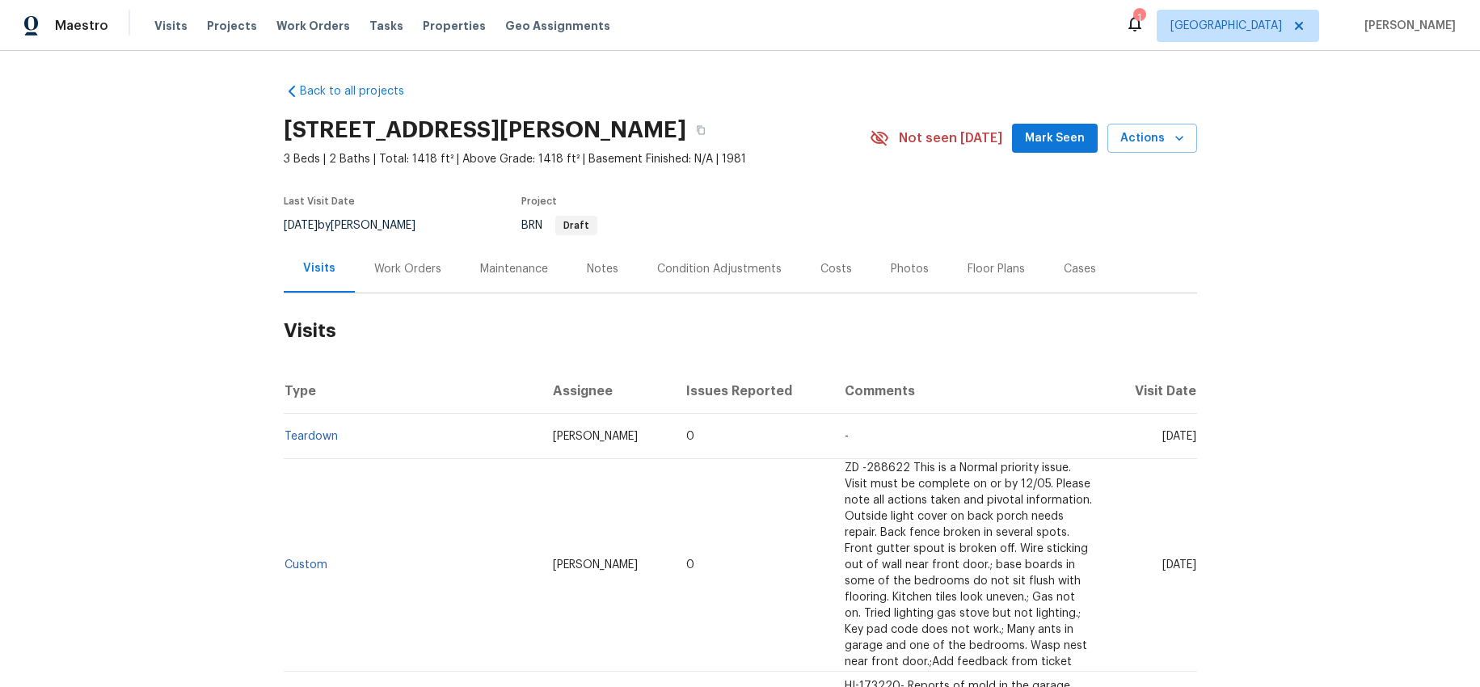
scroll to position [575, 0]
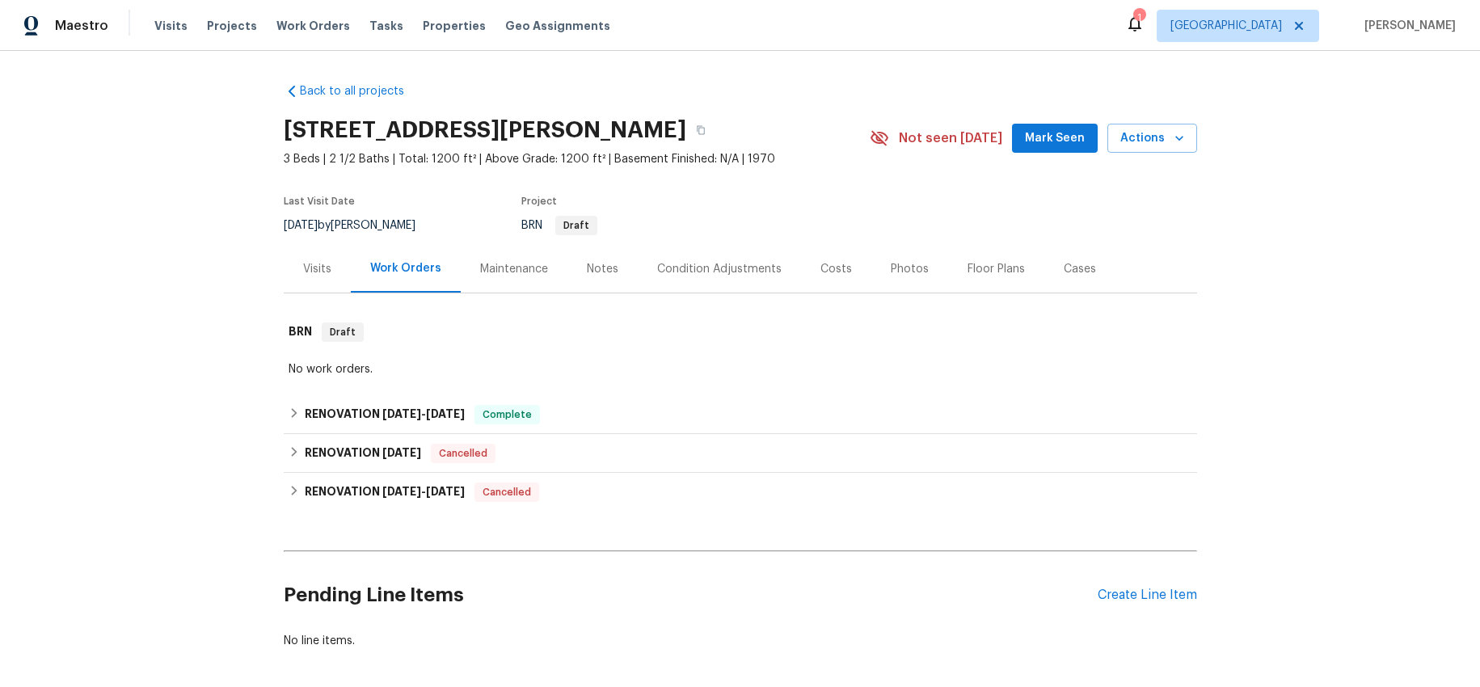
click at [312, 265] on div "Visits" at bounding box center [317, 269] width 28 height 16
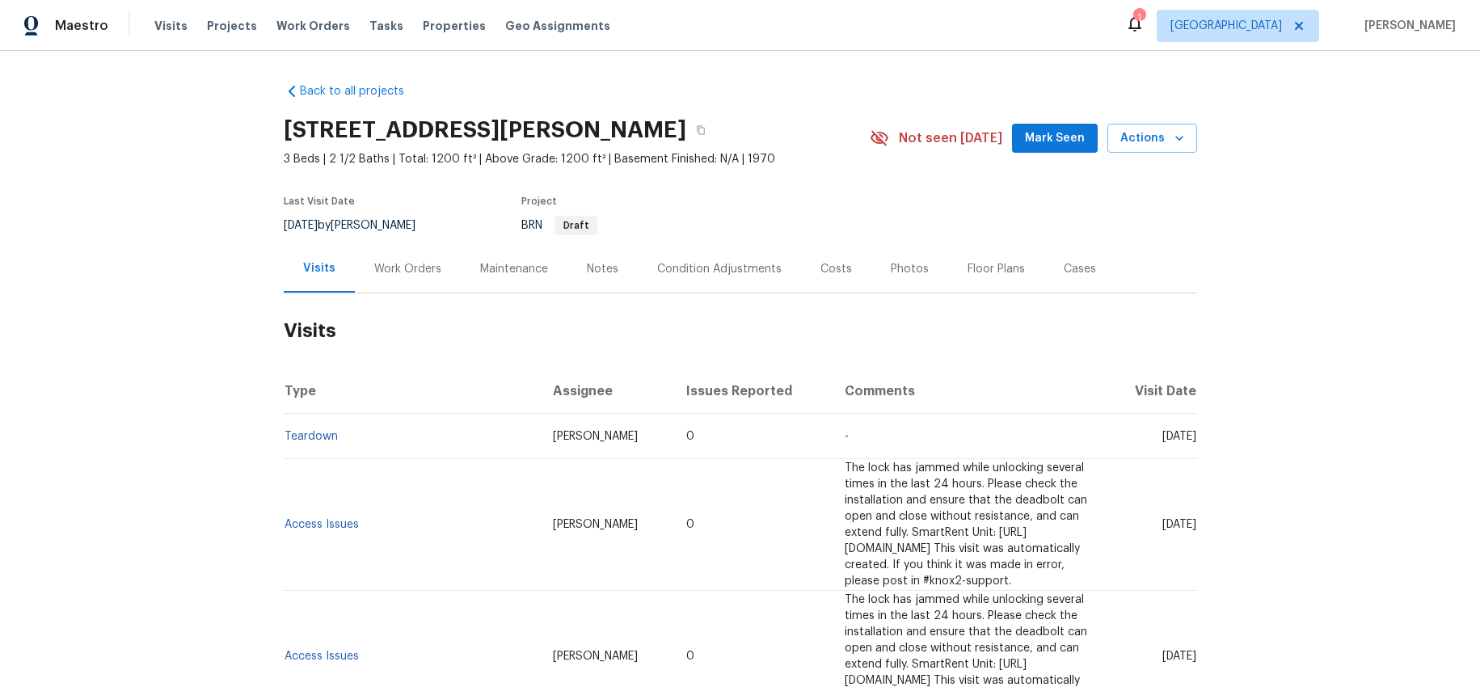
scroll to position [534, 0]
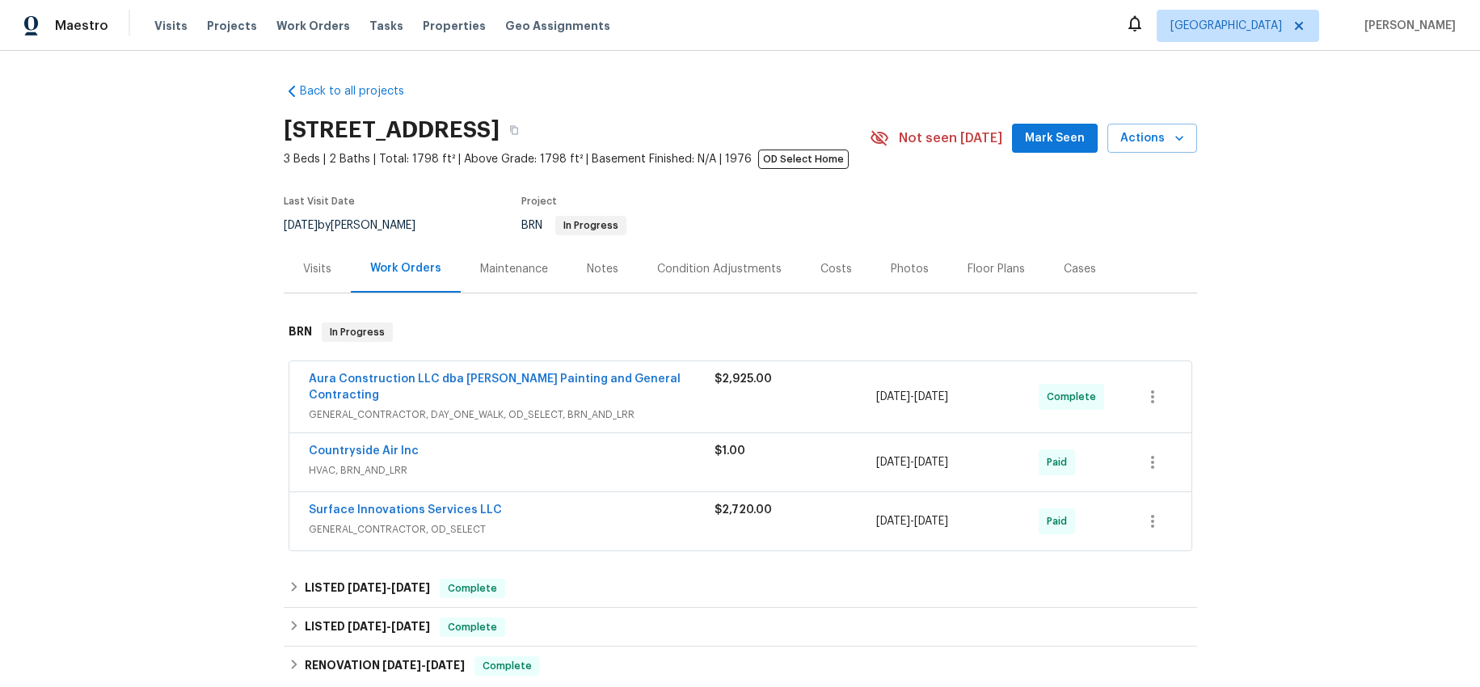
click at [315, 269] on div "Visits" at bounding box center [317, 269] width 28 height 16
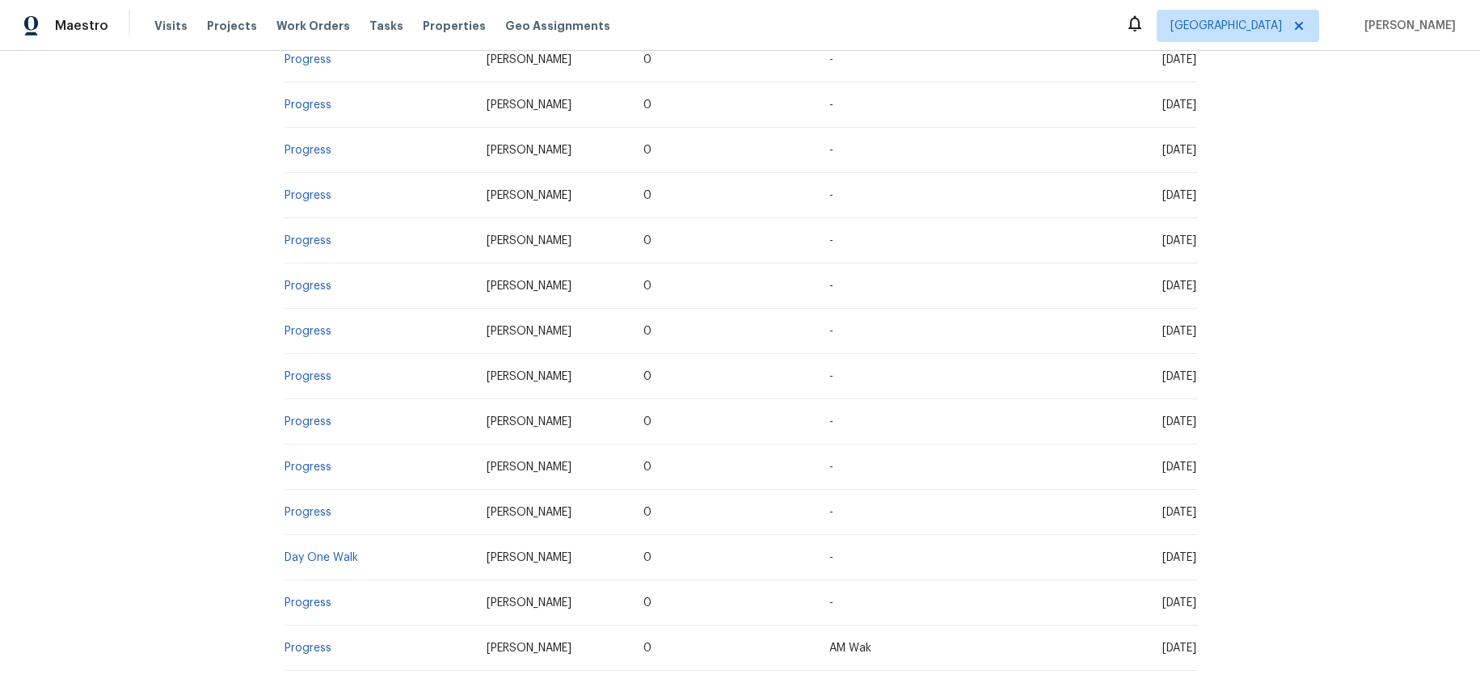
scroll to position [1249, 0]
click at [376, 549] on link "In-Person Walkthrough" at bounding box center [344, 554] width 121 height 11
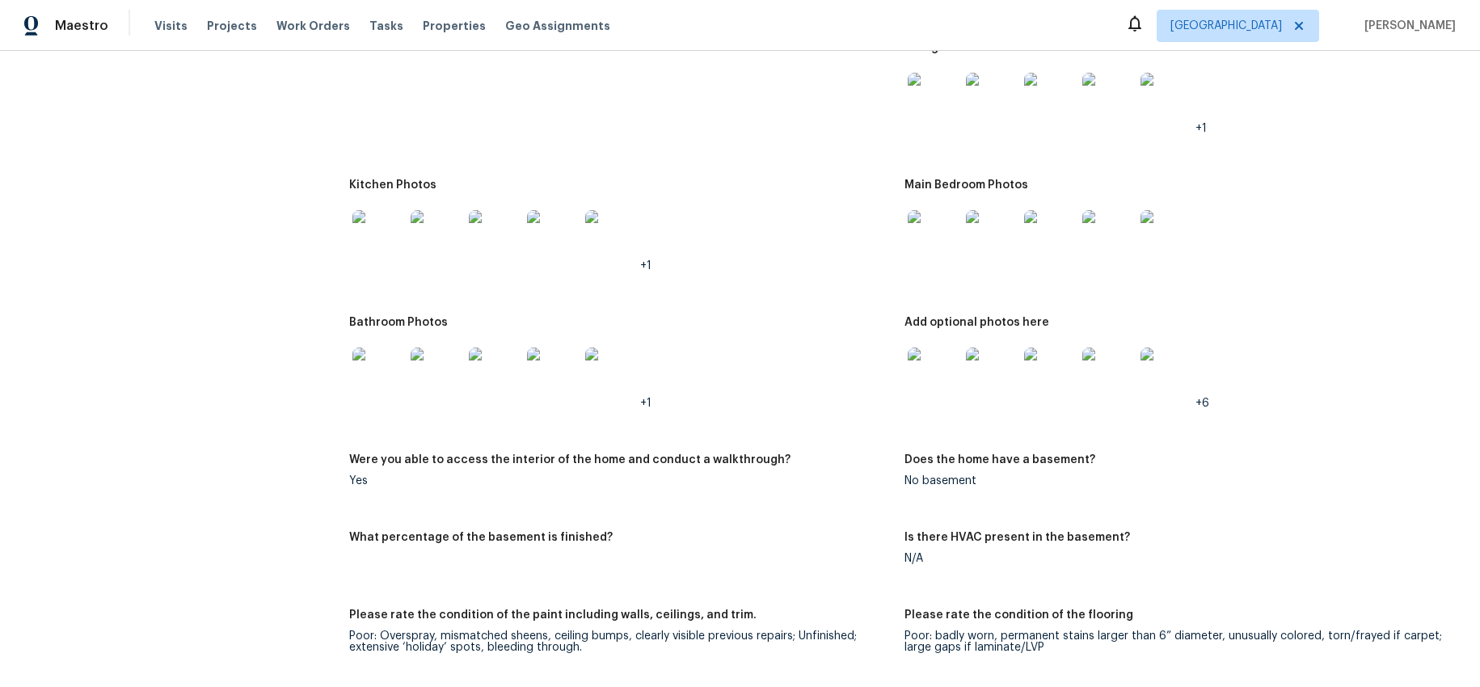
scroll to position [2227, 0]
